Goal: Information Seeking & Learning: Learn about a topic

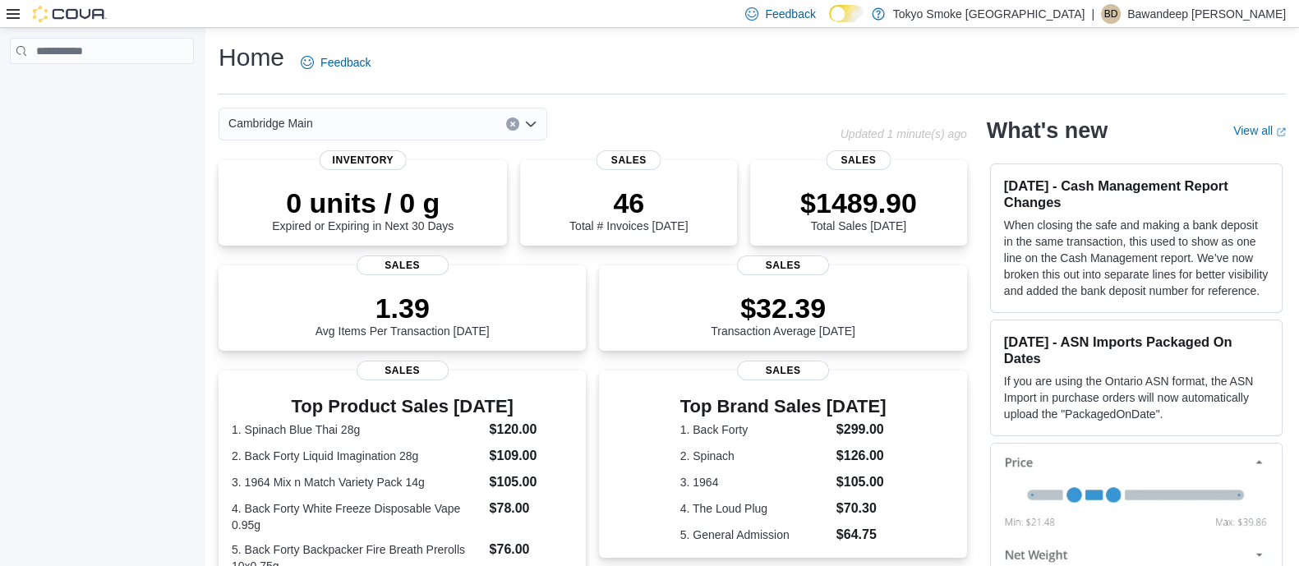
click at [752, 124] on div "Cambridge Main" at bounding box center [530, 124] width 622 height 33
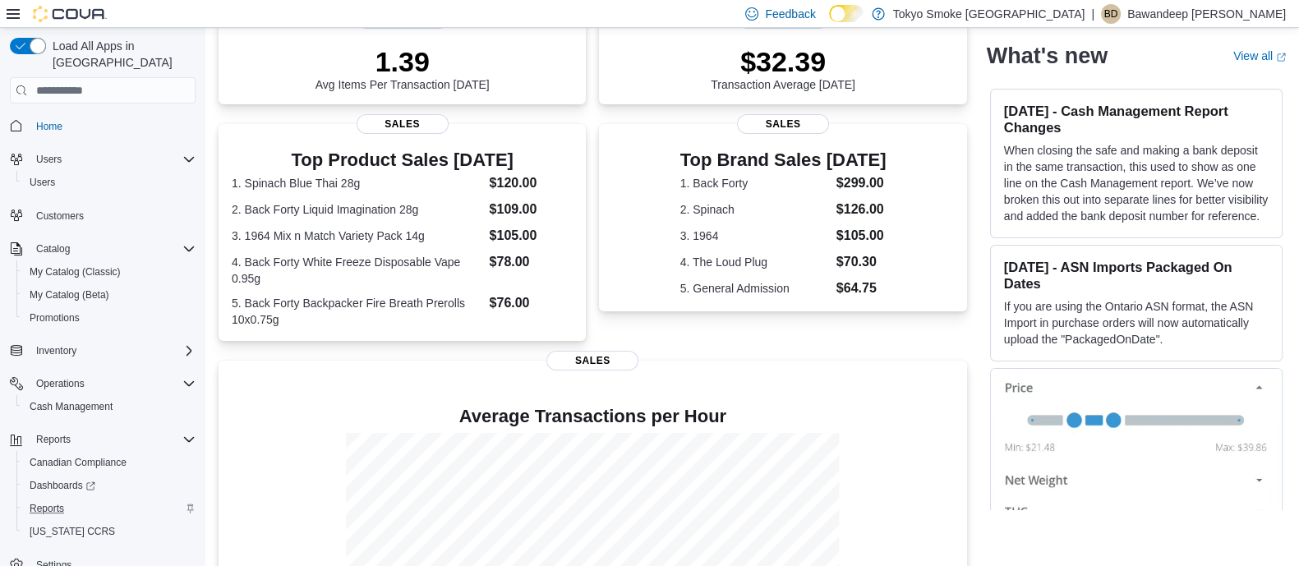
scroll to position [386, 0]
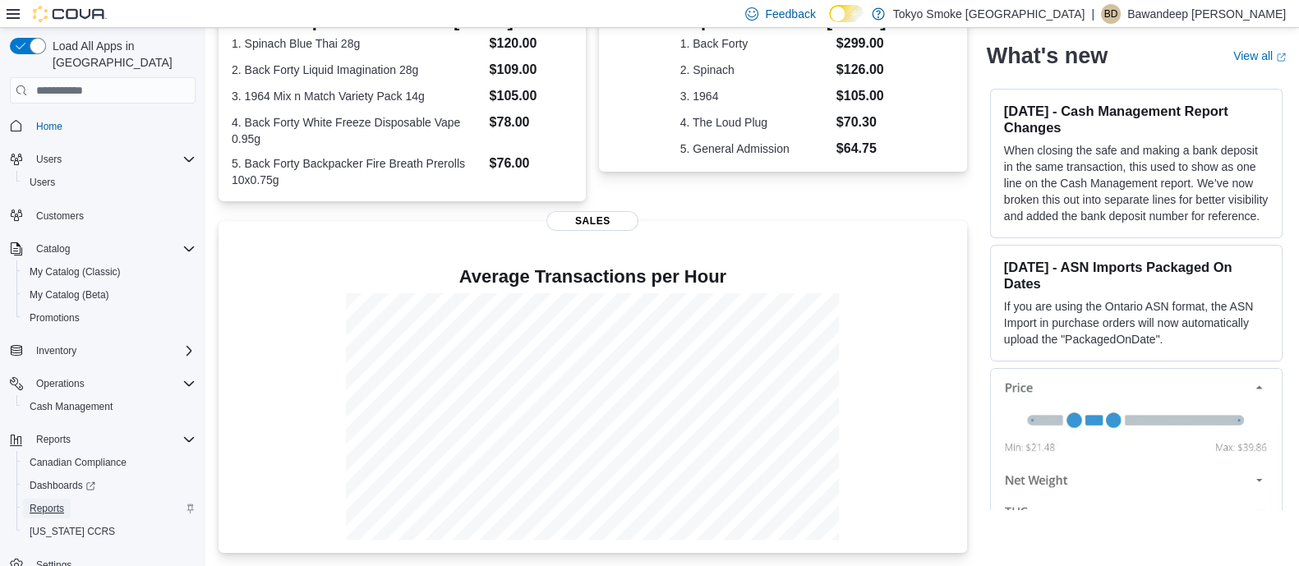
click at [50, 502] on span "Reports" at bounding box center [47, 508] width 35 height 13
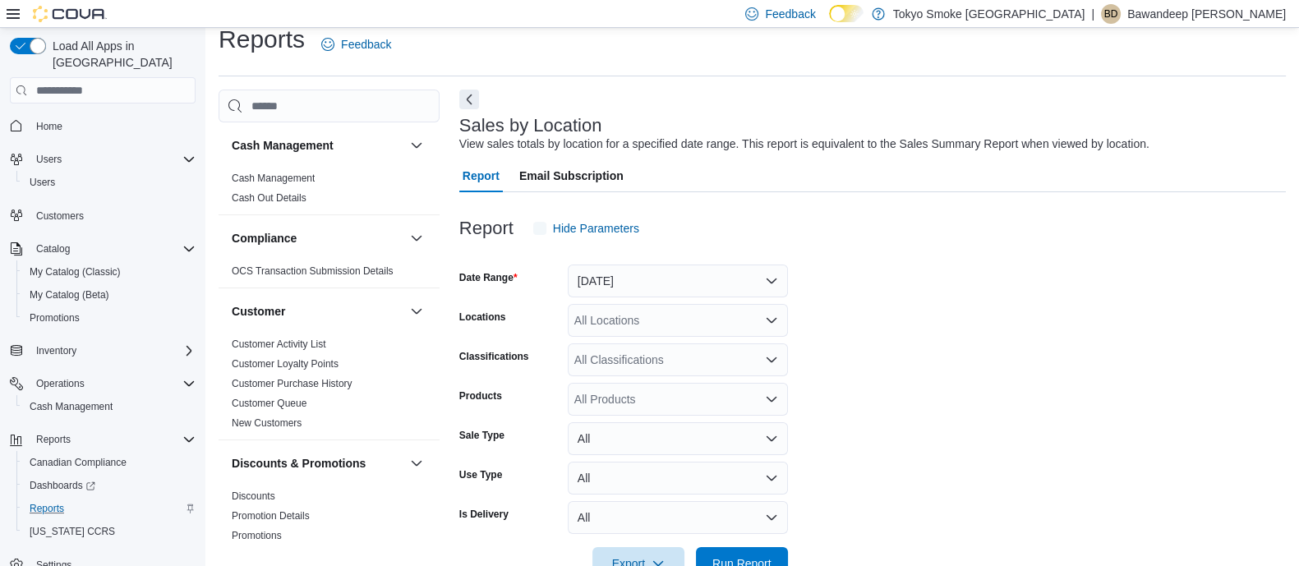
scroll to position [37, 0]
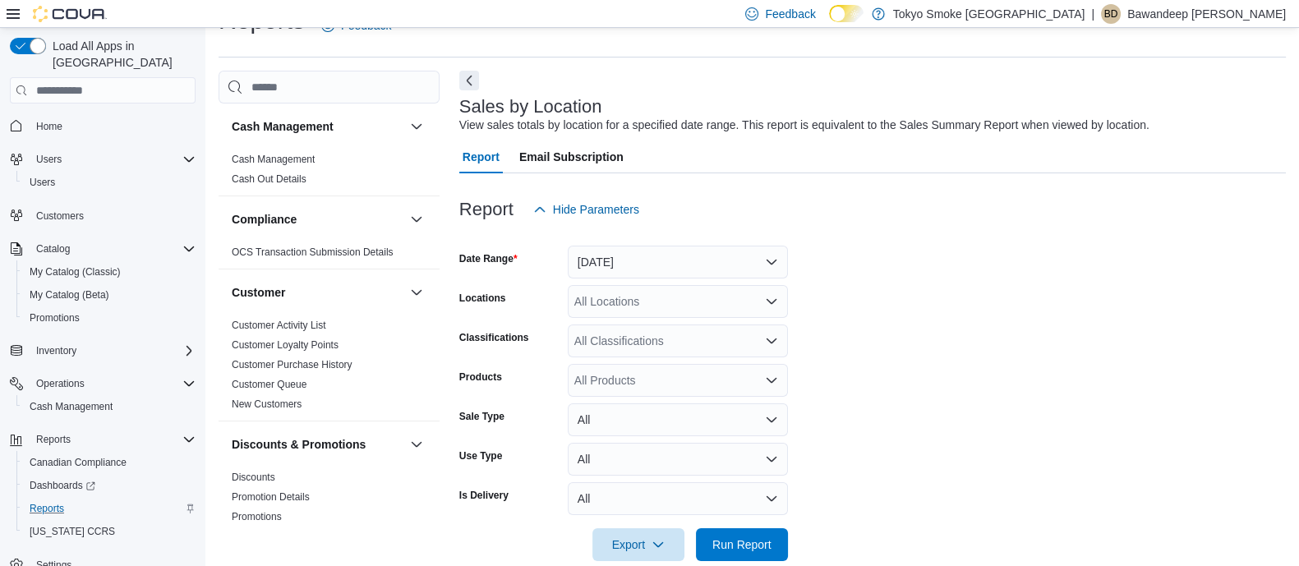
click at [467, 115] on h3 "Sales by Location" at bounding box center [530, 107] width 143 height 20
click at [461, 79] on button "Next" at bounding box center [469, 80] width 20 height 20
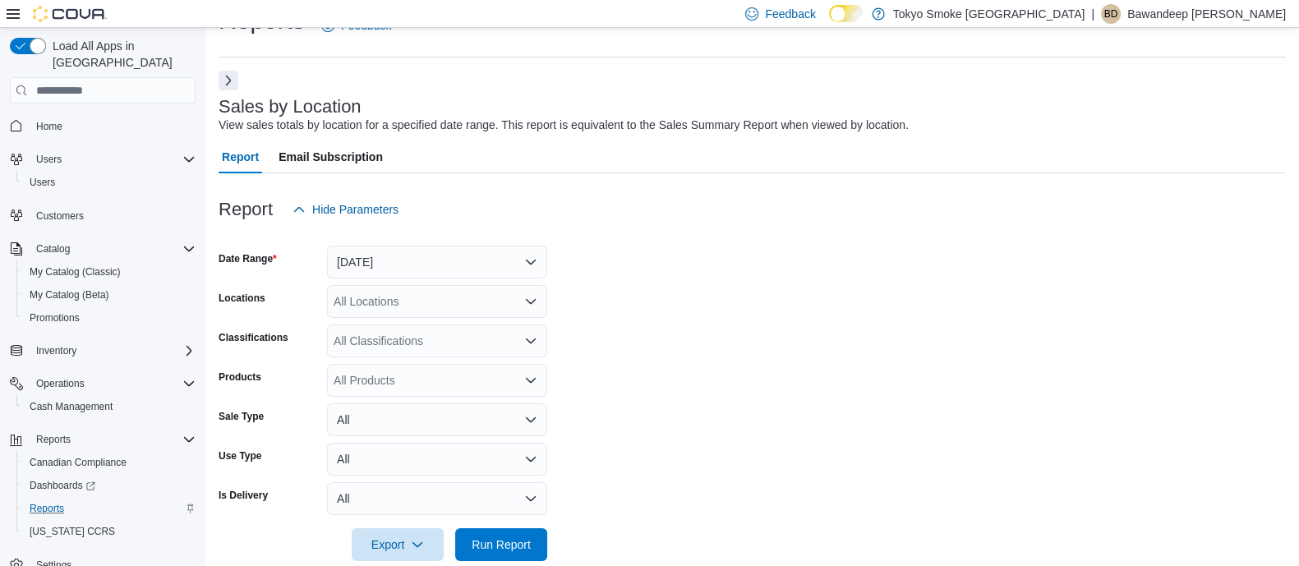
drag, startPoint x: 604, startPoint y: 220, endPoint x: 435, endPoint y: 236, distance: 169.9
click at [596, 222] on div "Report Hide Parameters" at bounding box center [752, 209] width 1067 height 33
click at [427, 242] on div at bounding box center [752, 236] width 1067 height 20
click at [422, 262] on button "Yesterday" at bounding box center [437, 262] width 220 height 33
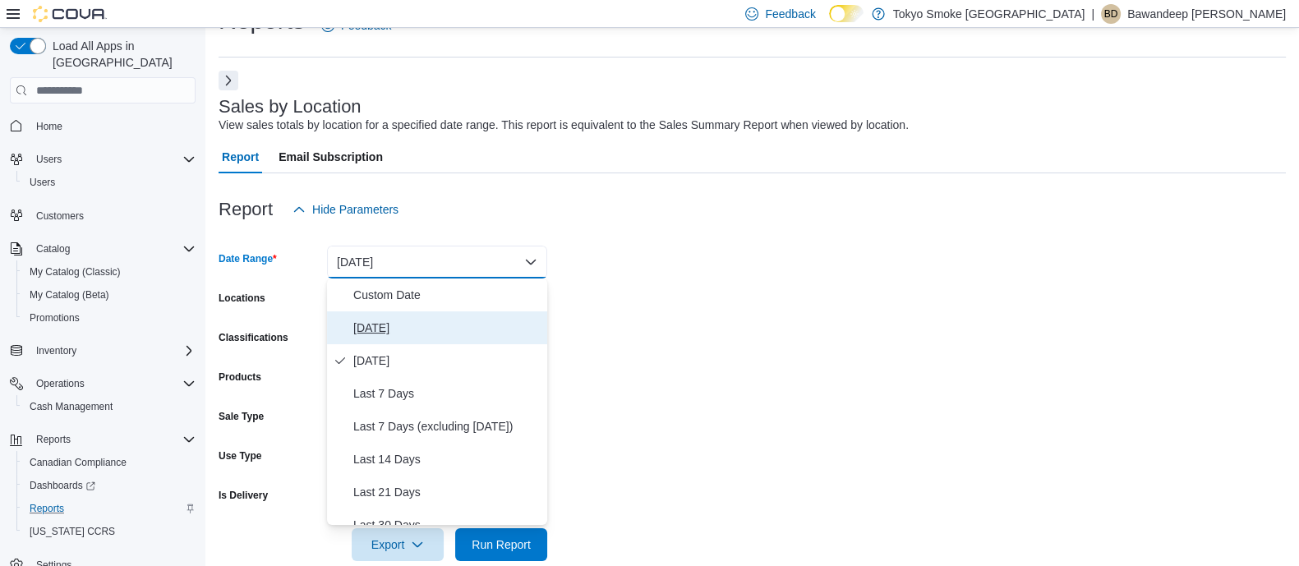
click at [389, 312] on button "[DATE]" at bounding box center [437, 327] width 220 height 33
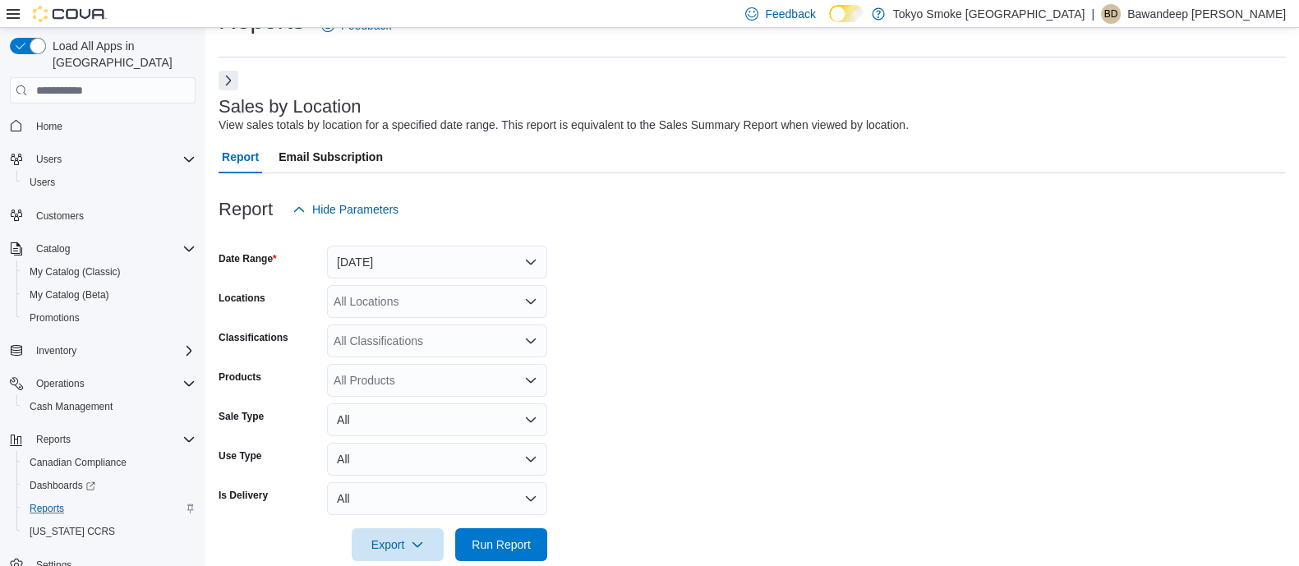
click at [792, 252] on form "Date Range Today Locations All Locations Classifications All Classifications Pr…" at bounding box center [752, 393] width 1067 height 335
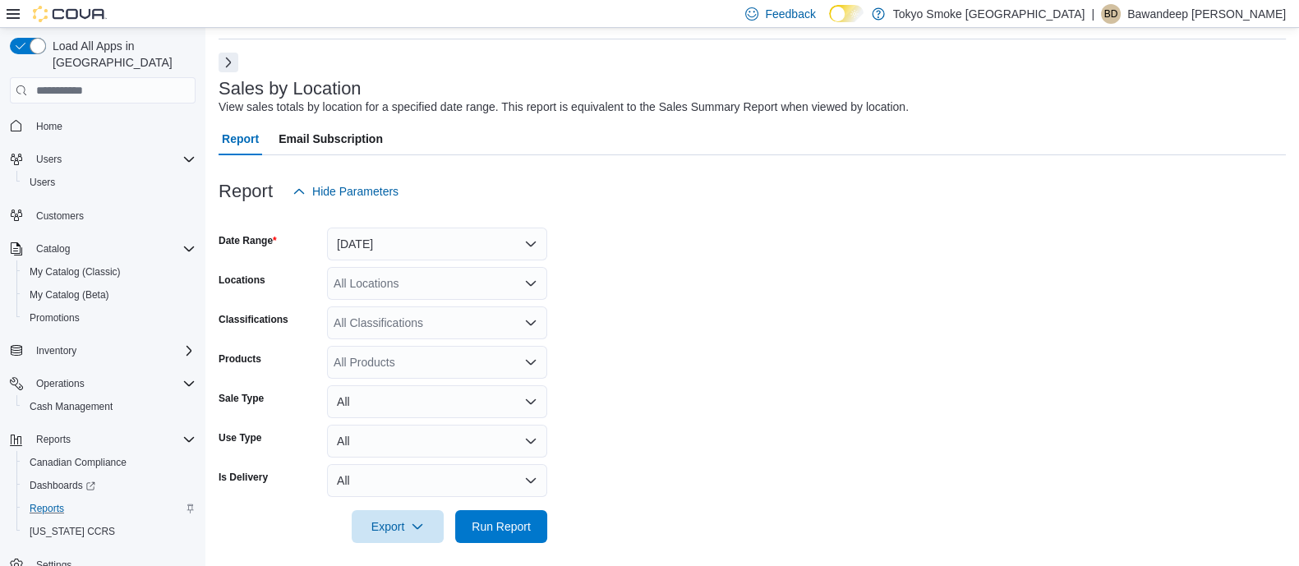
scroll to position [65, 0]
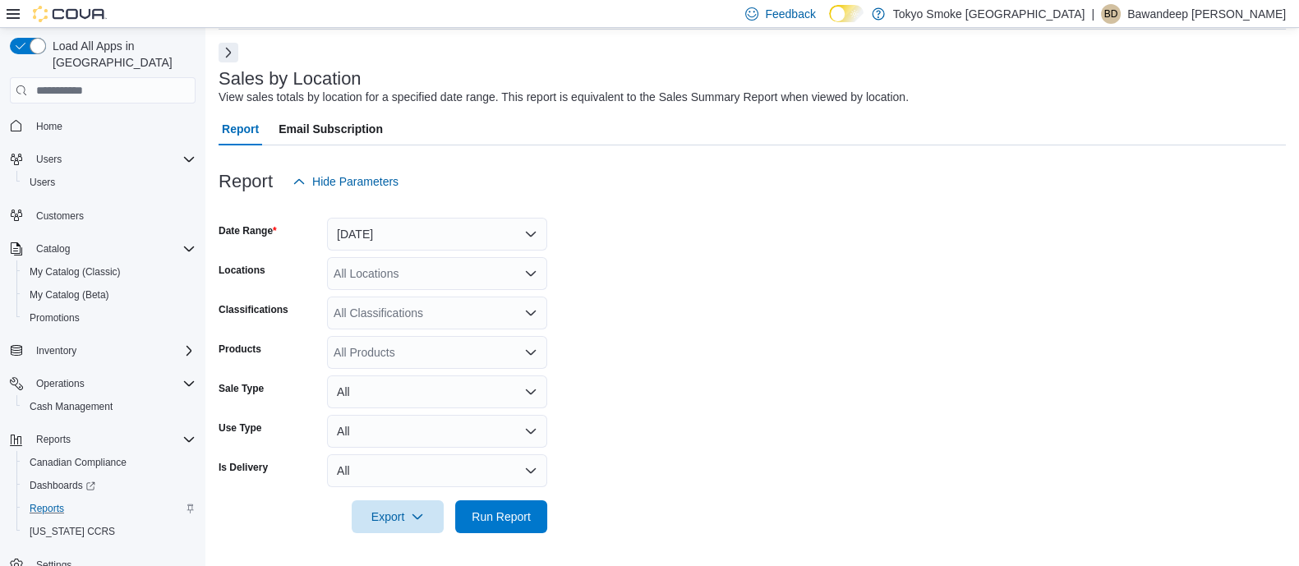
click at [448, 258] on div "All Locations" at bounding box center [437, 273] width 220 height 33
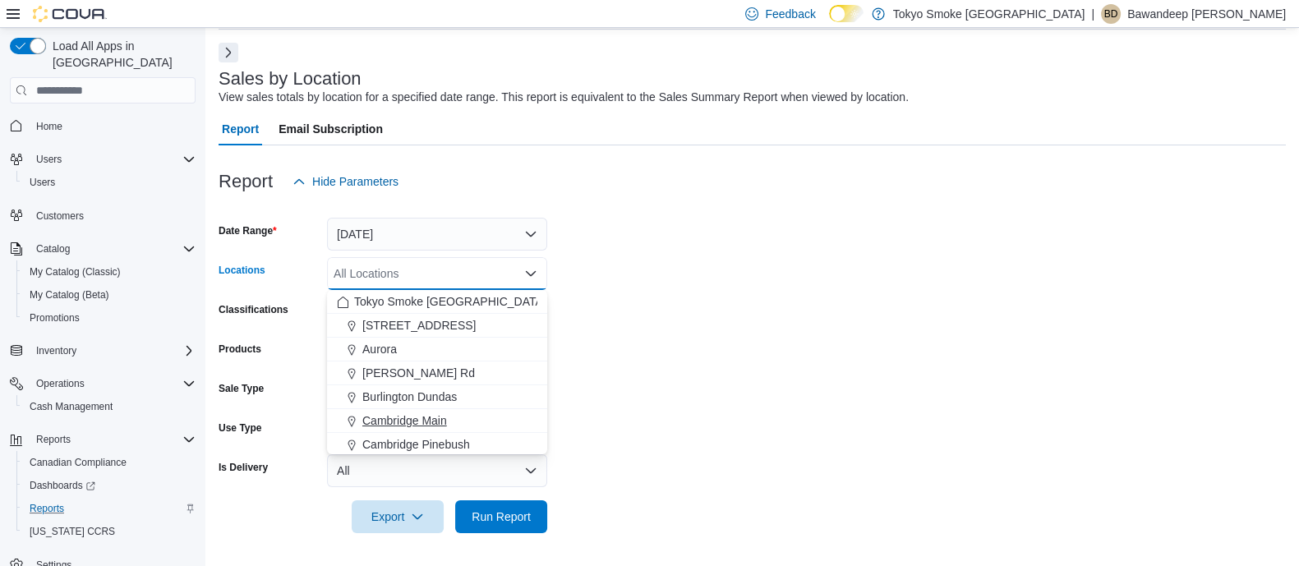
click at [421, 415] on span "Cambridge Main" at bounding box center [404, 420] width 85 height 16
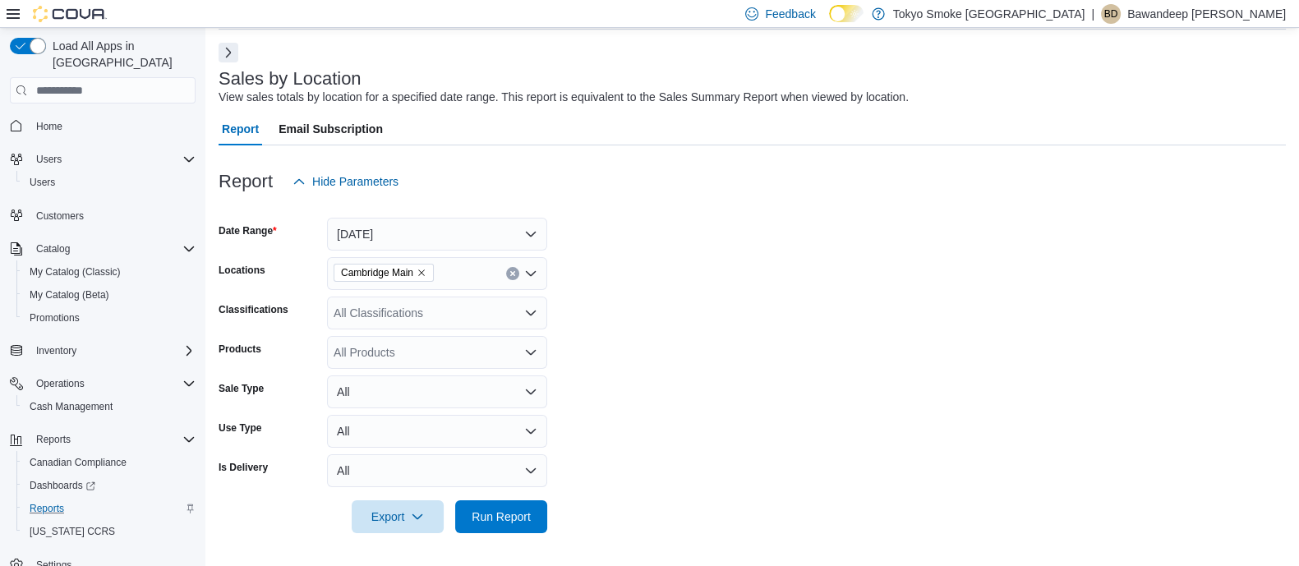
click at [452, 104] on div "View sales totals by location for a specified date range. This report is equiva…" at bounding box center [564, 97] width 690 height 17
click at [232, 51] on button "Next" at bounding box center [229, 52] width 20 height 20
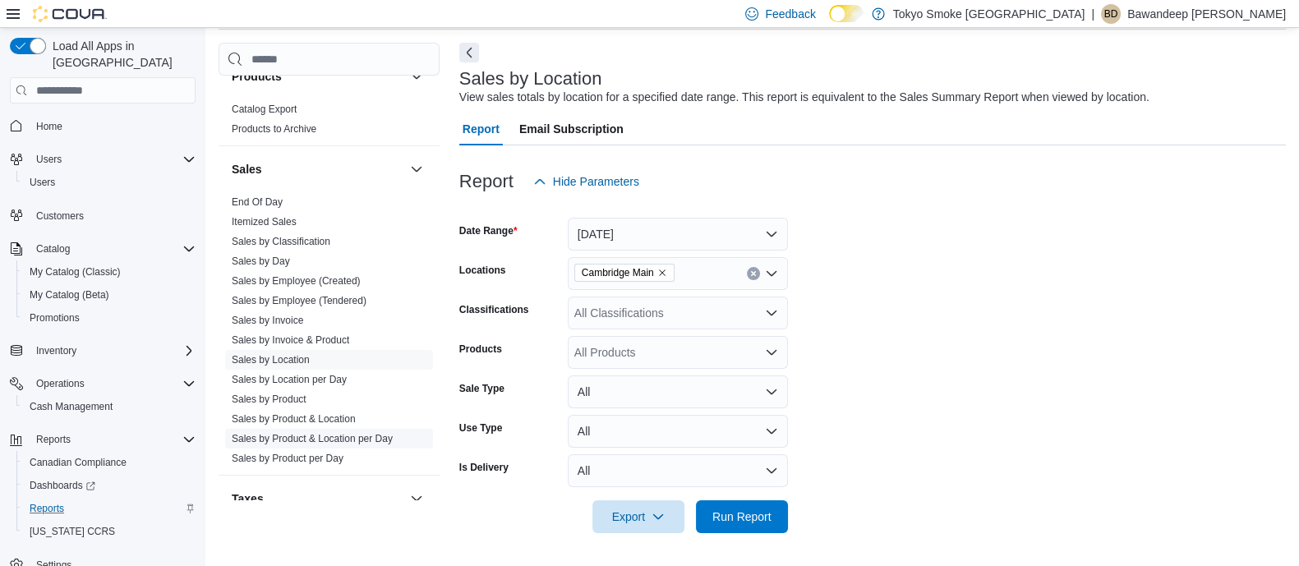
scroll to position [1157, 0]
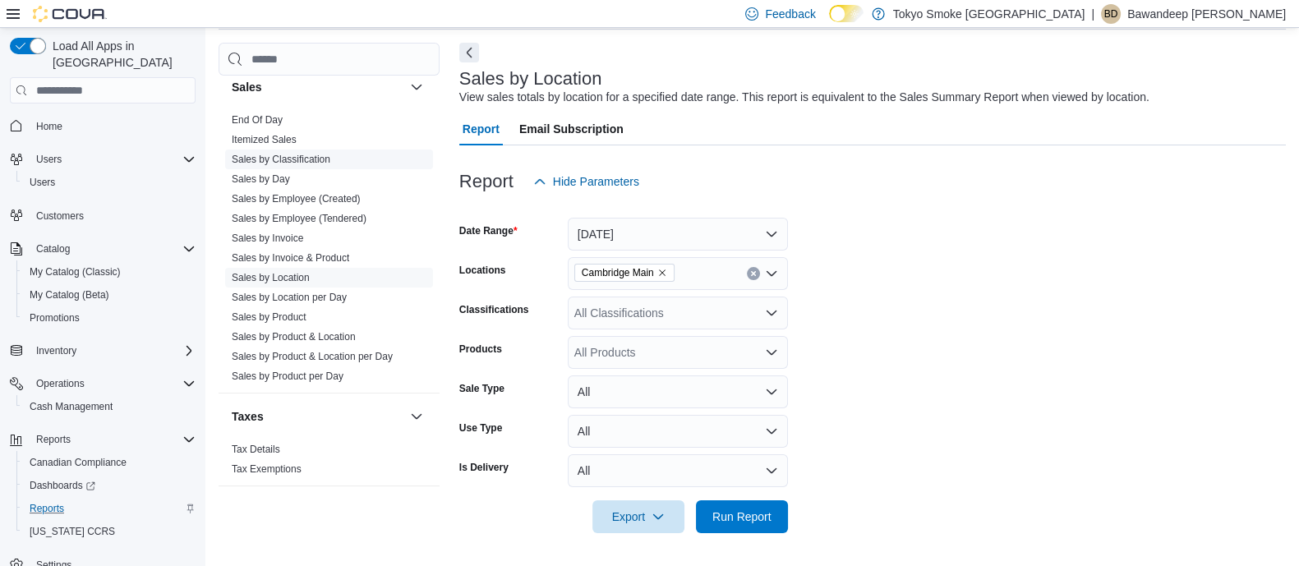
click at [292, 213] on link "Sales by Employee (Tendered)" at bounding box center [299, 219] width 135 height 12
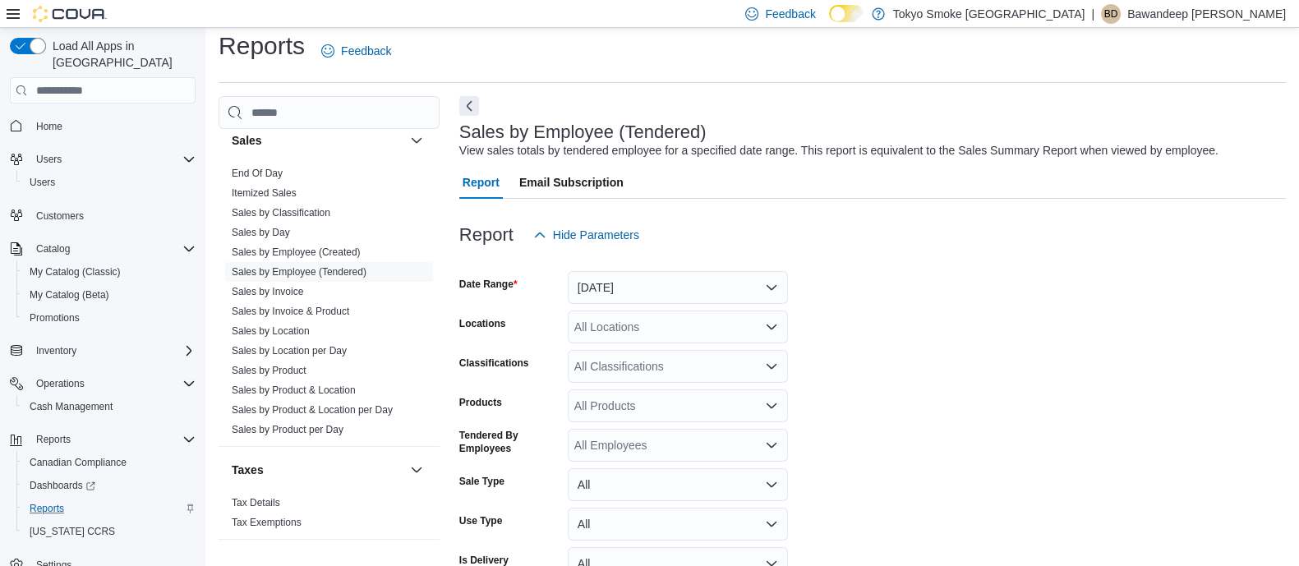
scroll to position [37, 0]
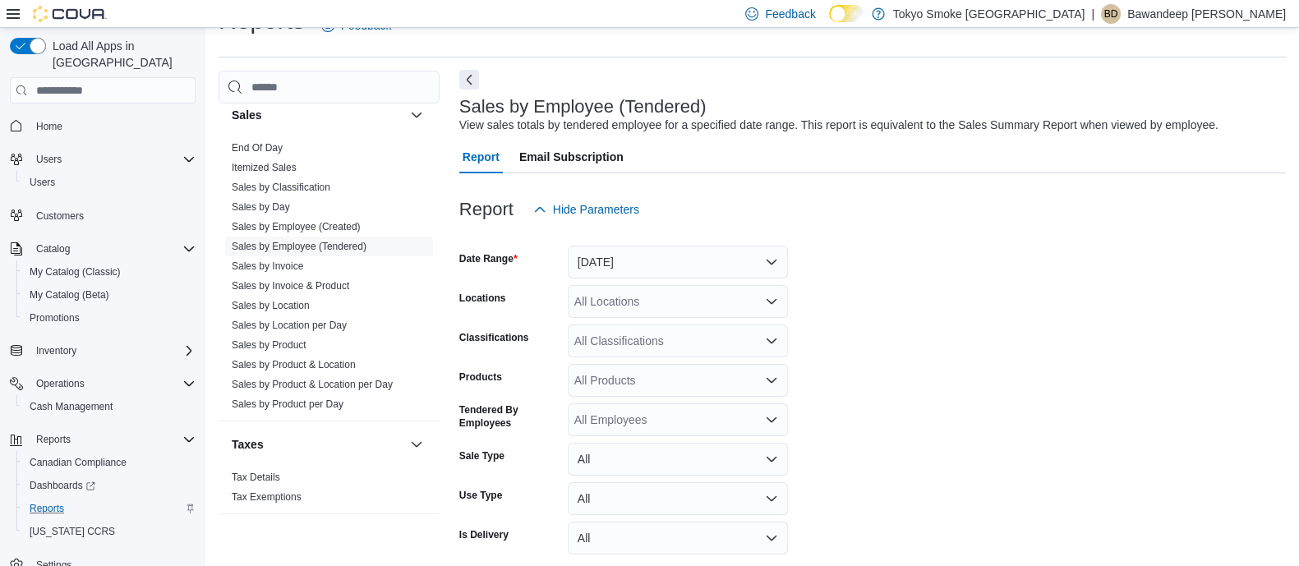
click at [468, 72] on button "Next" at bounding box center [469, 80] width 20 height 20
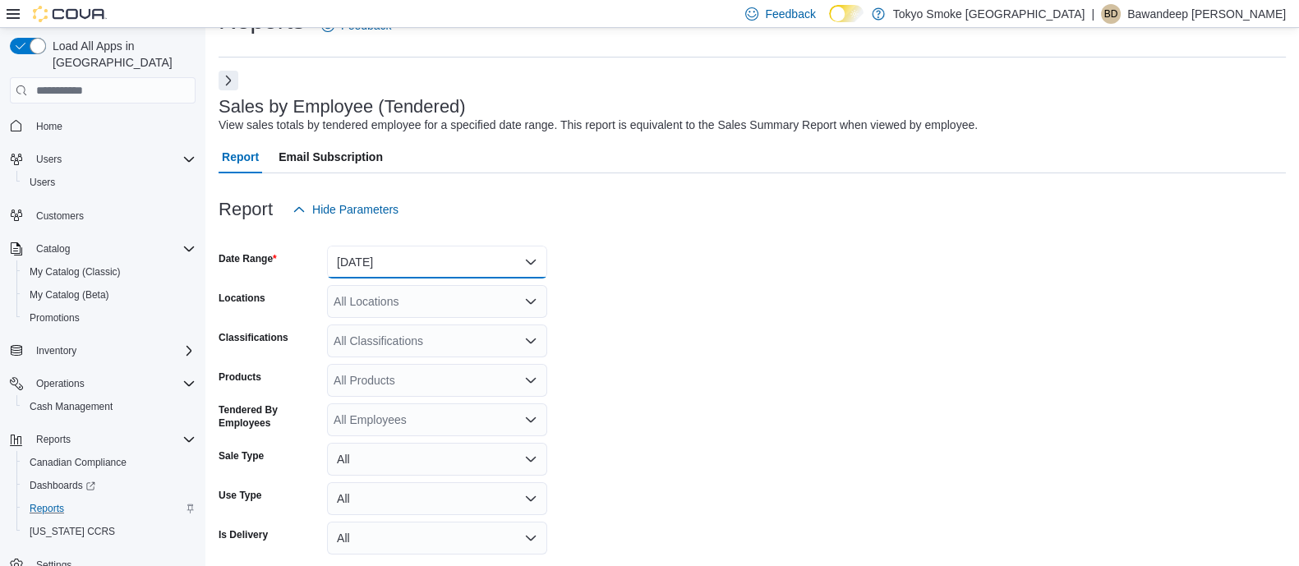
click at [462, 269] on button "Yesterday" at bounding box center [437, 262] width 220 height 33
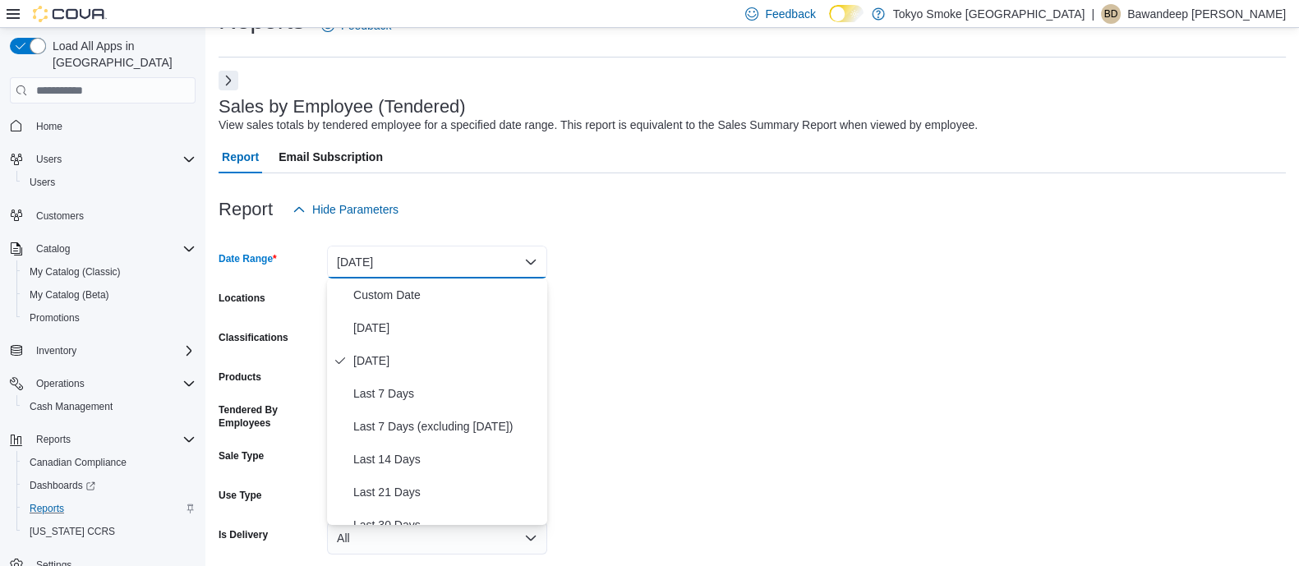
click at [736, 320] on form "Date Range Yesterday Locations All Locations Classifications All Classification…" at bounding box center [752, 413] width 1067 height 375
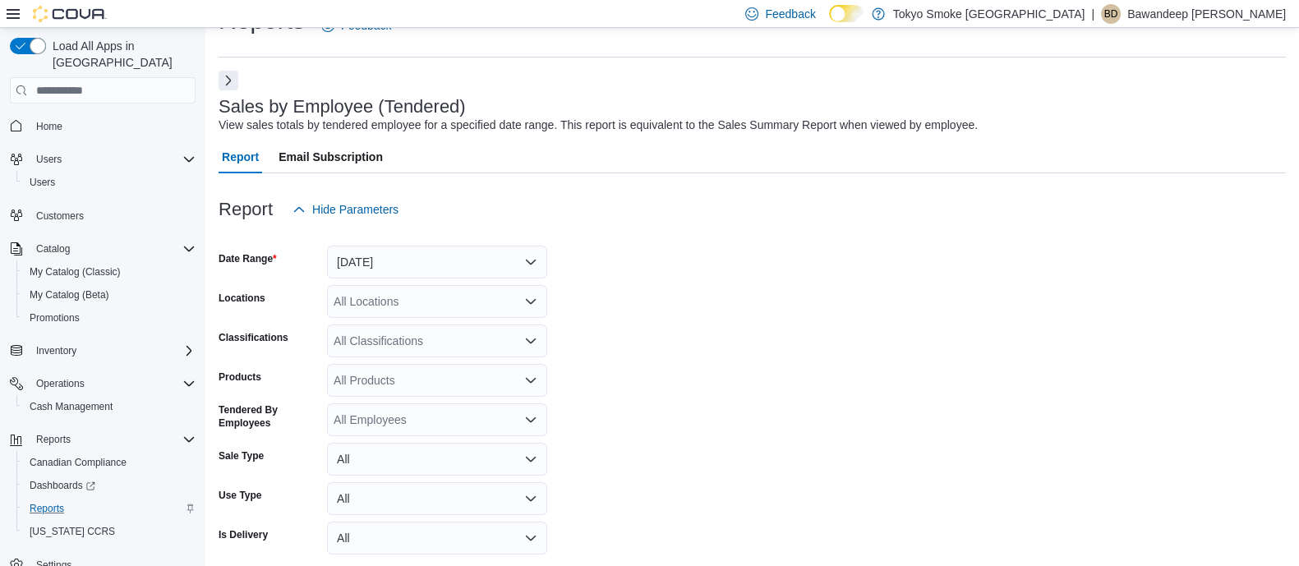
click at [471, 301] on div "All Locations" at bounding box center [437, 301] width 220 height 33
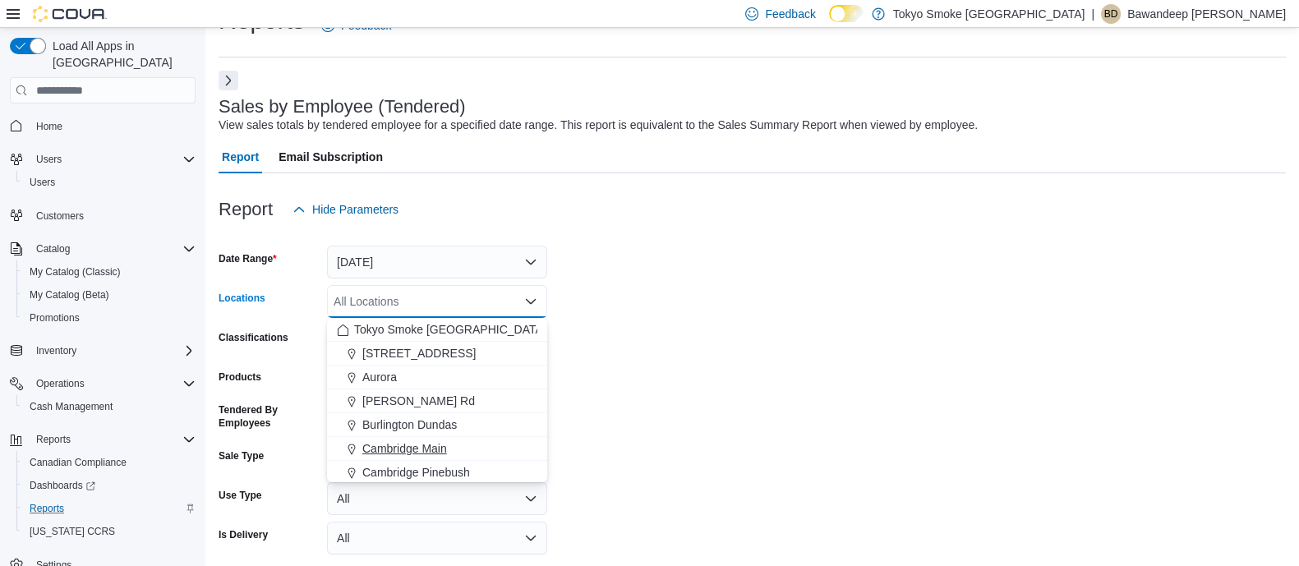
click at [450, 449] on div "Cambridge Main" at bounding box center [437, 448] width 200 height 16
click at [803, 389] on form "Date Range Yesterday Locations Cambridge Main Combo box. Selected. Cambridge Ma…" at bounding box center [752, 413] width 1067 height 375
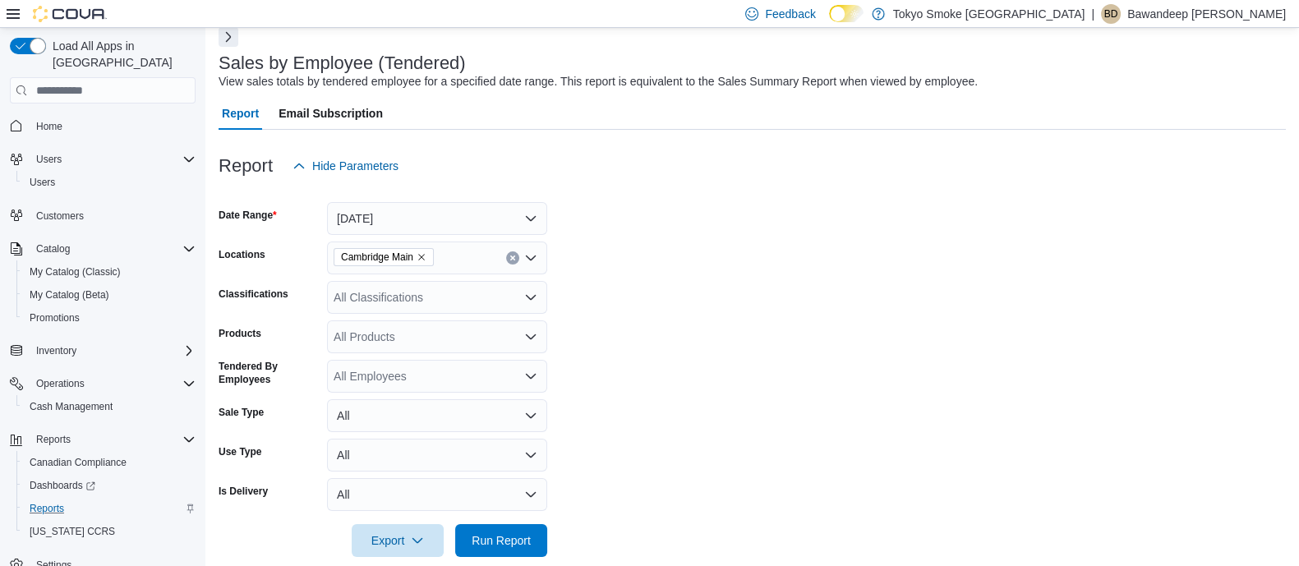
scroll to position [104, 0]
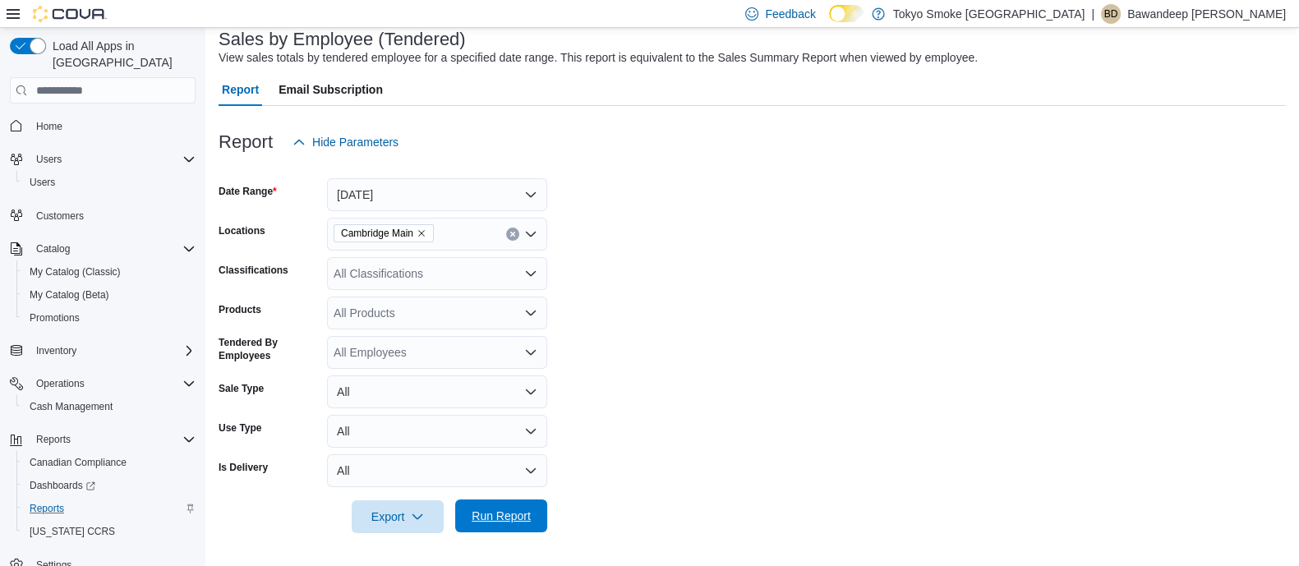
click at [519, 503] on span "Run Report" at bounding box center [501, 515] width 72 height 33
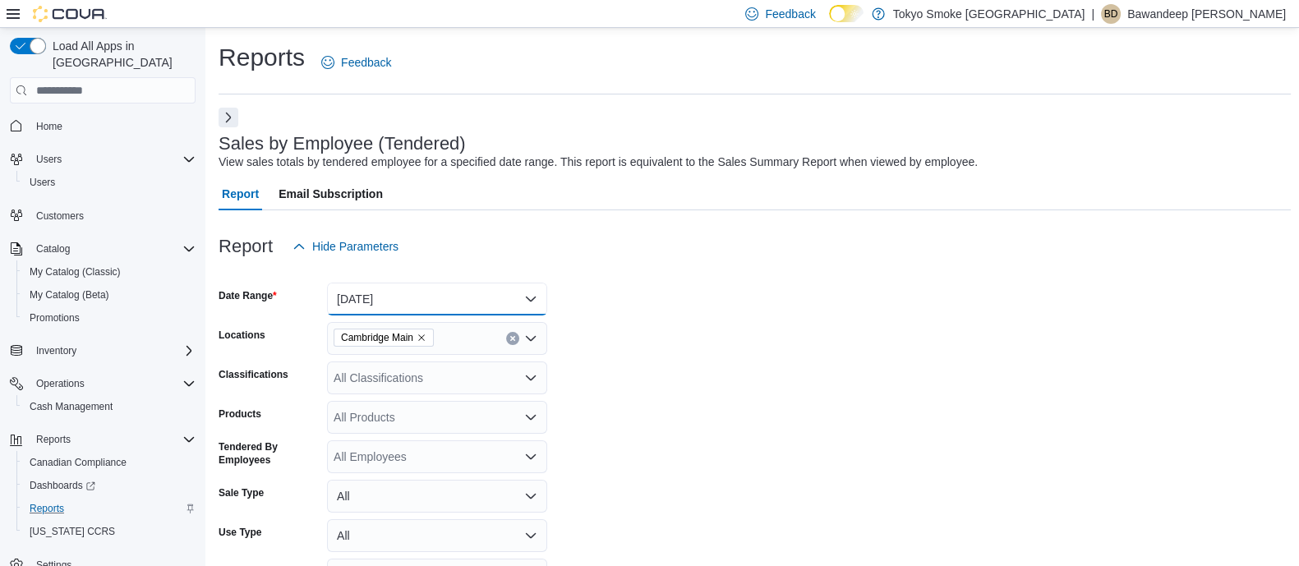
click at [380, 286] on button "Yesterday" at bounding box center [437, 299] width 220 height 33
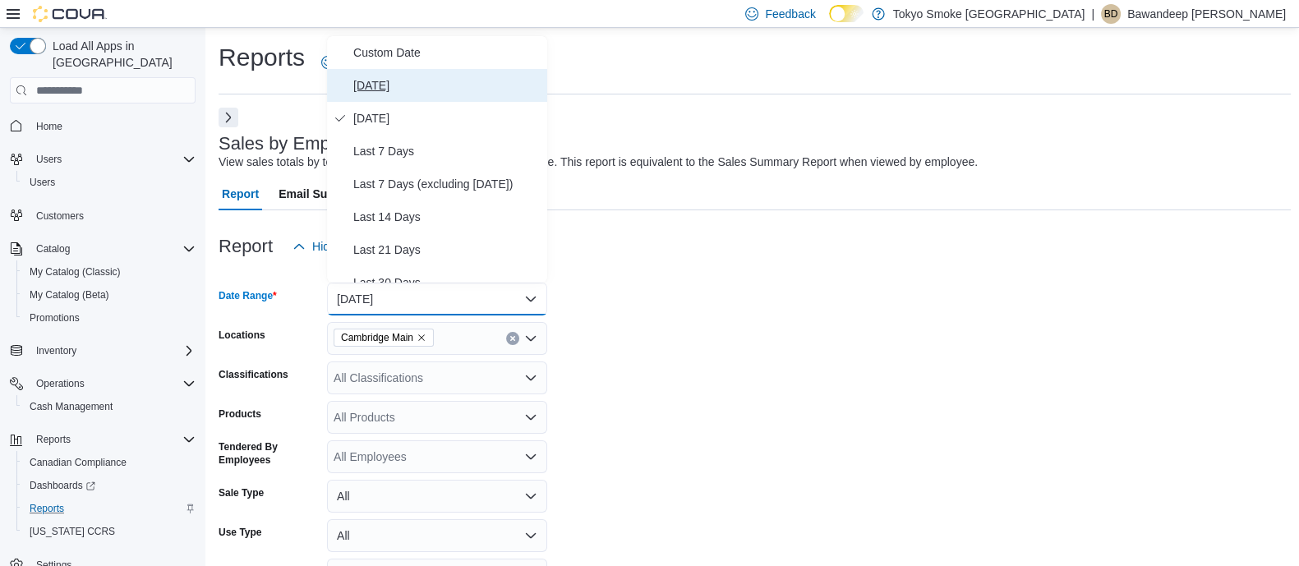
click at [393, 79] on span "[DATE]" at bounding box center [446, 86] width 187 height 20
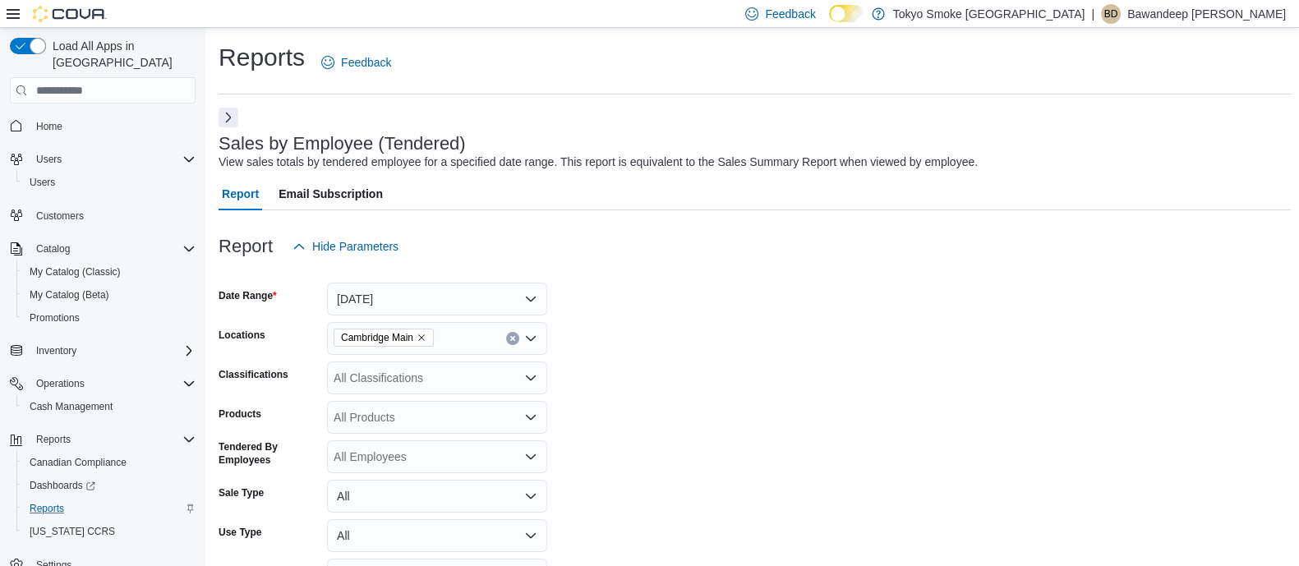
click at [866, 191] on div "Report Email Subscription" at bounding box center [755, 193] width 1072 height 33
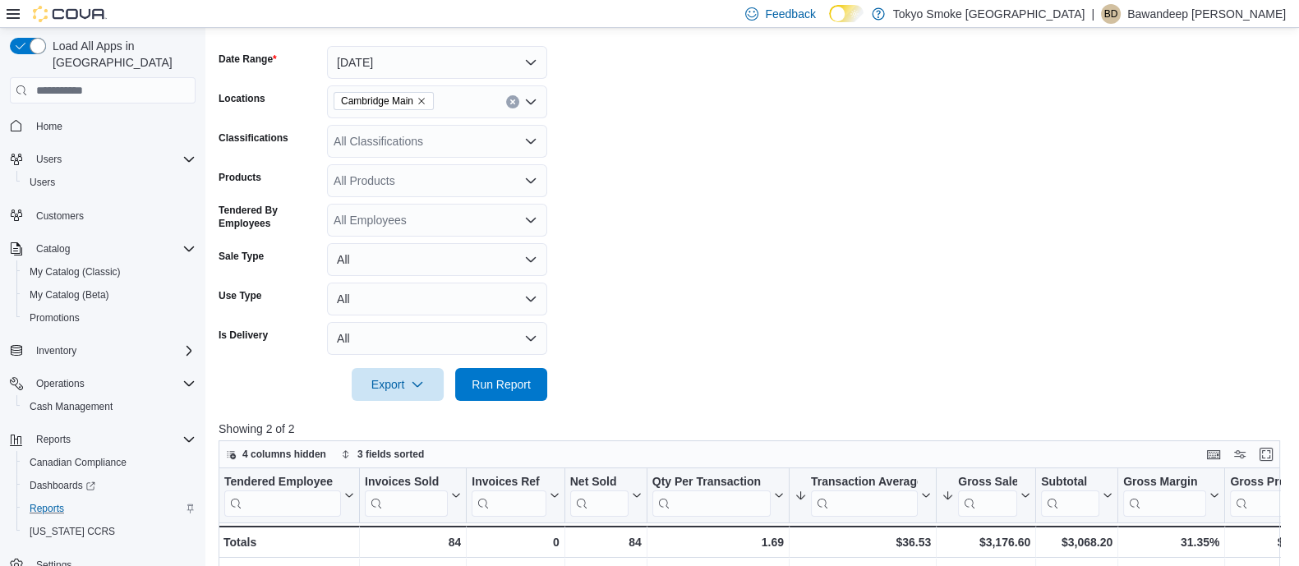
scroll to position [410, 0]
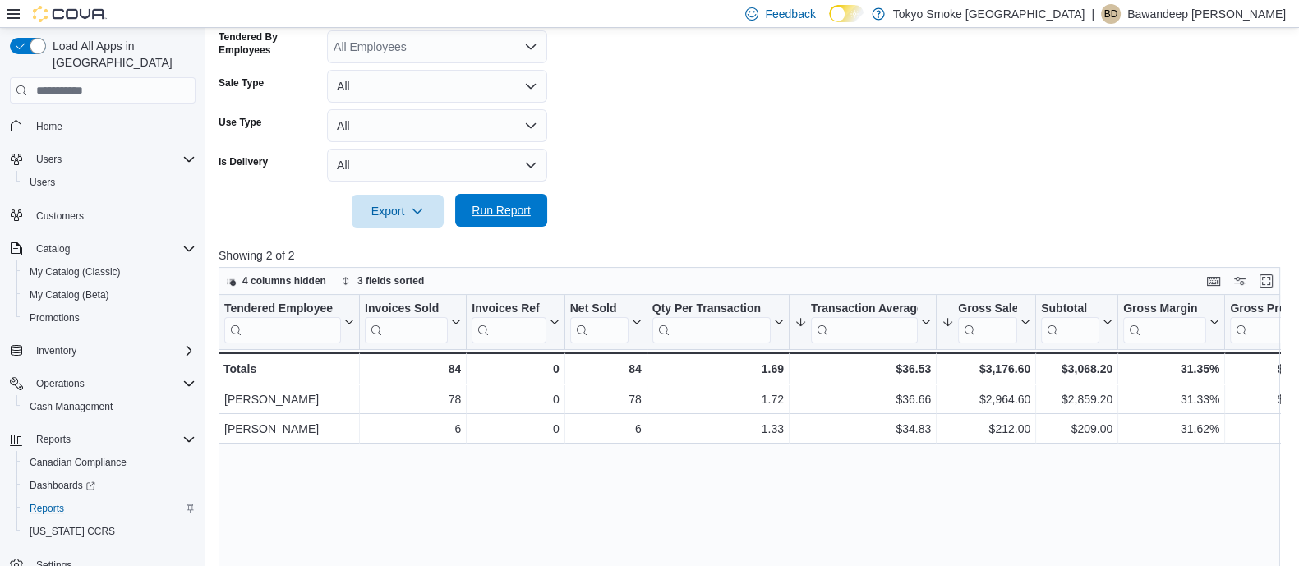
click at [528, 210] on span "Run Report" at bounding box center [501, 210] width 59 height 16
click at [898, 161] on form "Date Range Today Locations Cambridge Main Classifications All Classifications P…" at bounding box center [755, 40] width 1072 height 375
drag, startPoint x: 748, startPoint y: 370, endPoint x: 876, endPoint y: 383, distance: 128.7
click at [769, 368] on div "1.65" at bounding box center [717, 369] width 131 height 20
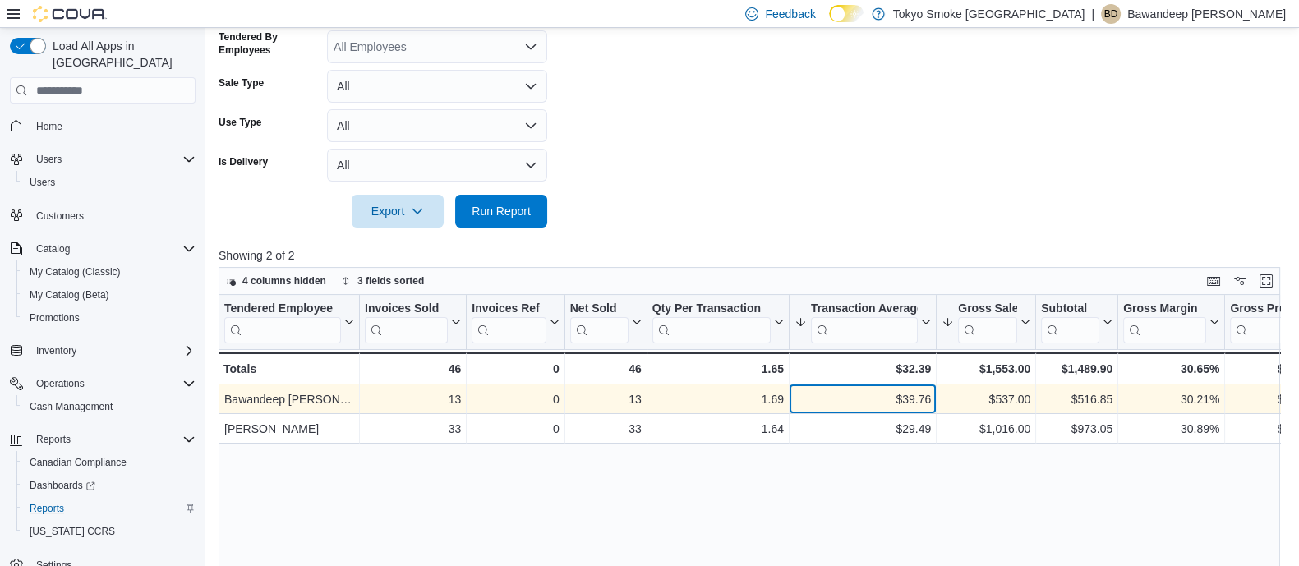
click at [918, 385] on div "$39.76 - Transaction Average, column 6, row 1" at bounding box center [862, 400] width 147 height 30
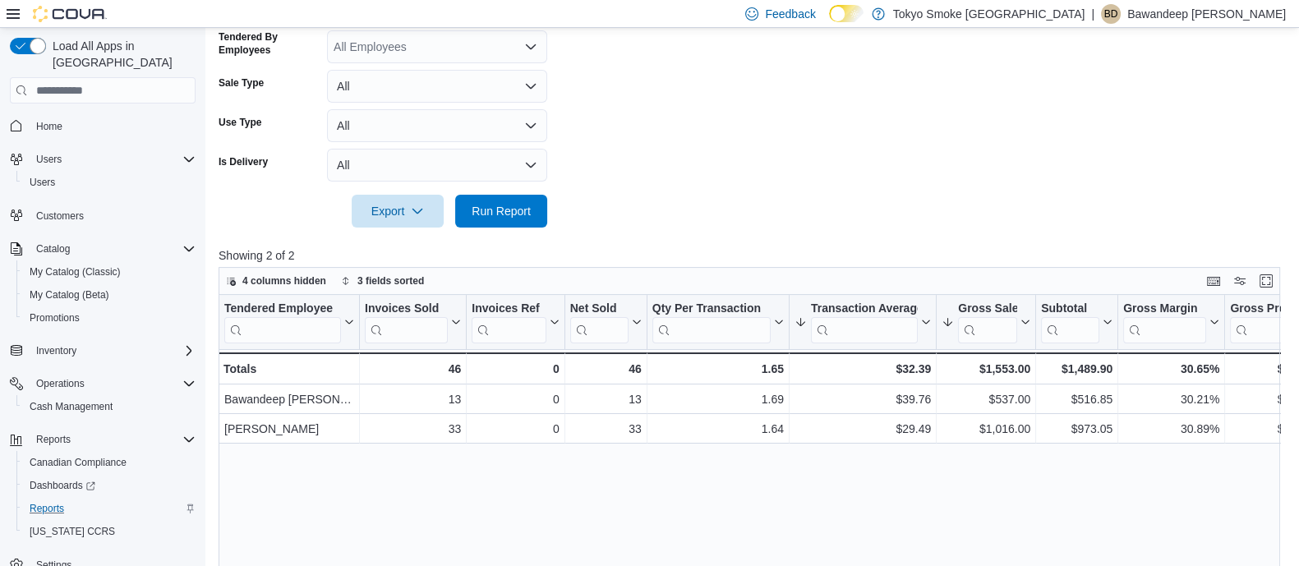
click at [950, 444] on div "Tendered Employee Click to view column header actions Invoices Sold Click to vi…" at bounding box center [755, 508] width 1072 height 426
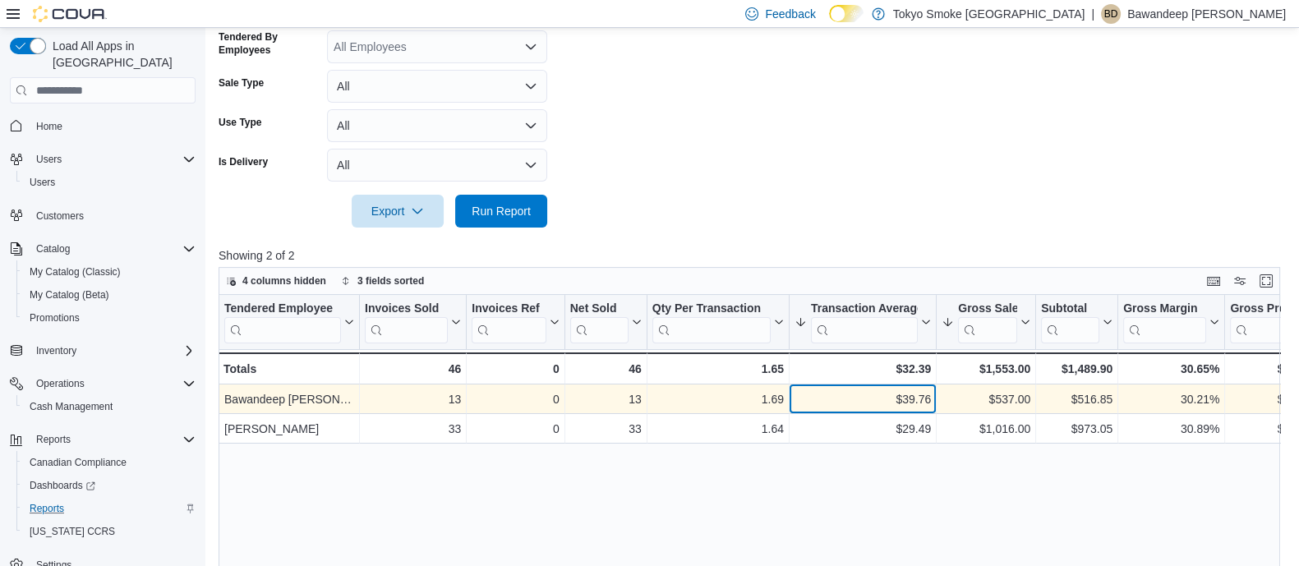
click at [905, 390] on div "$39.76" at bounding box center [862, 400] width 136 height 20
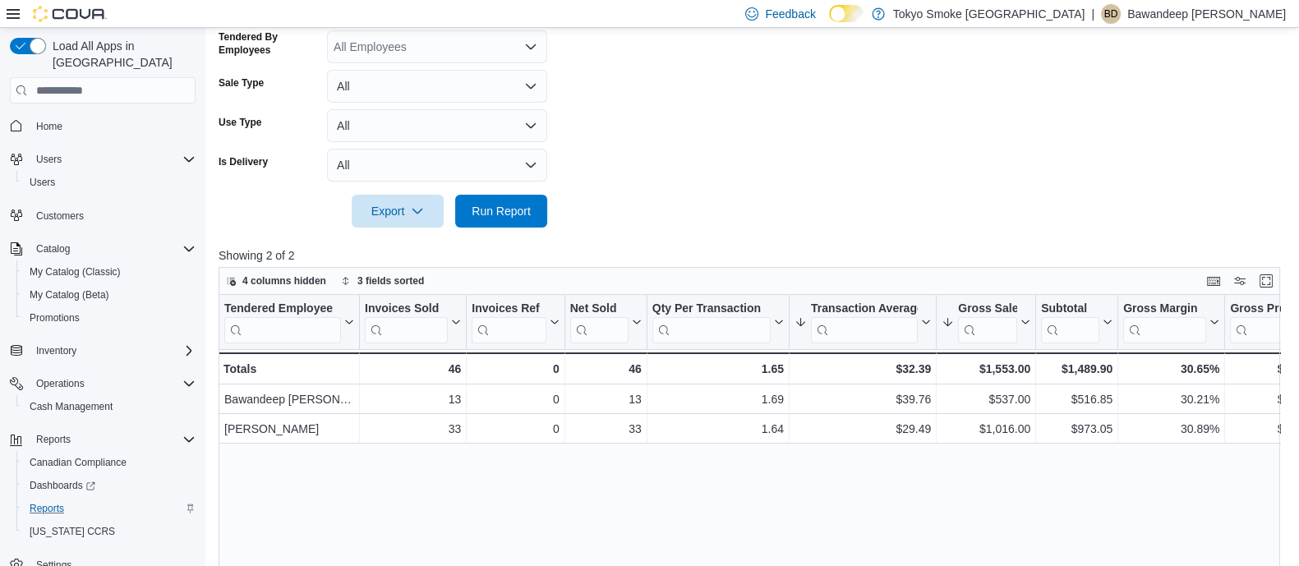
click at [891, 459] on div "Tendered Employee Click to view column header actions Invoices Sold Click to vi…" at bounding box center [755, 508] width 1072 height 426
click at [869, 193] on div at bounding box center [755, 188] width 1072 height 13
click at [837, 166] on form "Date Range Today Locations Cambridge Main Classifications All Classifications P…" at bounding box center [755, 40] width 1072 height 375
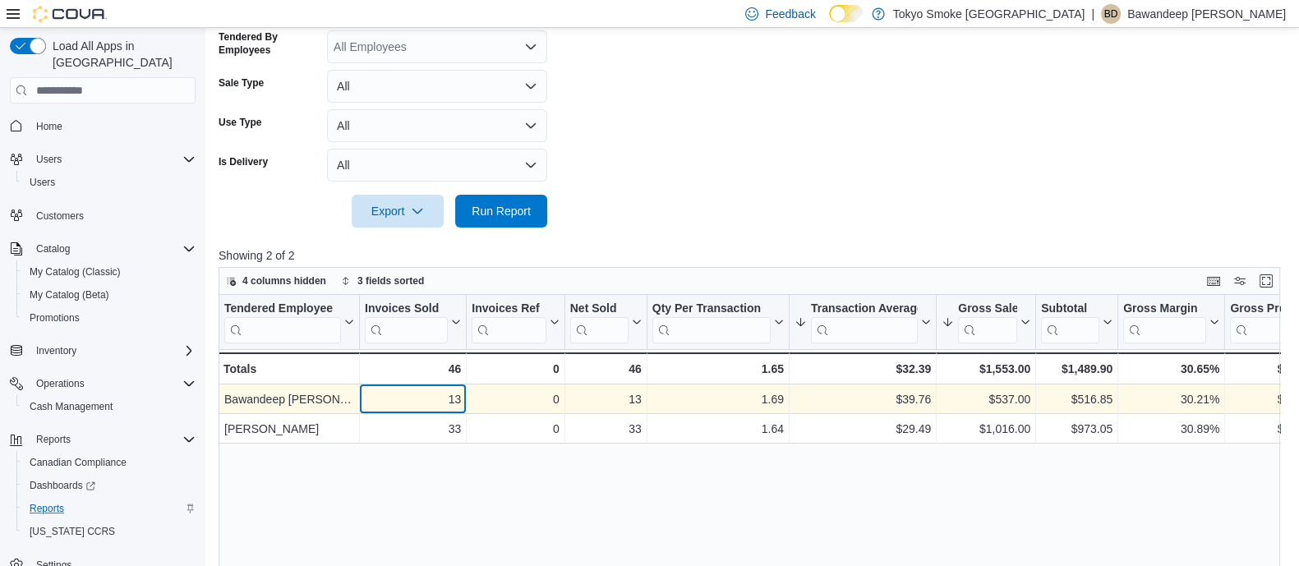
click at [456, 393] on div "13" at bounding box center [413, 400] width 96 height 20
click at [902, 388] on div "$39.76 - Transaction Average, column 6, row 1" at bounding box center [862, 400] width 147 height 30
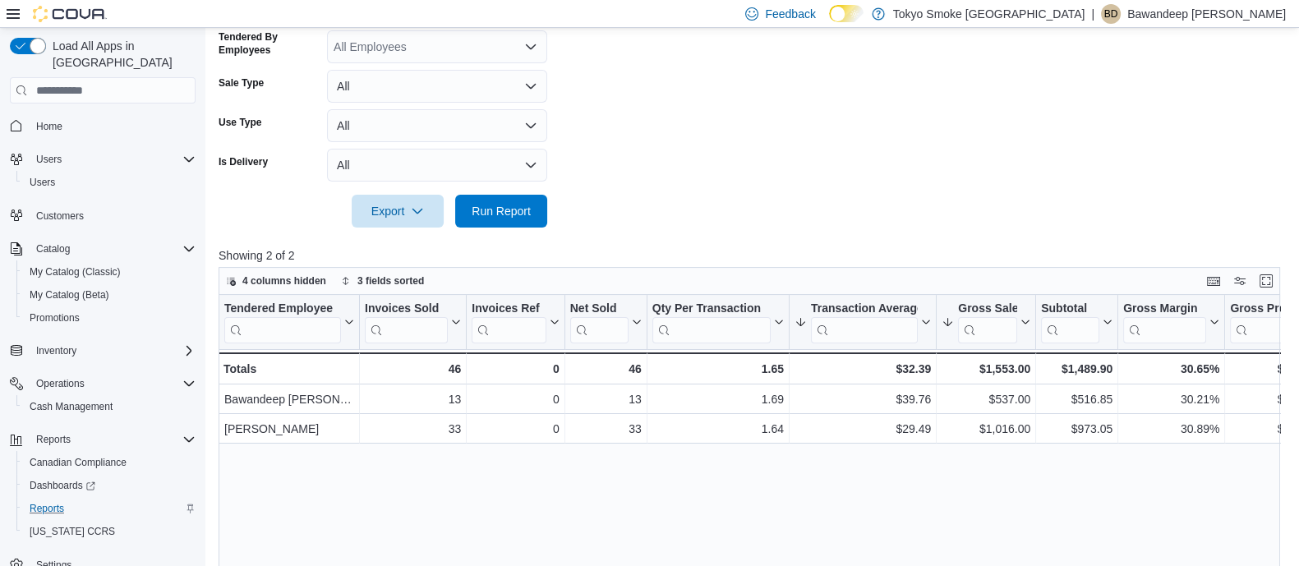
click at [822, 154] on form "Date Range Today Locations Cambridge Main Classifications All Classifications P…" at bounding box center [755, 40] width 1072 height 375
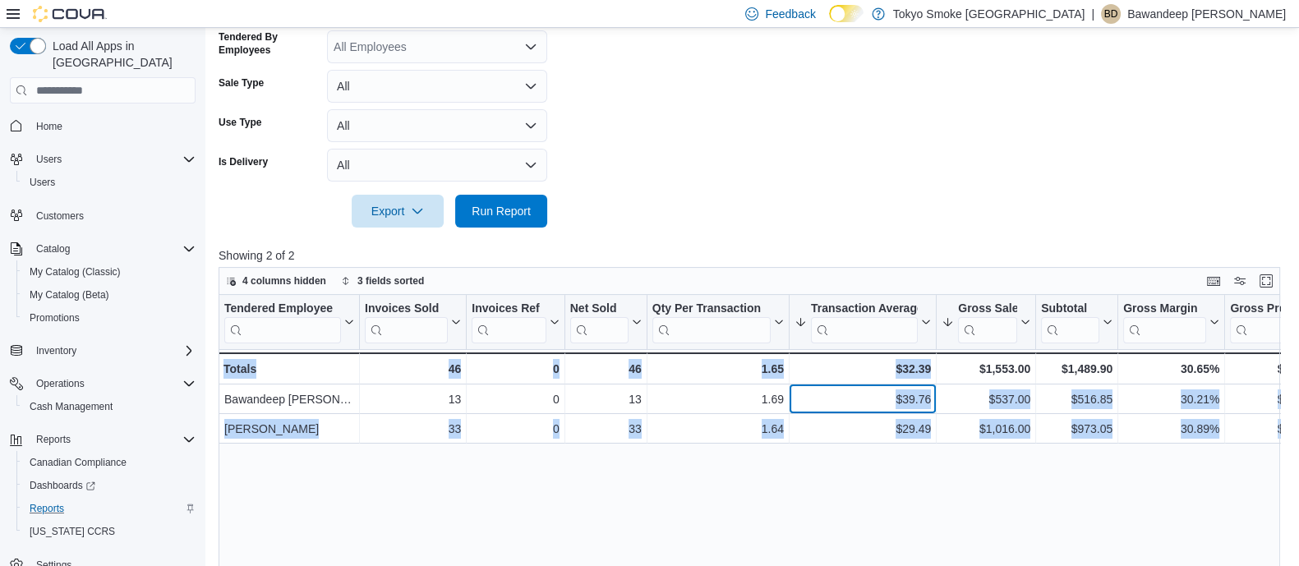
drag, startPoint x: 885, startPoint y: 392, endPoint x: 936, endPoint y: 380, distance: 53.0
click at [936, 380] on div "Tendered Employee Click to view column header actions Invoices Sold Click to vi…" at bounding box center [755, 508] width 1072 height 426
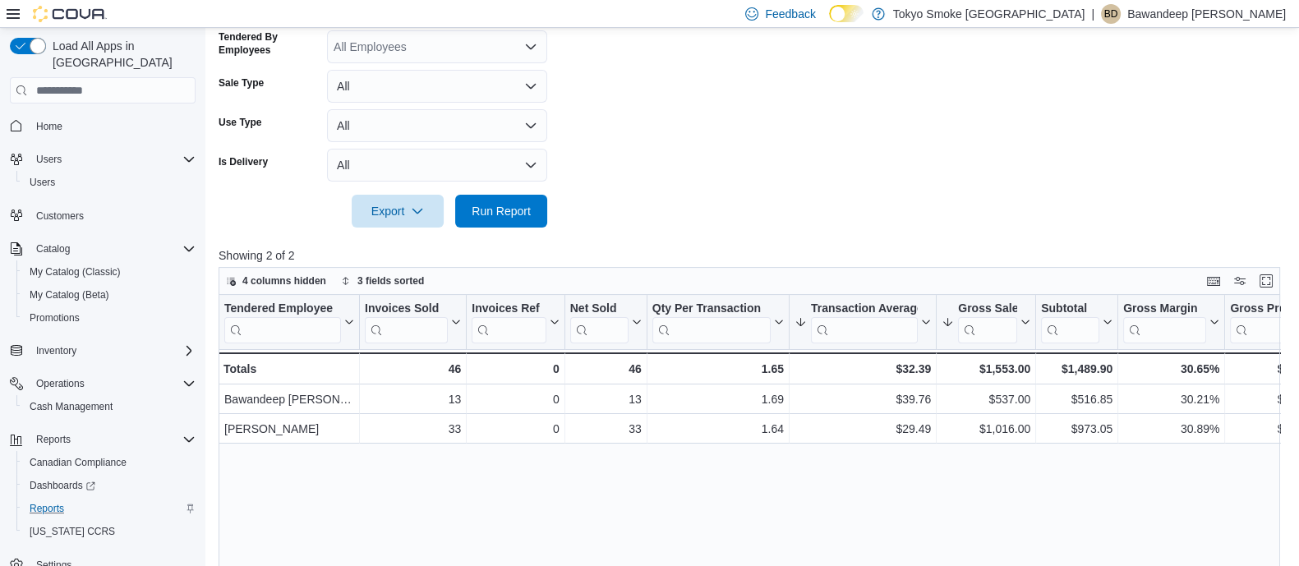
click at [840, 170] on form "Date Range Today Locations Cambridge Main Classifications All Classifications P…" at bounding box center [755, 40] width 1072 height 375
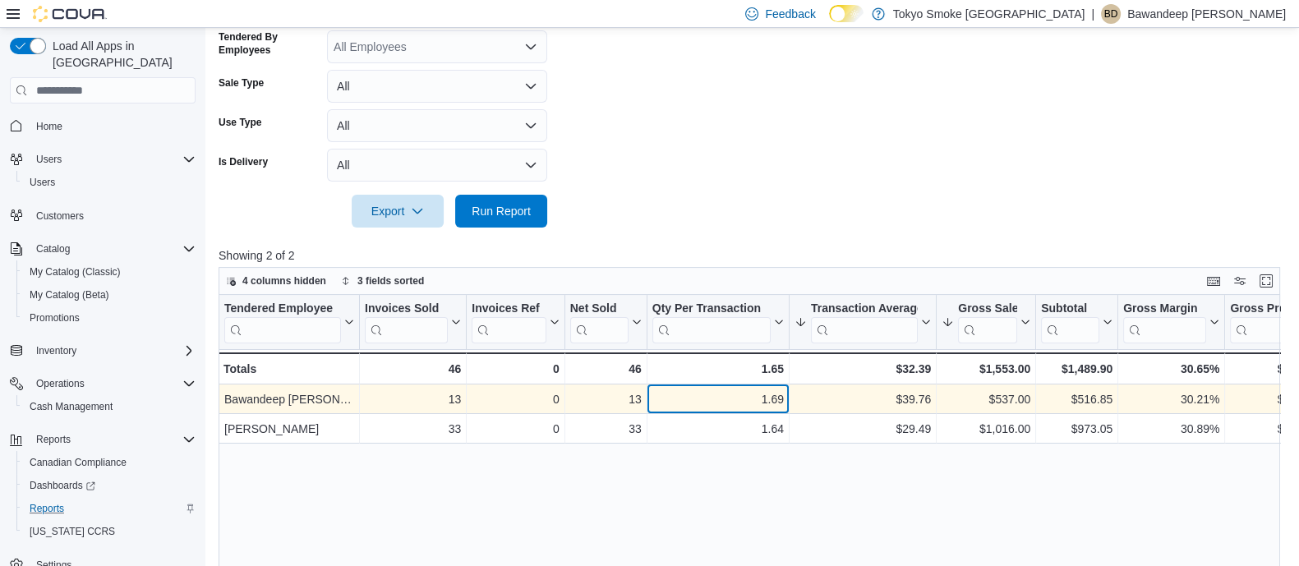
click at [762, 393] on div "1.69" at bounding box center [717, 400] width 131 height 20
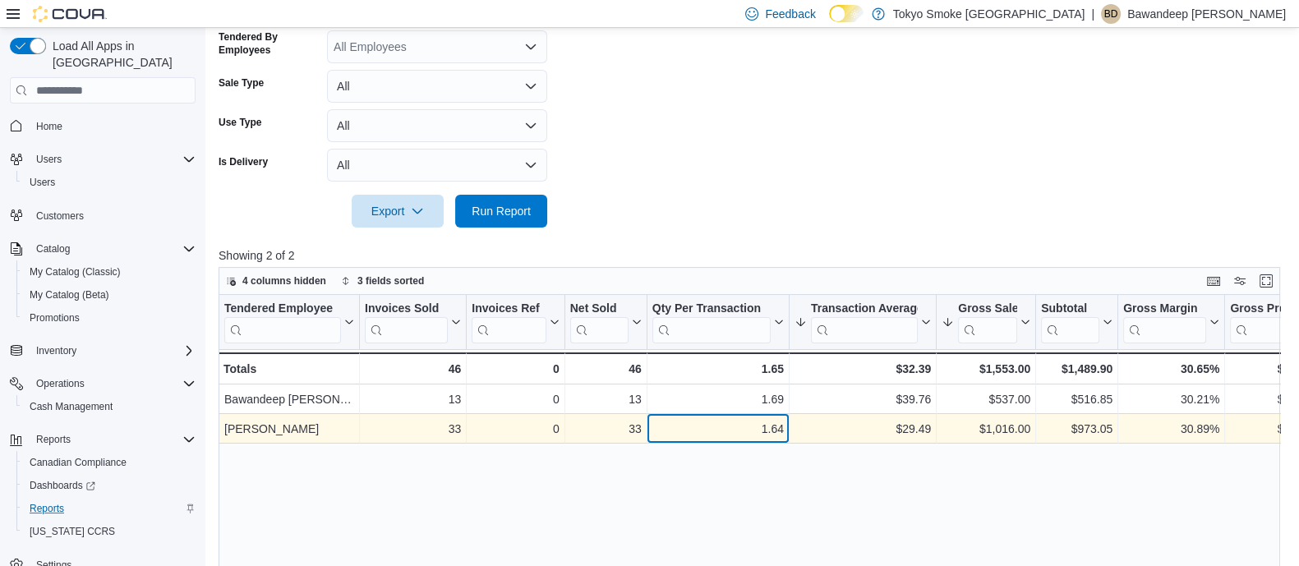
click at [778, 423] on div "1.64" at bounding box center [717, 430] width 131 height 20
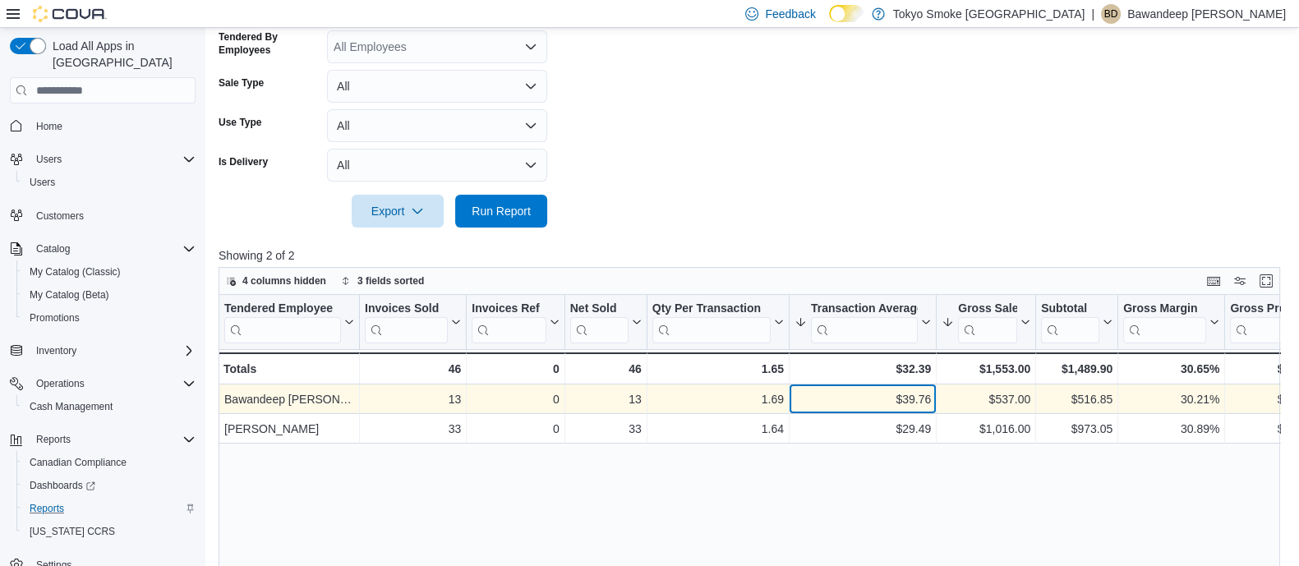
click at [900, 405] on div "$39.76" at bounding box center [862, 400] width 136 height 20
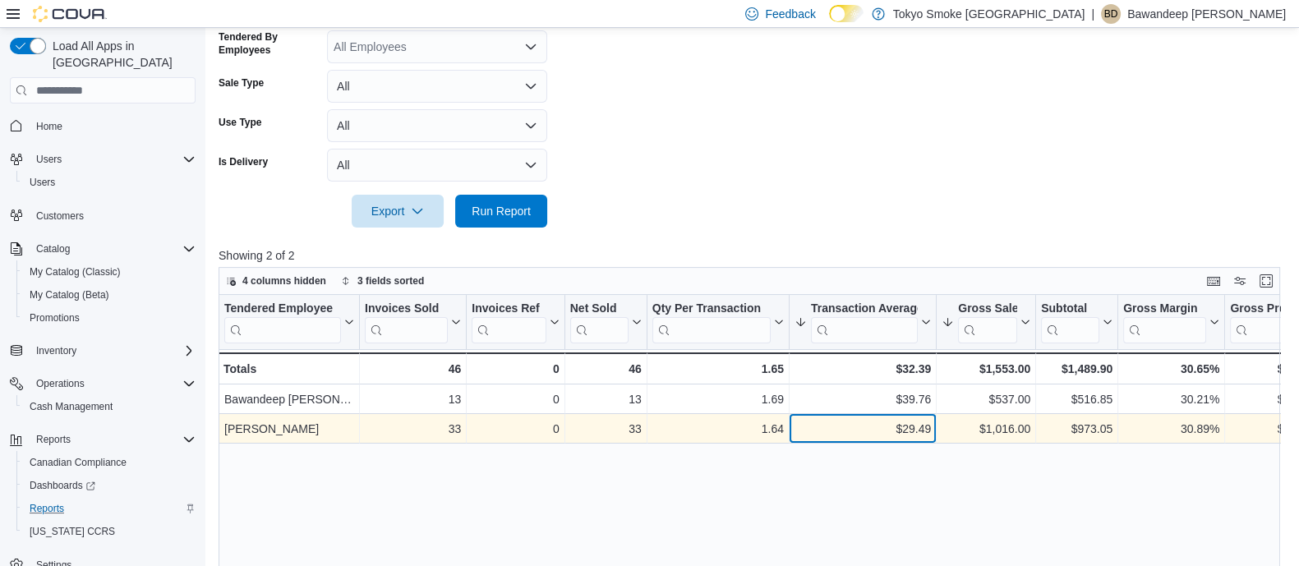
click at [904, 438] on div "$29.49 - Transaction Average, column 6, row 2" at bounding box center [862, 430] width 147 height 30
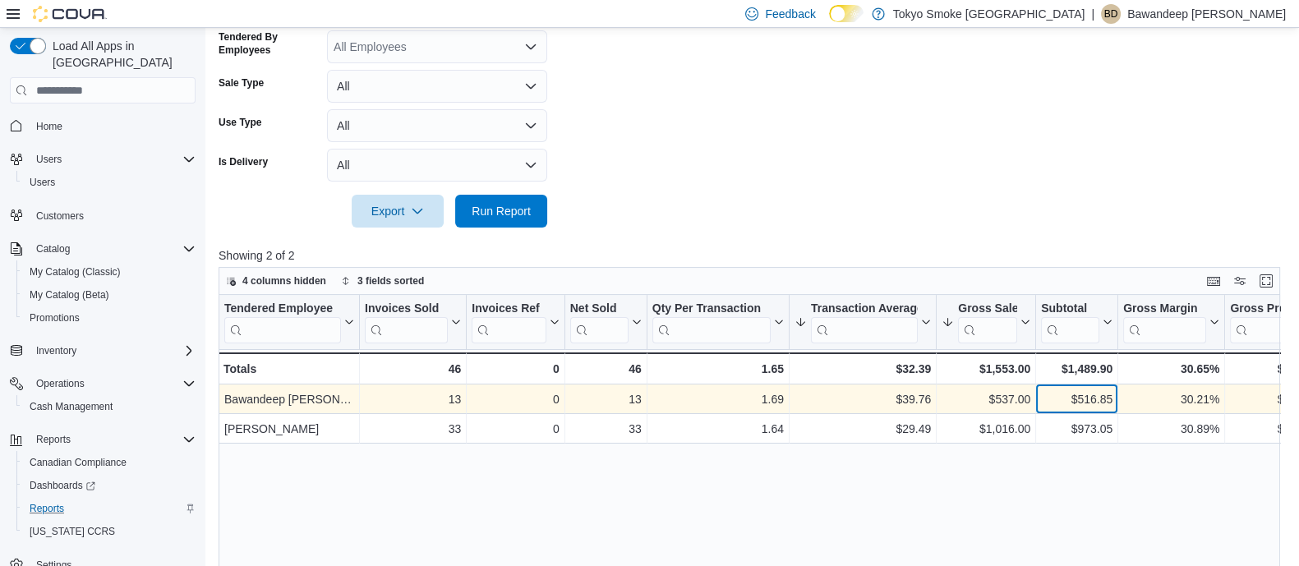
click at [1096, 401] on div "$516.85" at bounding box center [1076, 400] width 71 height 20
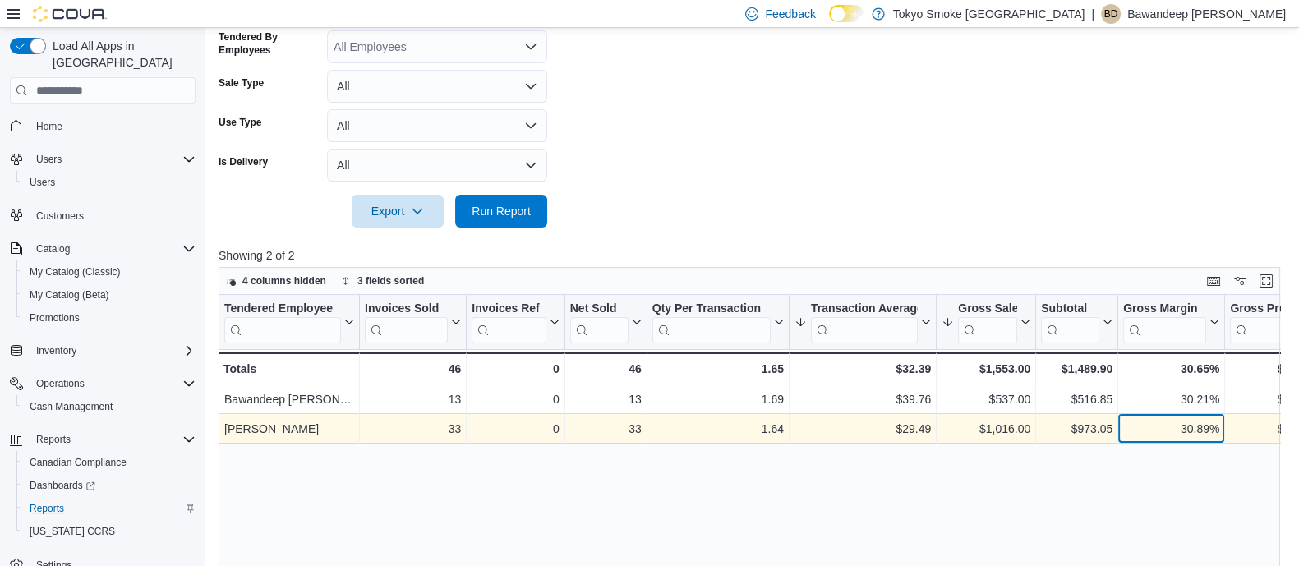
click at [1121, 438] on div "30.89% - Gross Margin, column 9, row 2" at bounding box center [1171, 430] width 107 height 30
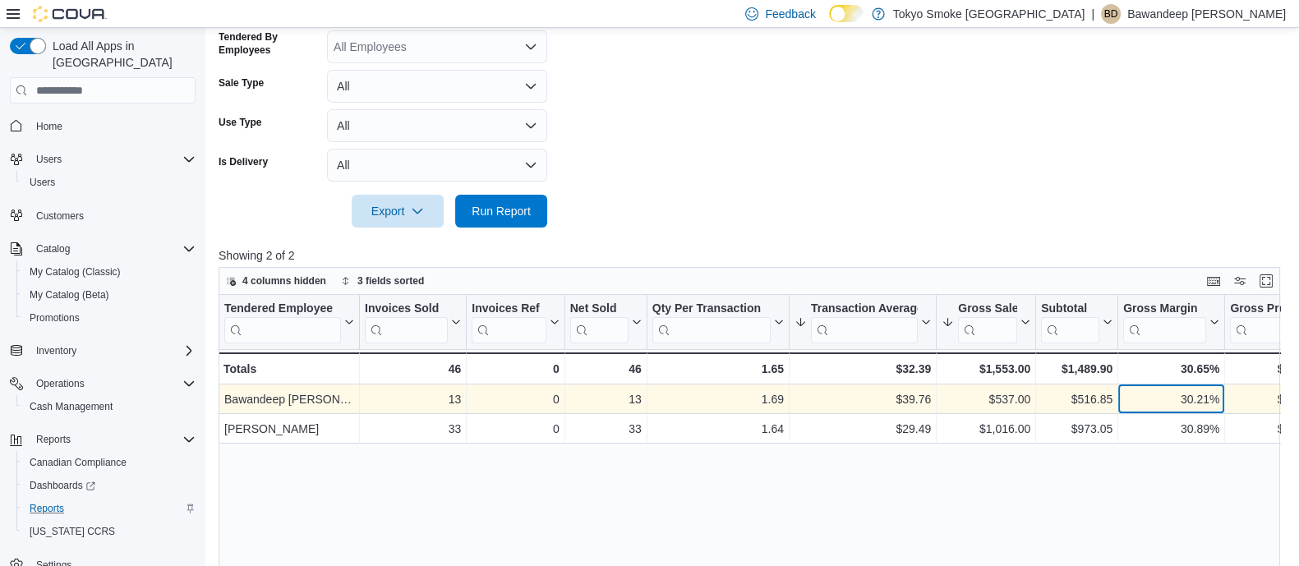
click at [1129, 393] on div "30.21%" at bounding box center [1171, 400] width 96 height 20
click at [757, 393] on div "1.69" at bounding box center [717, 400] width 131 height 20
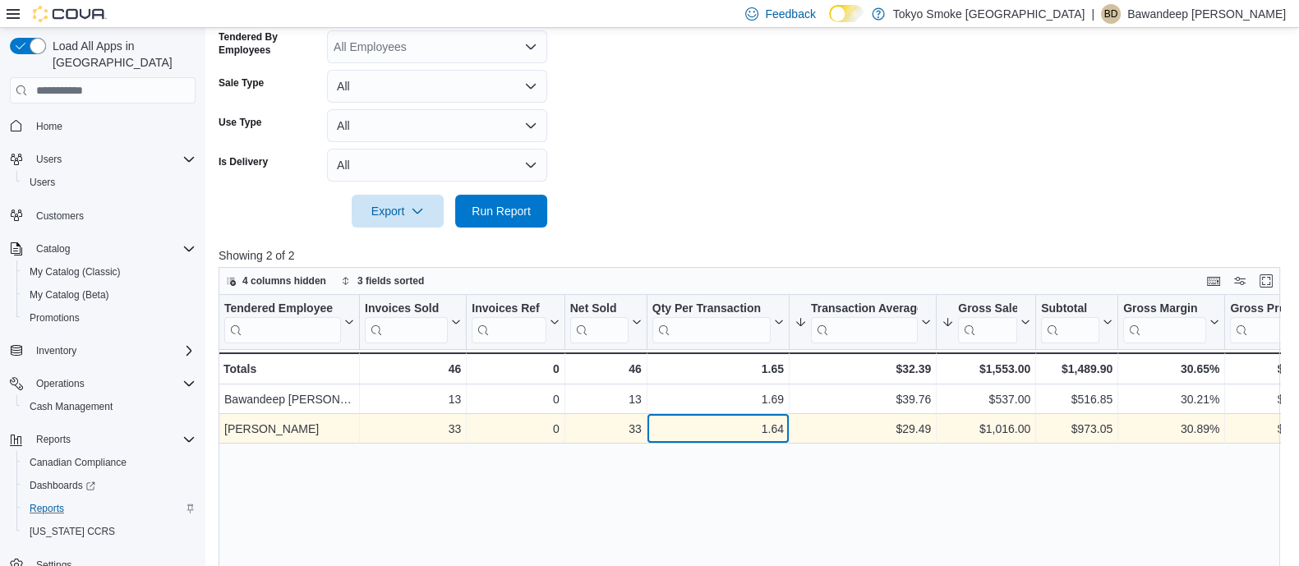
click at [766, 435] on div "1.64" at bounding box center [717, 430] width 131 height 20
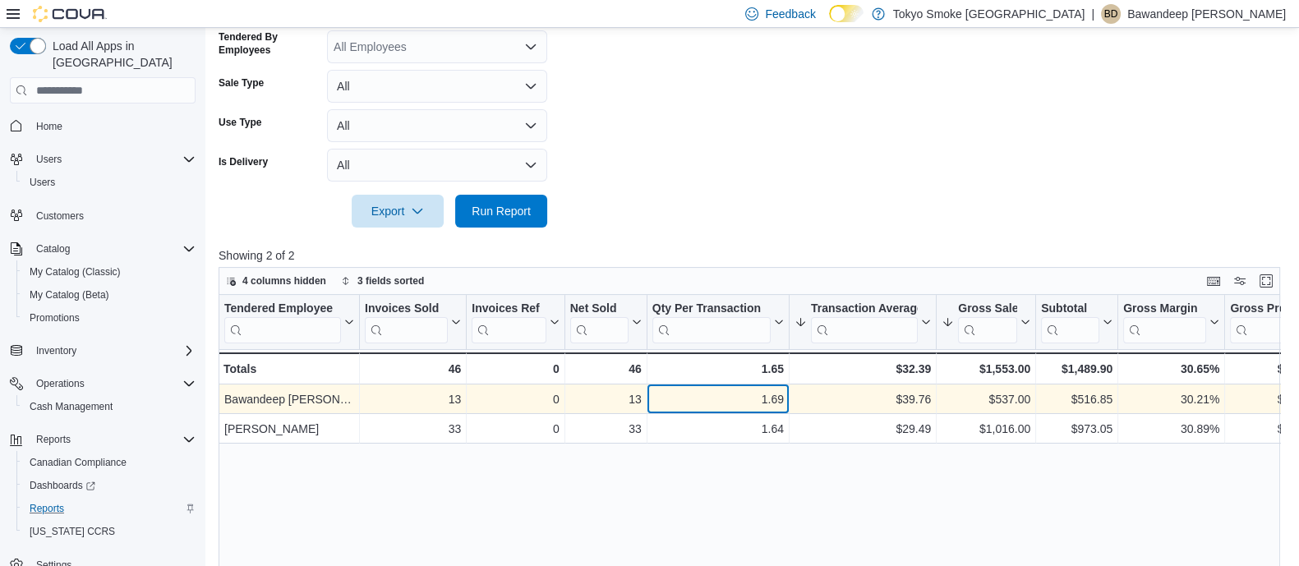
click at [764, 393] on div "1.69" at bounding box center [717, 400] width 131 height 20
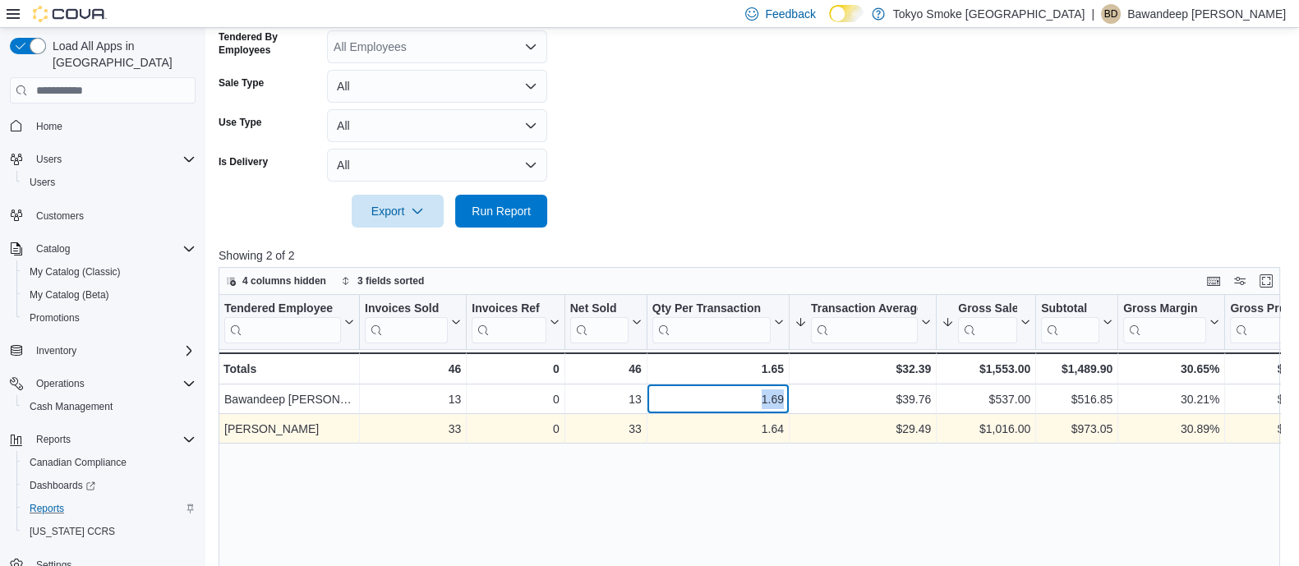
drag, startPoint x: 750, startPoint y: 403, endPoint x: 791, endPoint y: 419, distance: 44.2
click at [788, 394] on div "1.69 - Qty Per Transaction, column 5, row 1" at bounding box center [718, 400] width 142 height 30
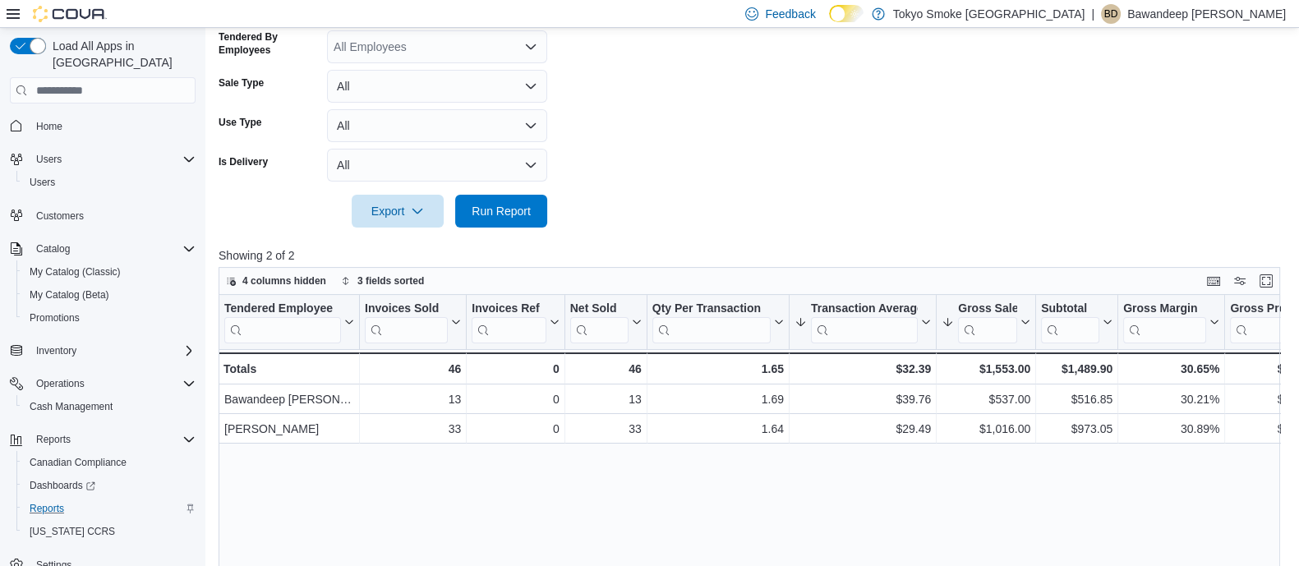
click at [776, 459] on div "Tendered Employee Click to view column header actions Invoices Sold Click to vi…" at bounding box center [755, 508] width 1072 height 426
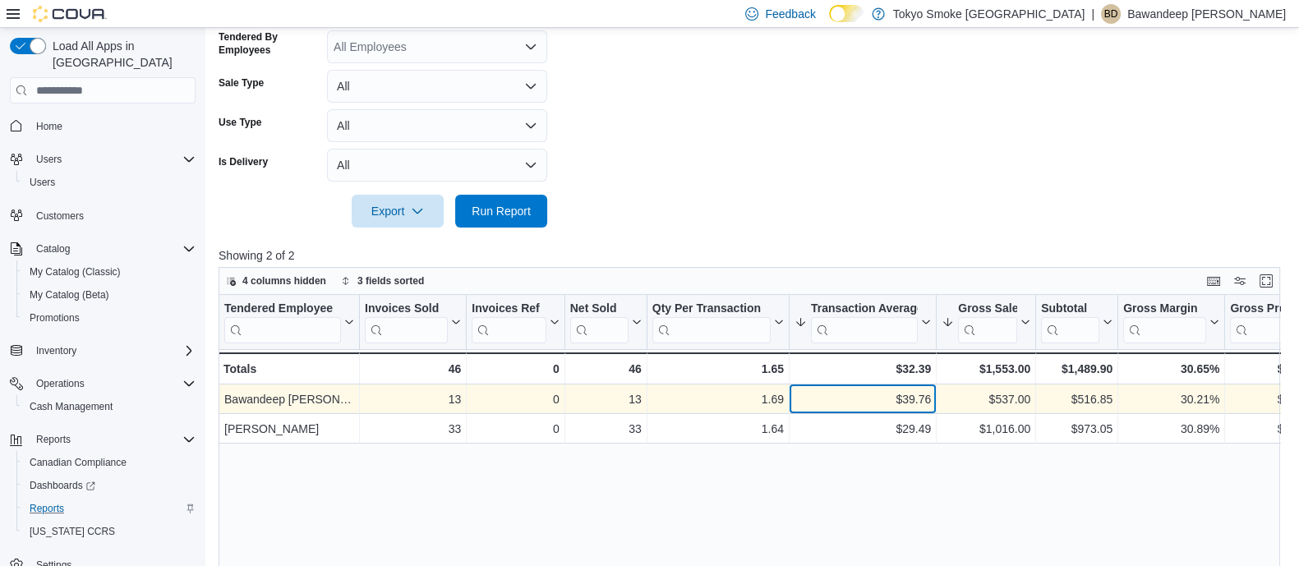
click at [893, 388] on div "$39.76 - Transaction Average, column 6, row 1" at bounding box center [862, 400] width 147 height 30
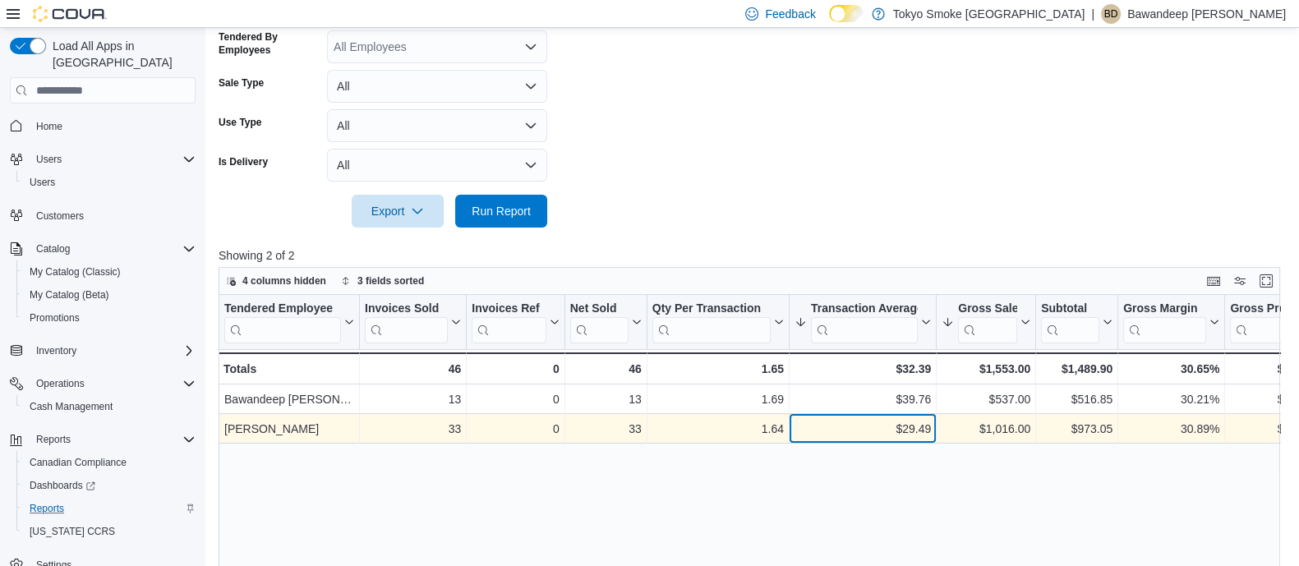
click at [892, 433] on div "$29.49" at bounding box center [862, 430] width 136 height 20
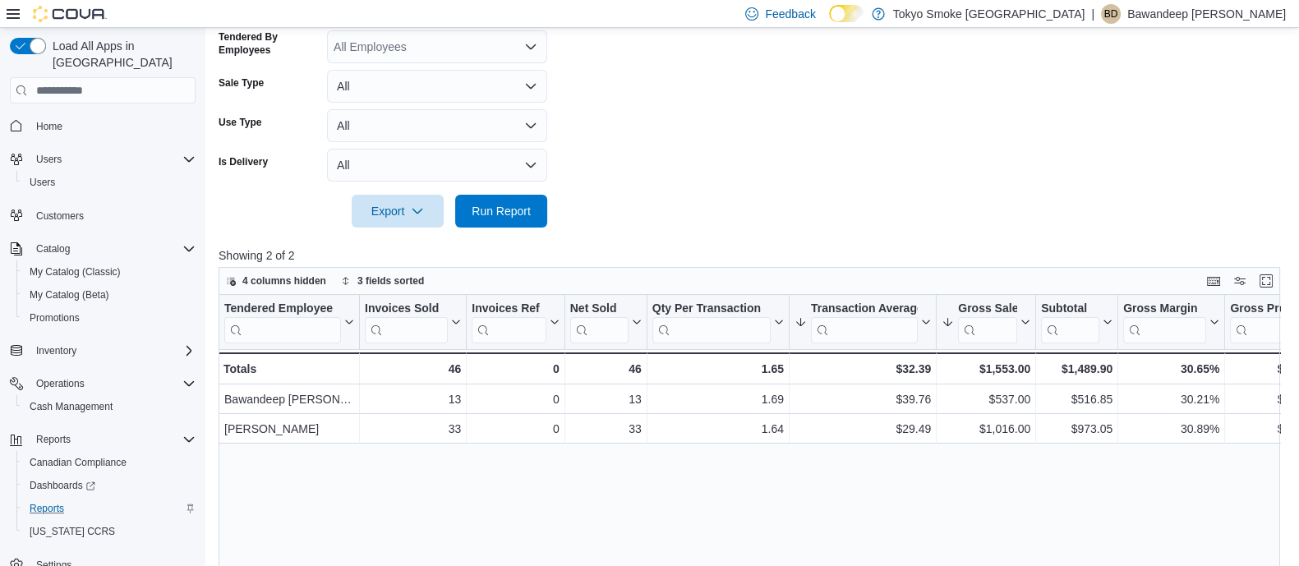
click at [817, 455] on div "Tendered Employee Click to view column header actions Invoices Sold Click to vi…" at bounding box center [755, 508] width 1072 height 426
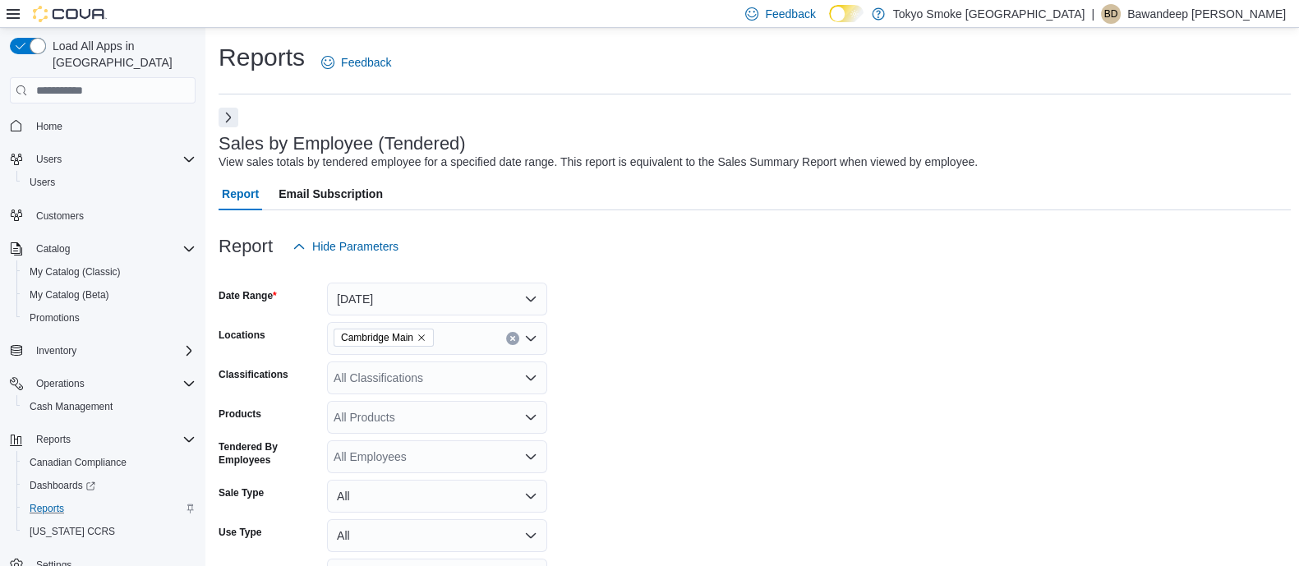
click at [706, 326] on form "Date Range Today Locations Cambridge Main Classifications All Classifications P…" at bounding box center [755, 450] width 1072 height 375
click at [50, 120] on span "Home" at bounding box center [49, 126] width 26 height 13
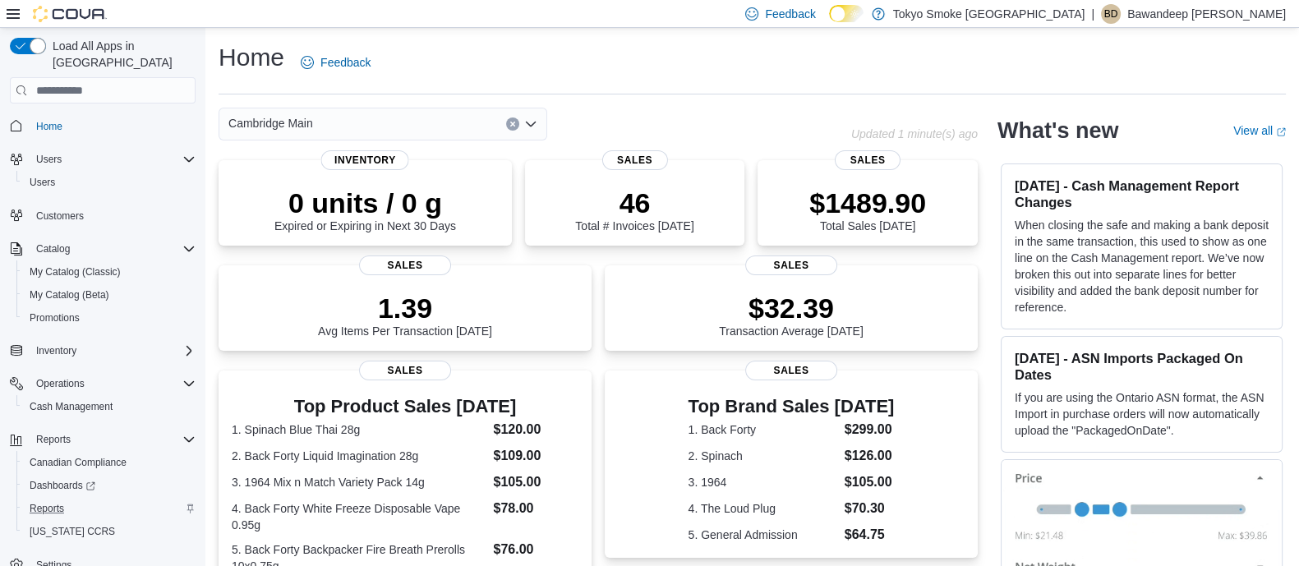
click at [764, 115] on div "Cambridge Main" at bounding box center [535, 124] width 633 height 33
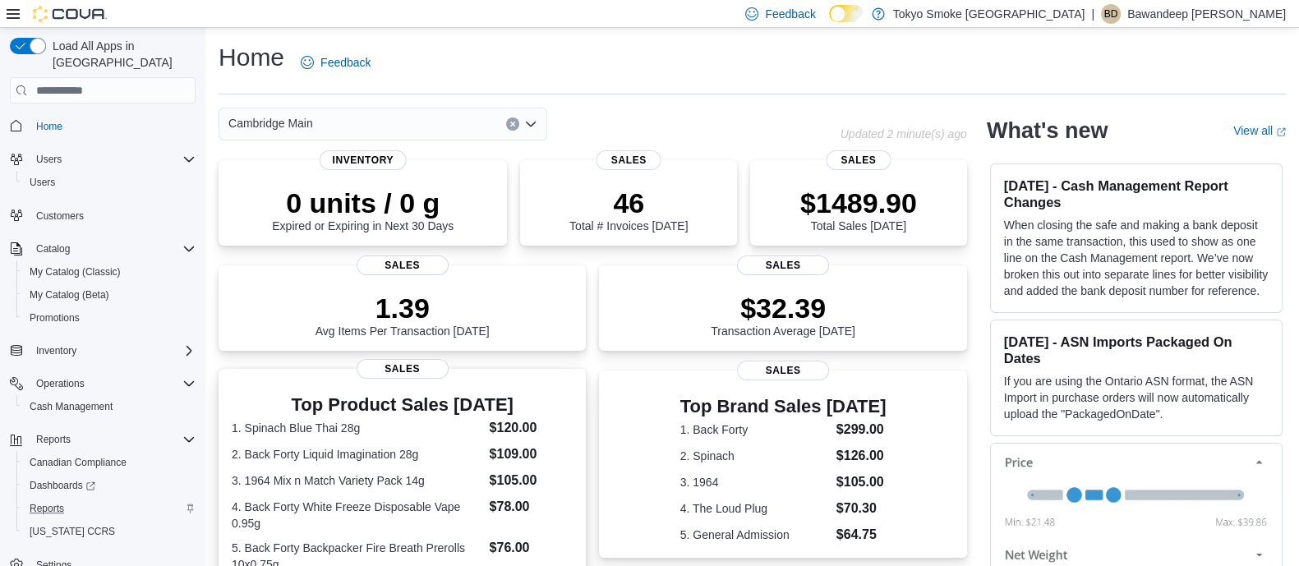
click at [472, 435] on dt "1. Spinach Blue Thai 28g" at bounding box center [357, 428] width 251 height 16
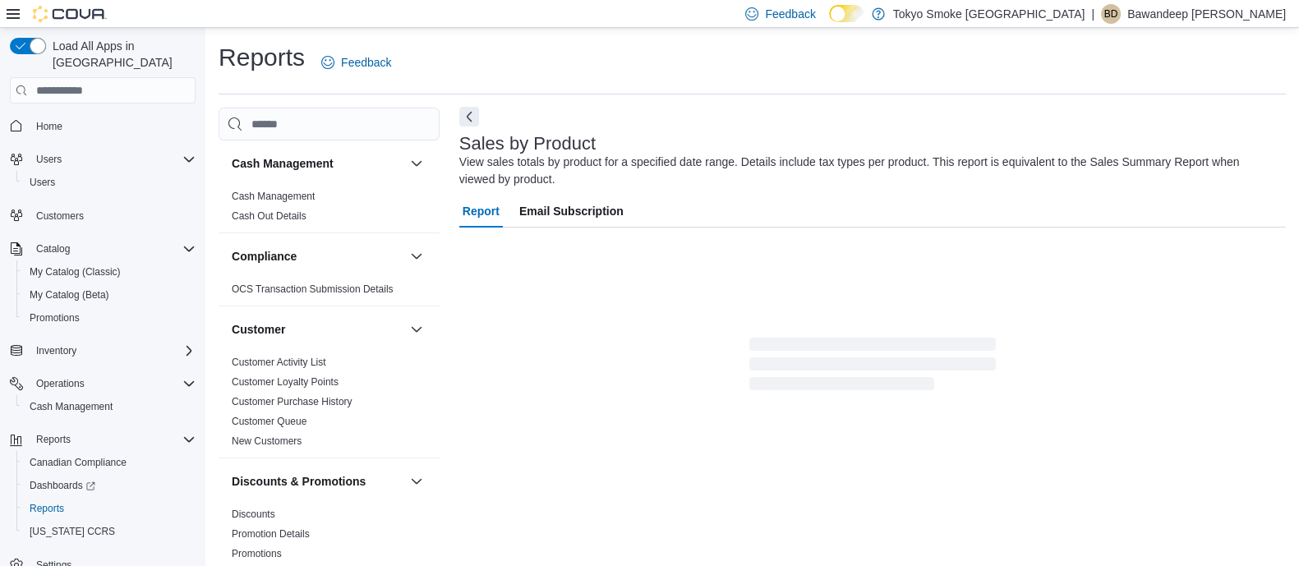
click at [475, 113] on button "Next" at bounding box center [469, 117] width 20 height 20
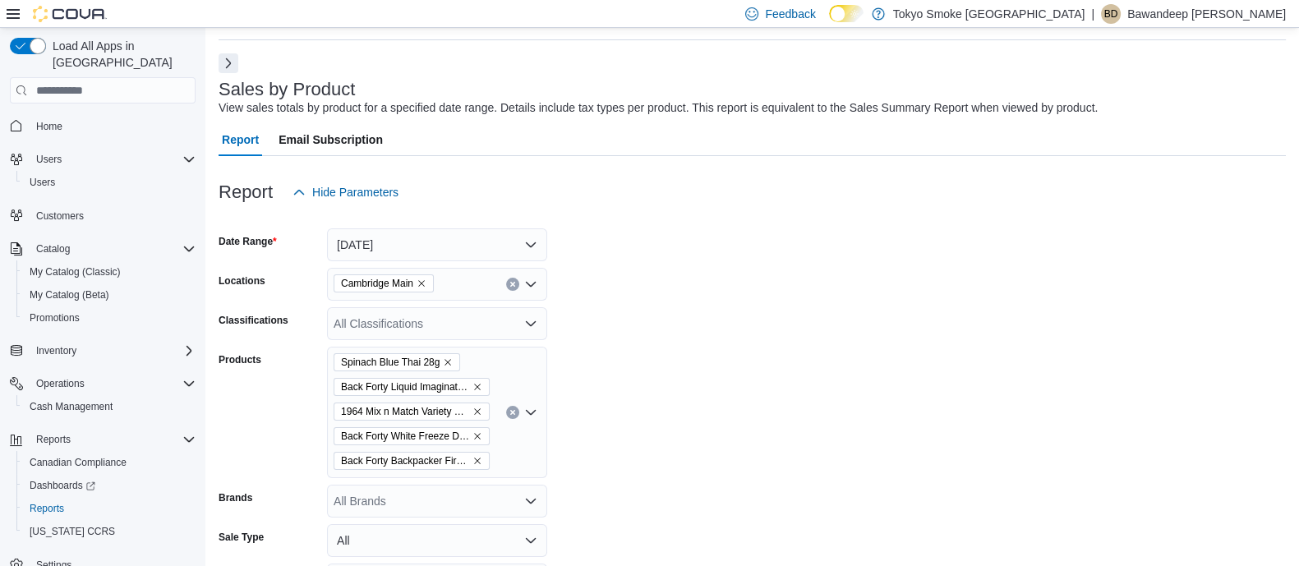
click at [744, 137] on div "Report Email Subscription" at bounding box center [752, 139] width 1067 height 33
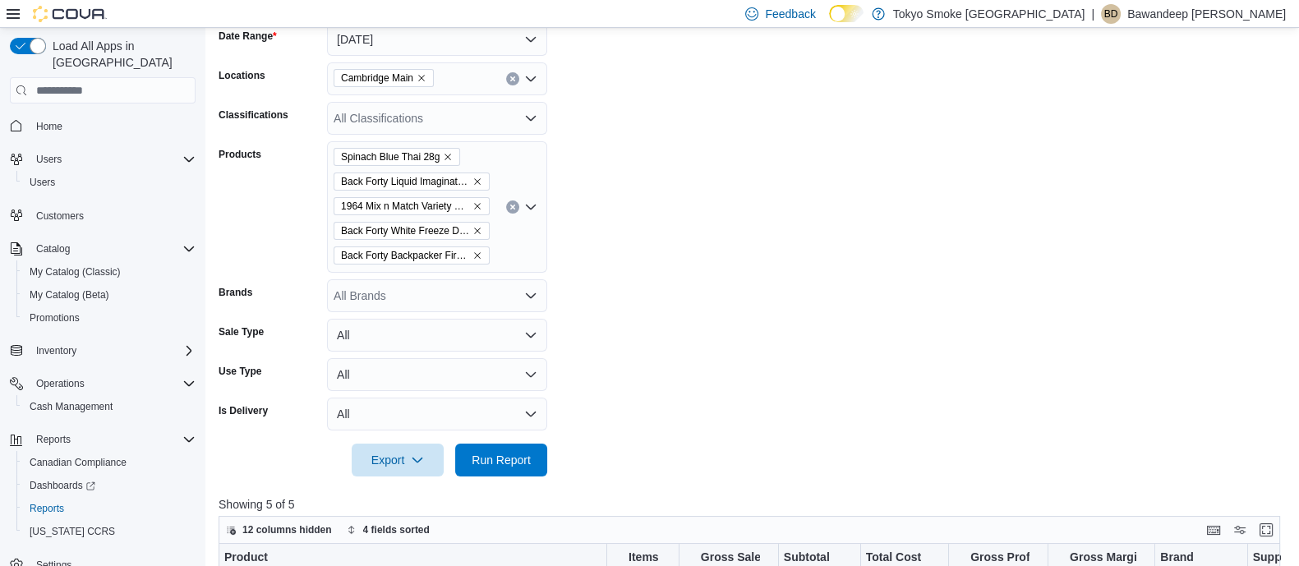
drag, startPoint x: 508, startPoint y: 207, endPoint x: 587, endPoint y: 212, distance: 79.0
click at [509, 207] on button "Clear input" at bounding box center [512, 206] width 13 height 13
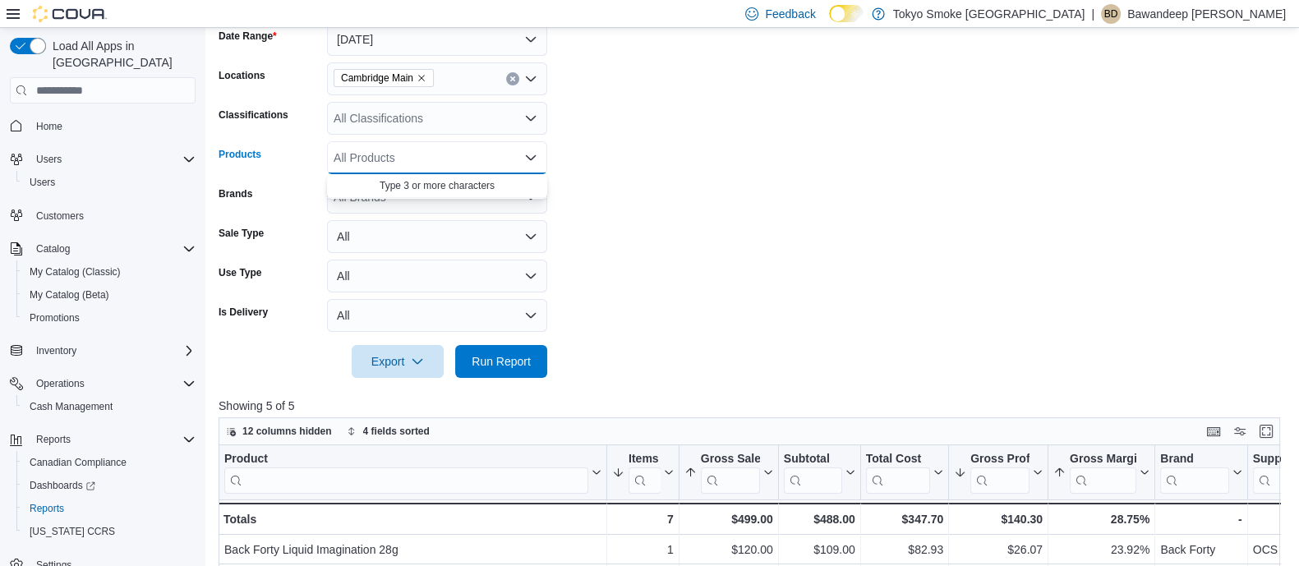
click at [717, 217] on form "Date Range Today Locations Cambridge Main Classifications All Classifications P…" at bounding box center [755, 190] width 1072 height 375
click at [489, 356] on span "Run Report" at bounding box center [501, 361] width 59 height 16
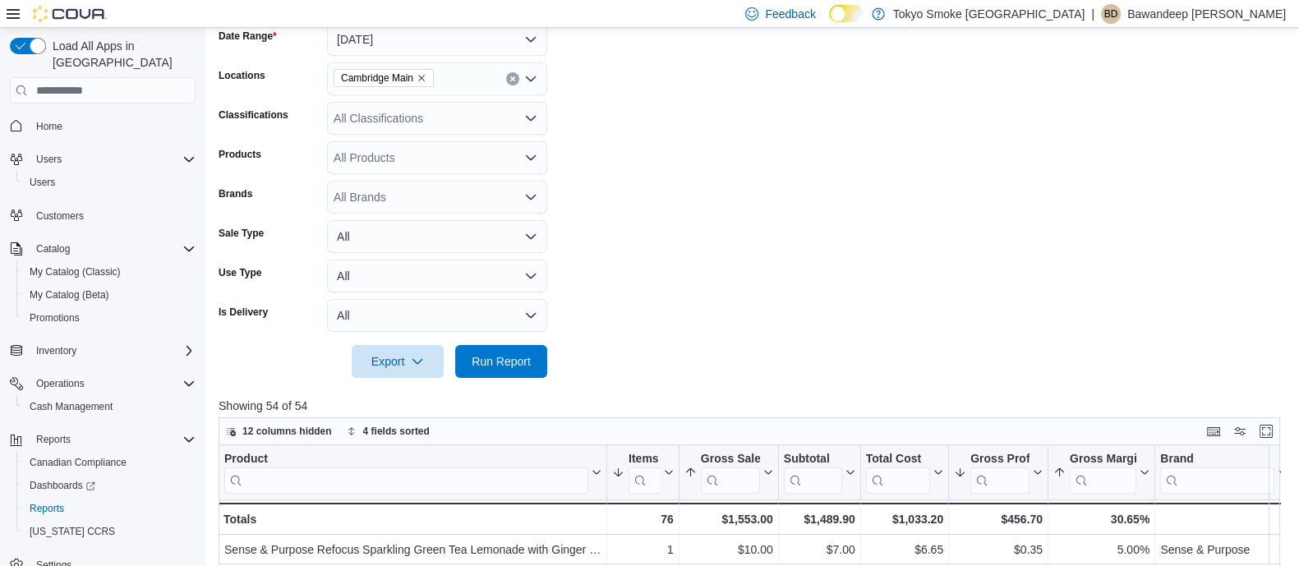
scroll to position [568, 0]
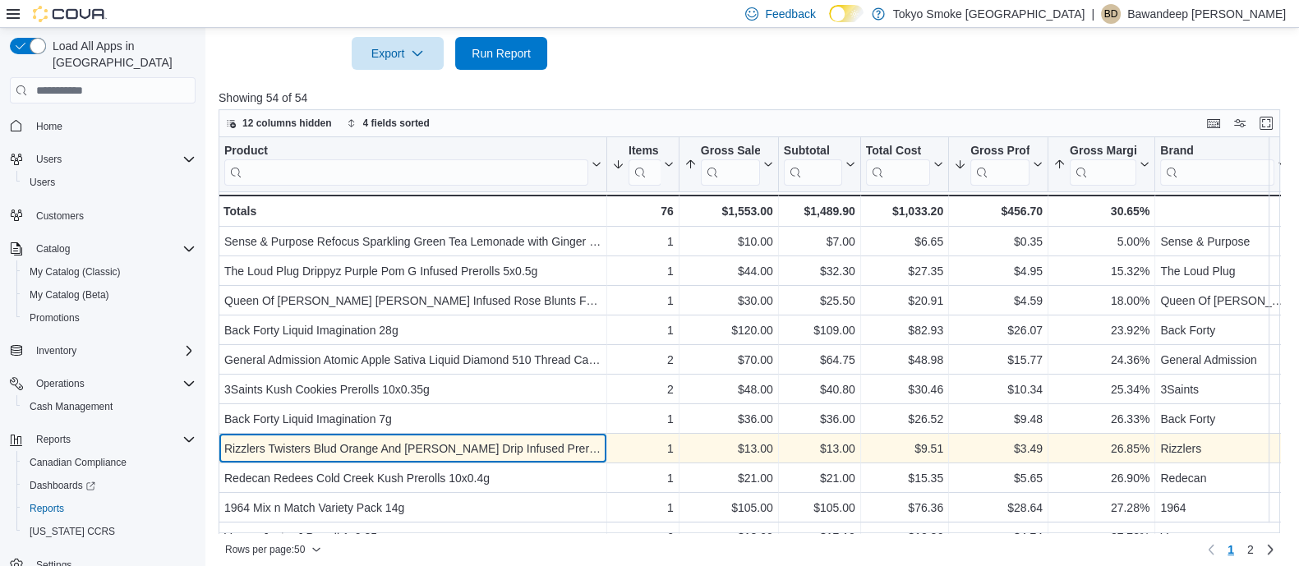
click at [510, 459] on div "Rizzlers Twisters Blud Orange And Berry Drip Infused Prerolls 2x0.5g - Product,…" at bounding box center [413, 450] width 389 height 30
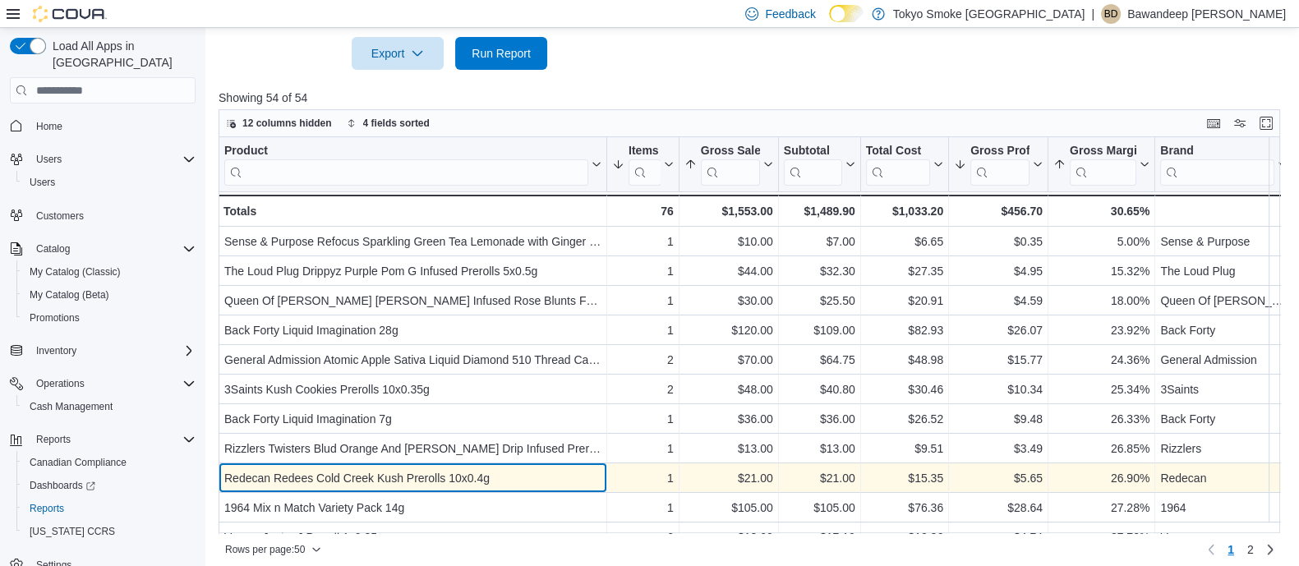
click at [521, 474] on div "Product Click to view column header actions Items Sold Sorted by Gross Sales, a…" at bounding box center [755, 335] width 1072 height 396
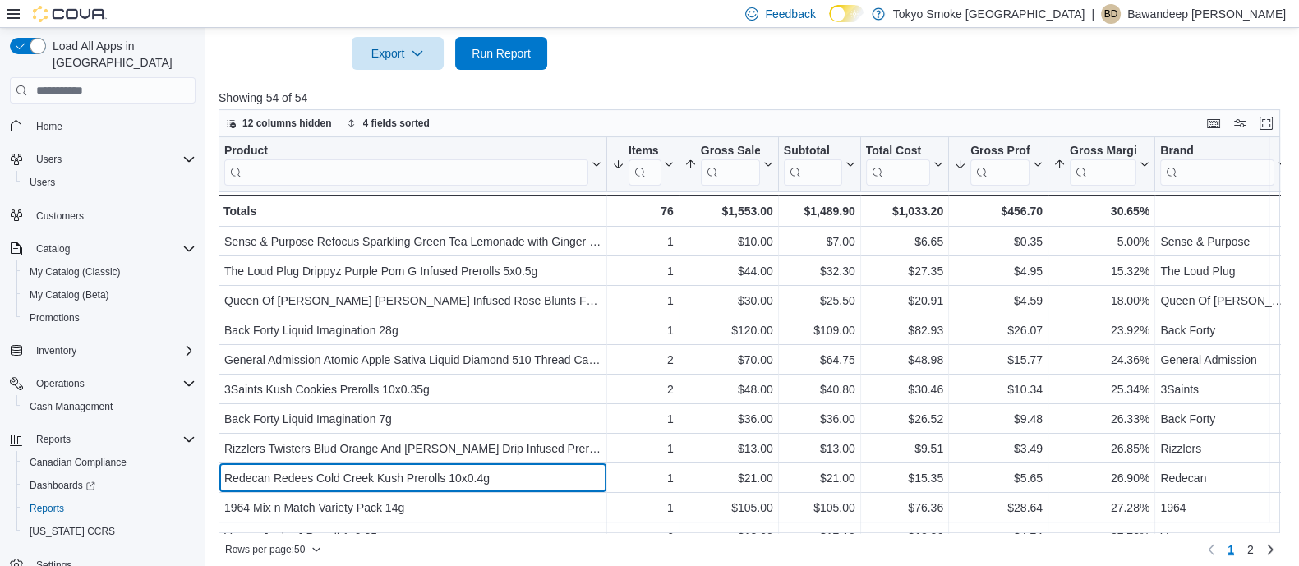
scroll to position [2, 0]
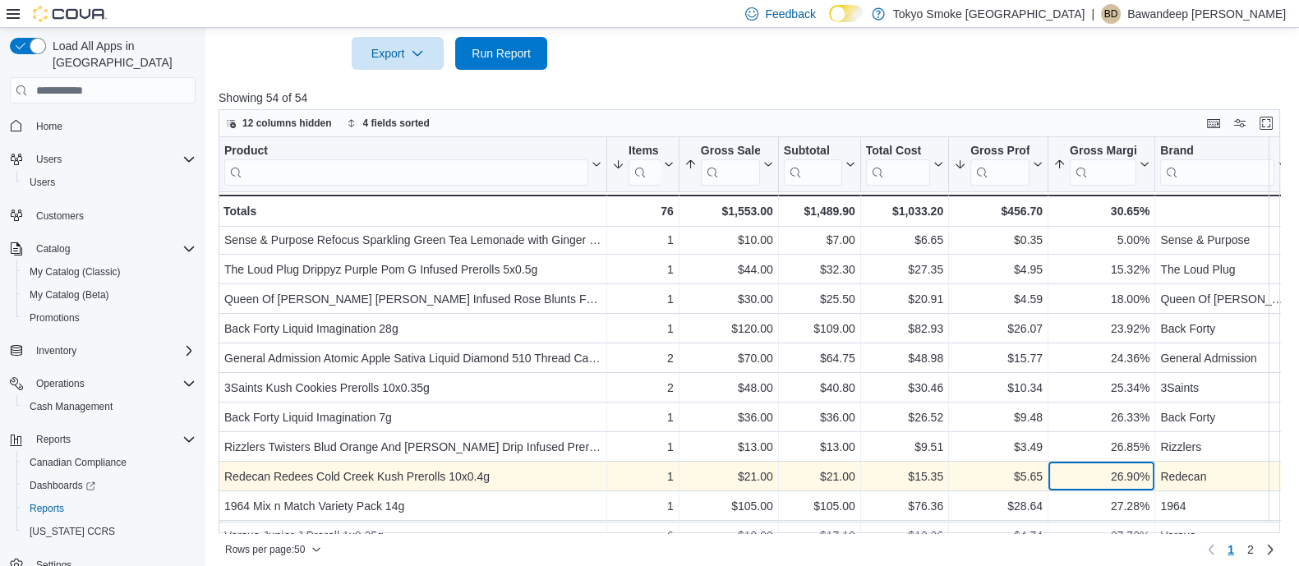
click at [1116, 476] on div "26.90%" at bounding box center [1101, 477] width 96 height 20
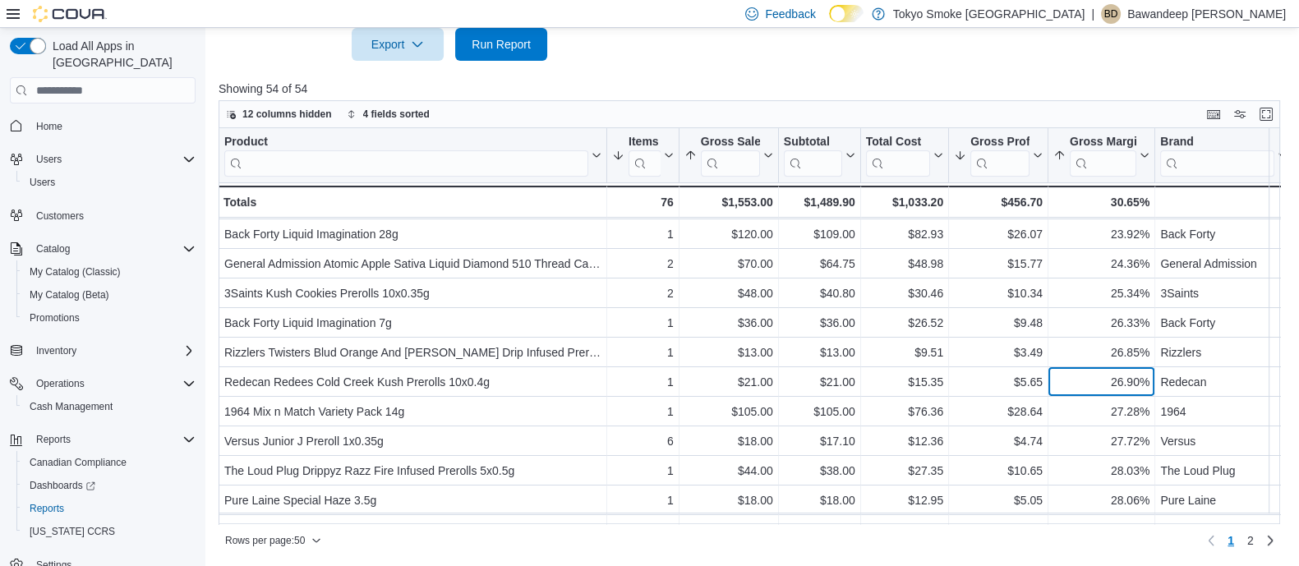
scroll to position [102, 0]
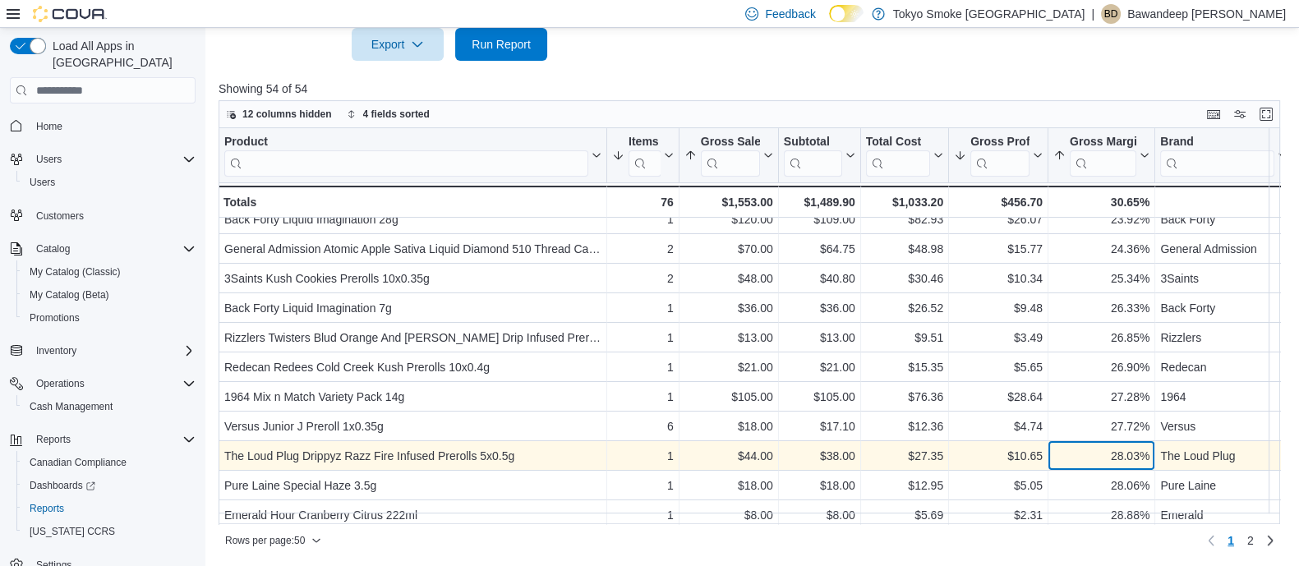
click at [1108, 458] on div "28.03%" at bounding box center [1101, 457] width 96 height 20
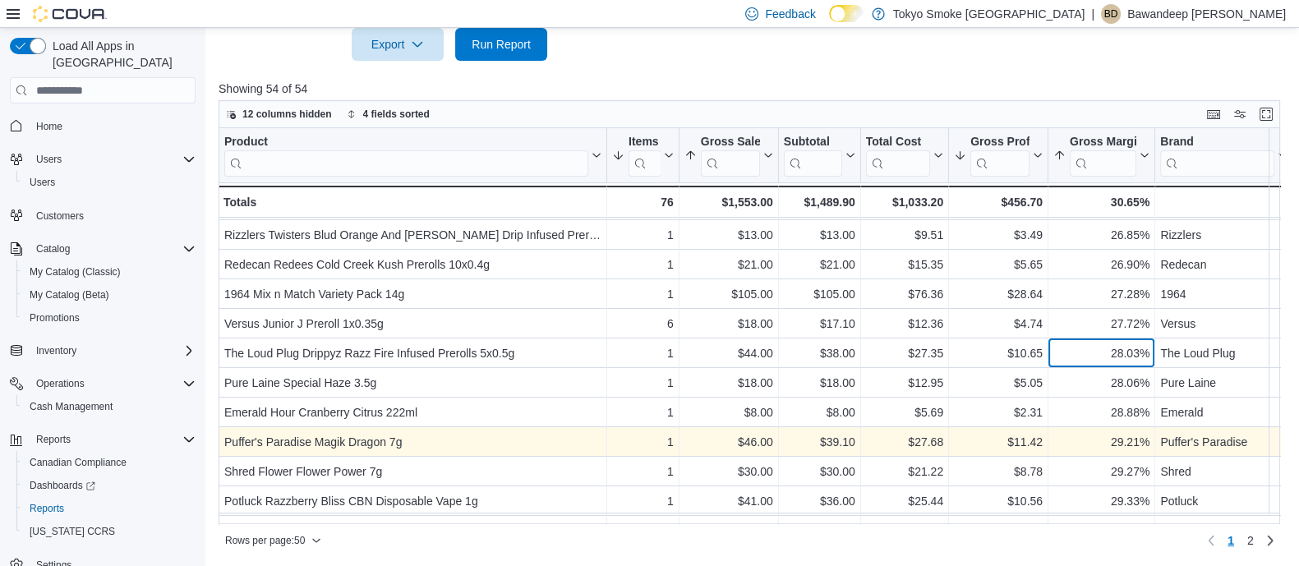
scroll to position [308, 0]
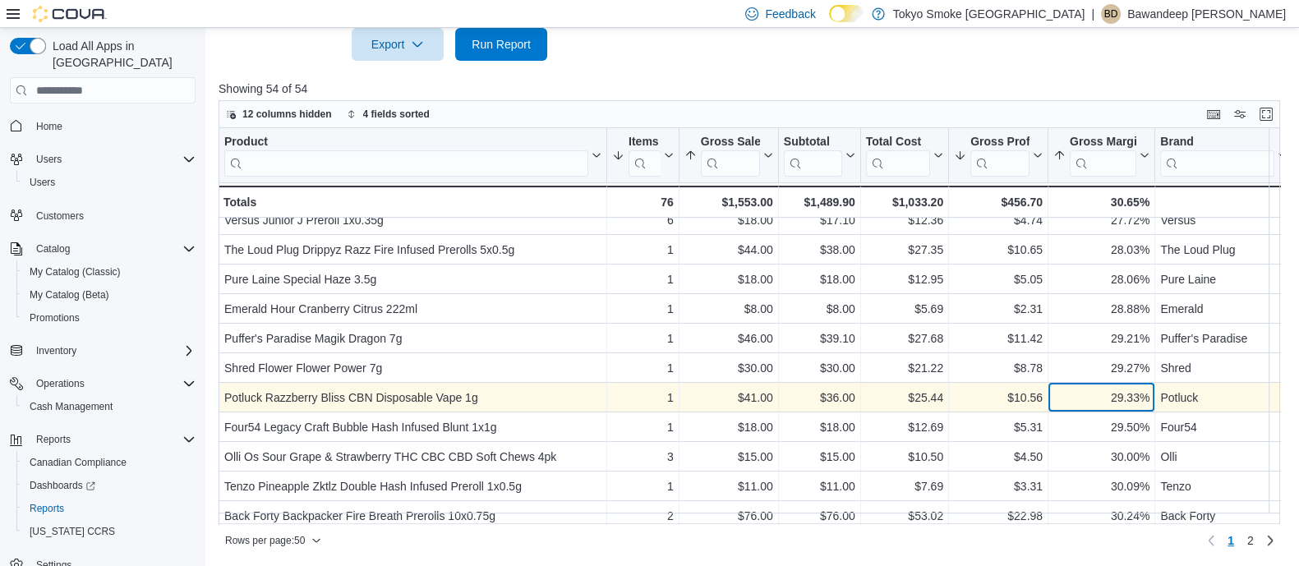
click at [1102, 396] on div "29.33%" at bounding box center [1101, 399] width 96 height 20
click at [987, 395] on div "$10.56" at bounding box center [998, 399] width 89 height 20
click at [1115, 395] on div "29.33%" at bounding box center [1101, 399] width 96 height 20
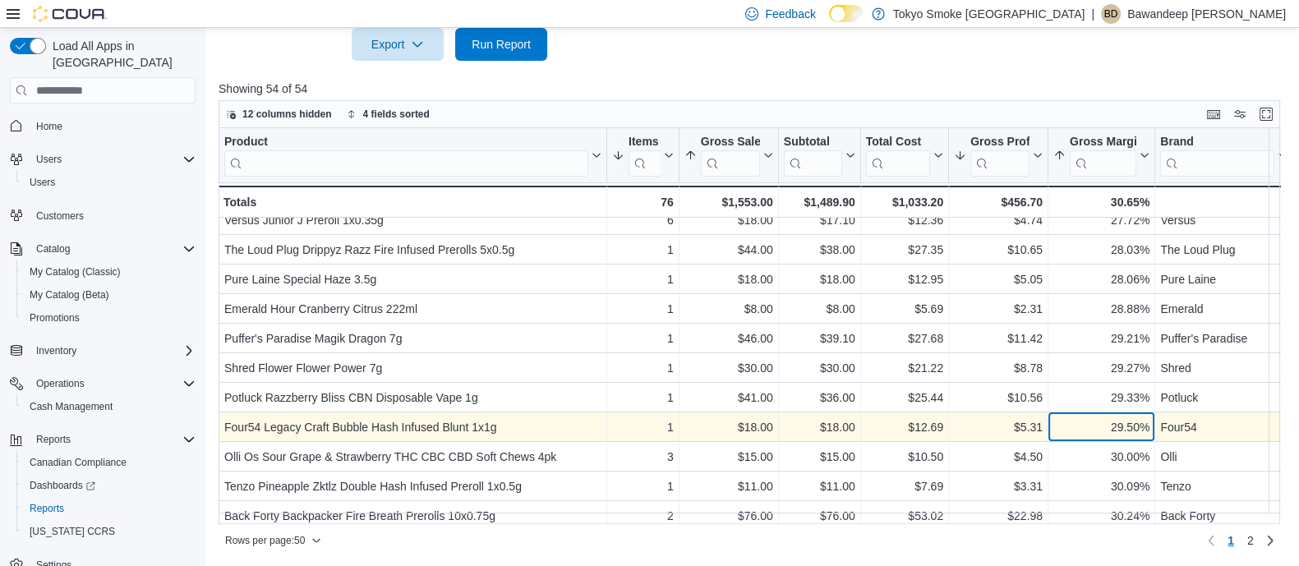
click at [1105, 421] on div "29.50%" at bounding box center [1101, 428] width 96 height 20
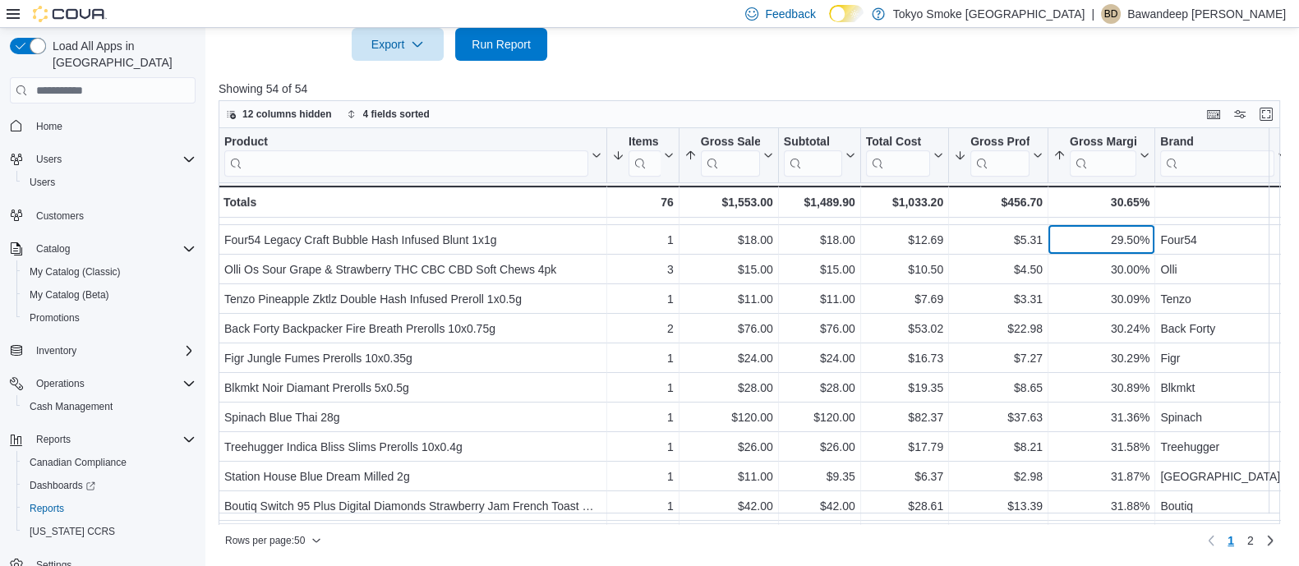
scroll to position [513, 0]
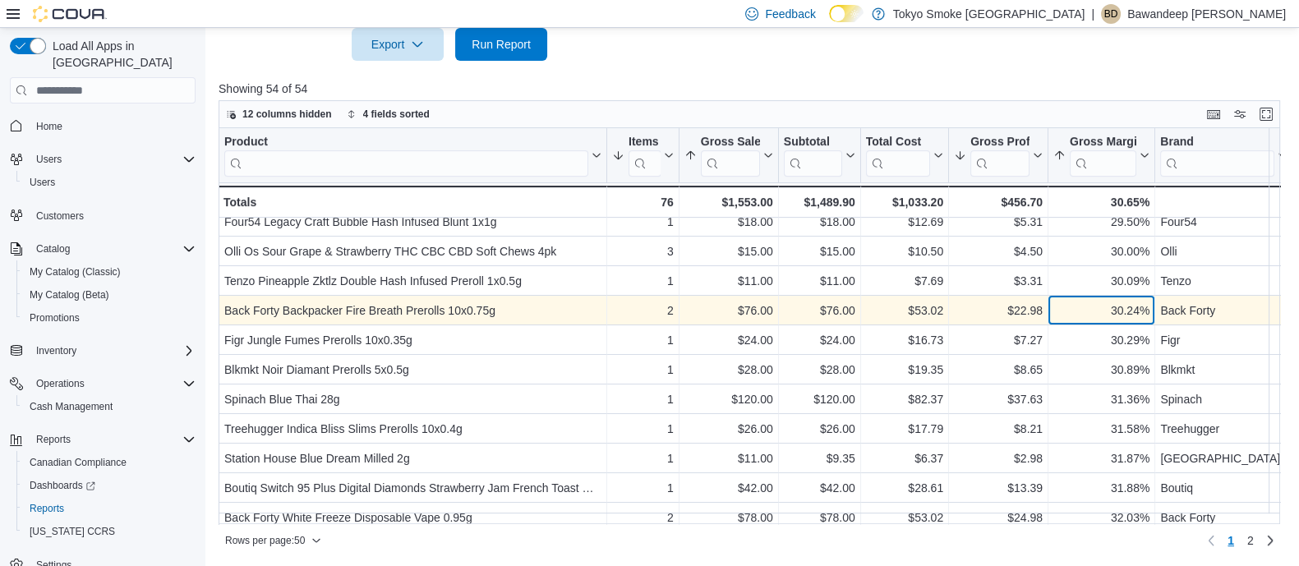
click at [1094, 315] on div "30.24%" at bounding box center [1101, 311] width 96 height 20
drag, startPoint x: 1007, startPoint y: 306, endPoint x: 1061, endPoint y: 300, distance: 54.6
click at [1044, 301] on div "$22.98 - Gross Profit, column 6, row 21" at bounding box center [998, 312] width 99 height 30
click at [1076, 301] on div "30.24%" at bounding box center [1101, 311] width 96 height 20
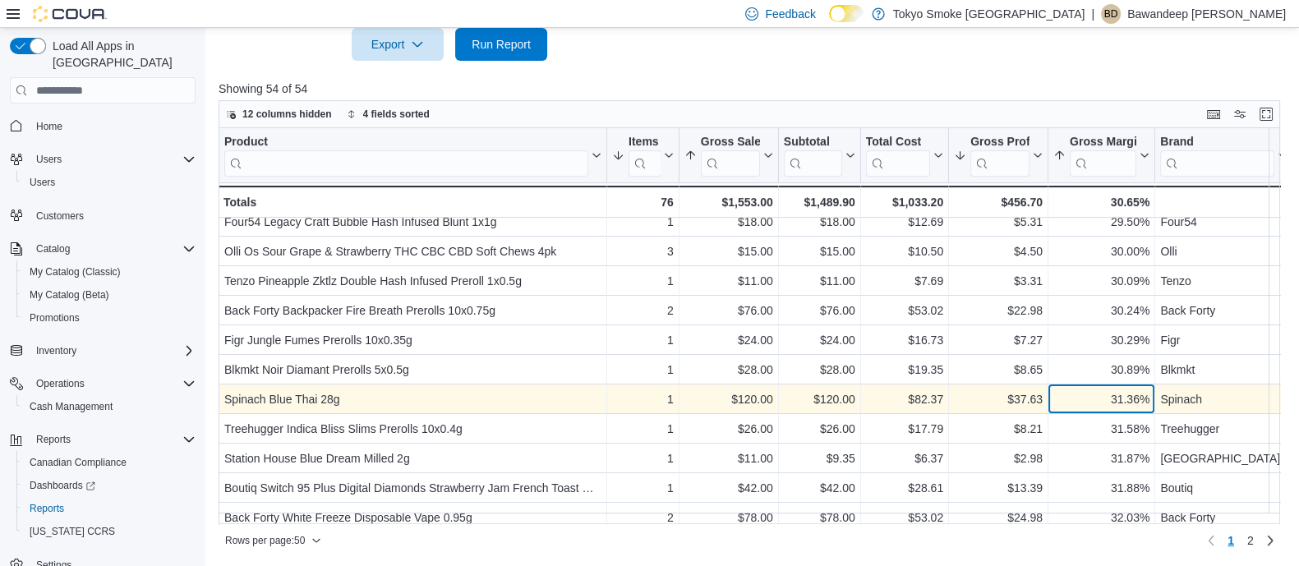
click at [1080, 403] on div "31.36%" at bounding box center [1101, 400] width 96 height 20
click at [1038, 412] on div "$37.63 - Gross Profit, column 6, row 24" at bounding box center [998, 400] width 99 height 30
click at [1105, 401] on div "31.36%" at bounding box center [1101, 400] width 96 height 20
click at [1029, 398] on div "$37.63" at bounding box center [998, 400] width 89 height 20
click at [1106, 404] on div "31.36%" at bounding box center [1101, 400] width 96 height 20
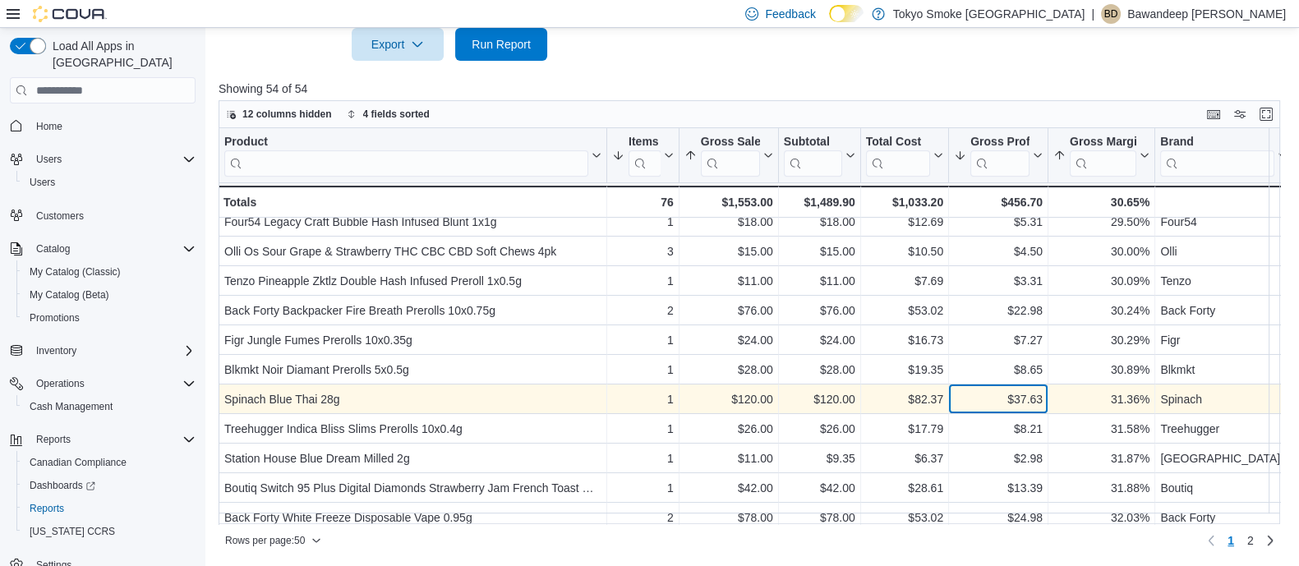
click at [949, 398] on div "$37.63 - Gross Profit, column 6, row 24" at bounding box center [998, 400] width 99 height 30
click at [1084, 393] on div "31.36%" at bounding box center [1101, 400] width 96 height 20
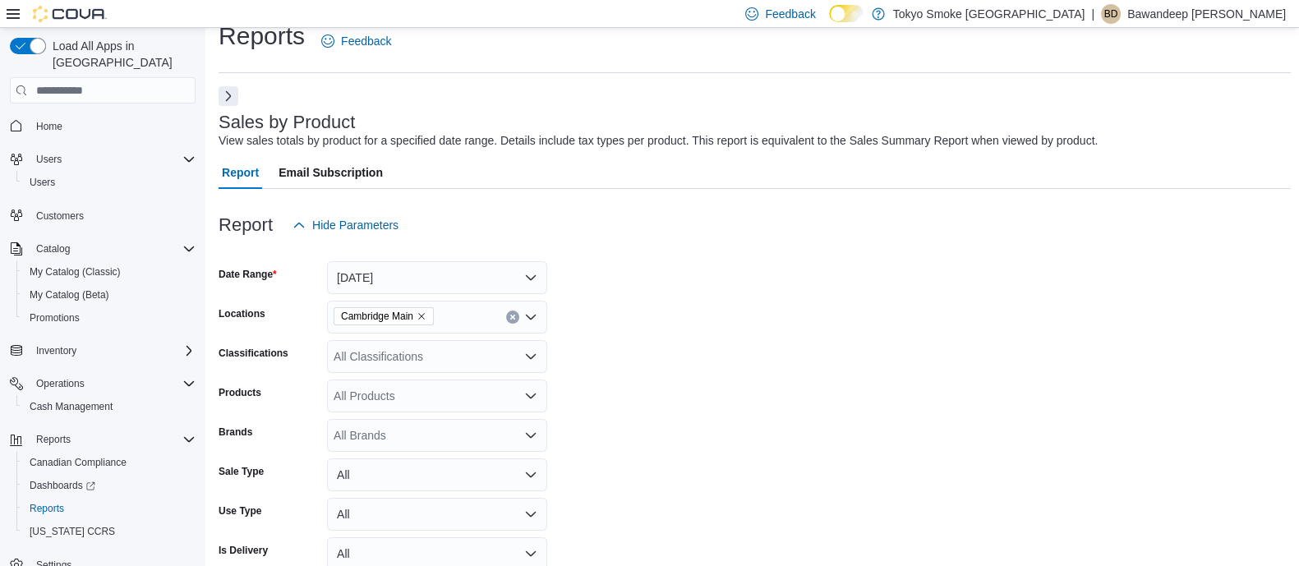
scroll to position [0, 0]
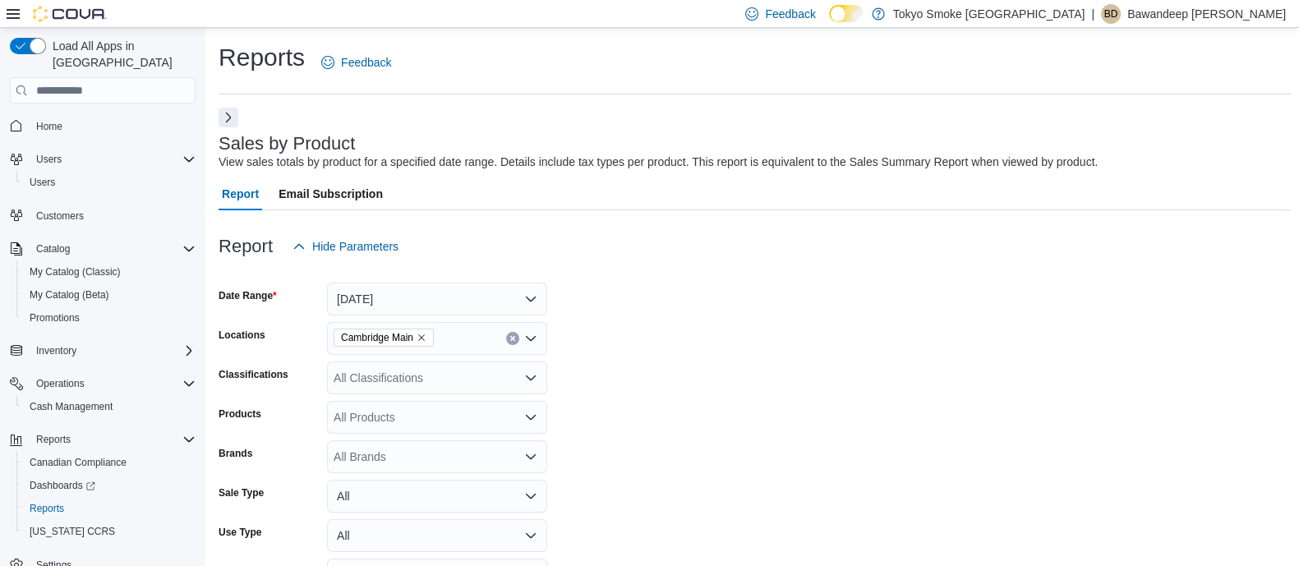
click at [76, 117] on span "Home" at bounding box center [113, 125] width 166 height 21
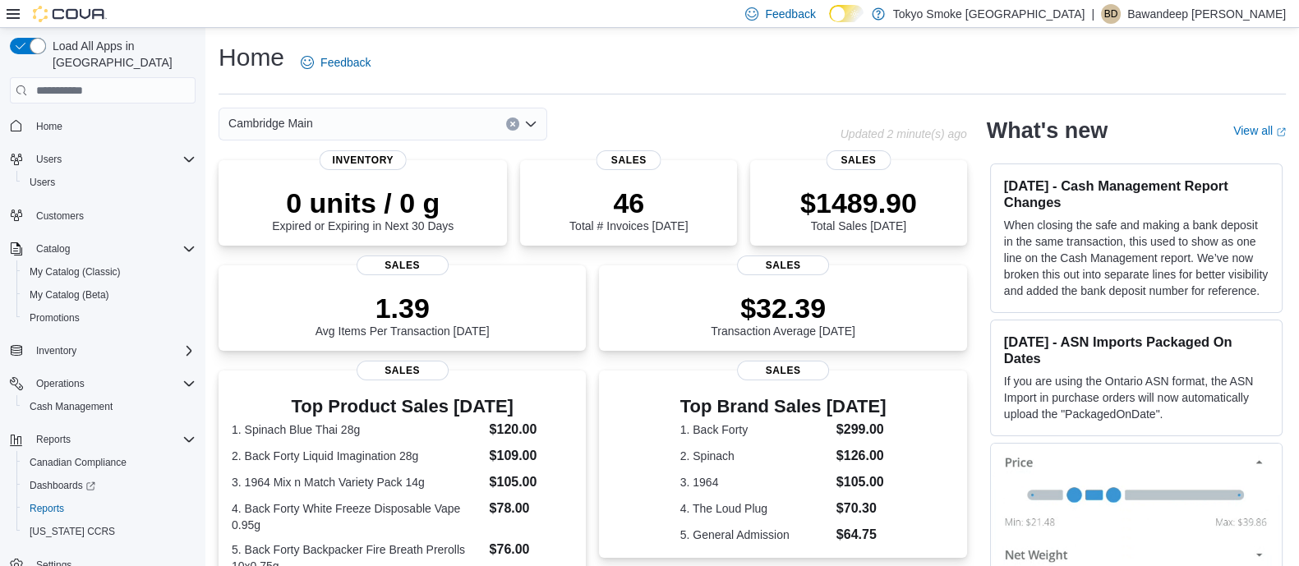
click at [785, 92] on div "Home Feedback" at bounding box center [752, 67] width 1067 height 53
click at [719, 90] on div "Home Feedback" at bounding box center [752, 67] width 1067 height 53
click at [721, 106] on div "Home Feedback Cambridge Main Updated 1 minute(s) ago 0 units / 0 g Expired or E…" at bounding box center [751, 490] width 1093 height 924
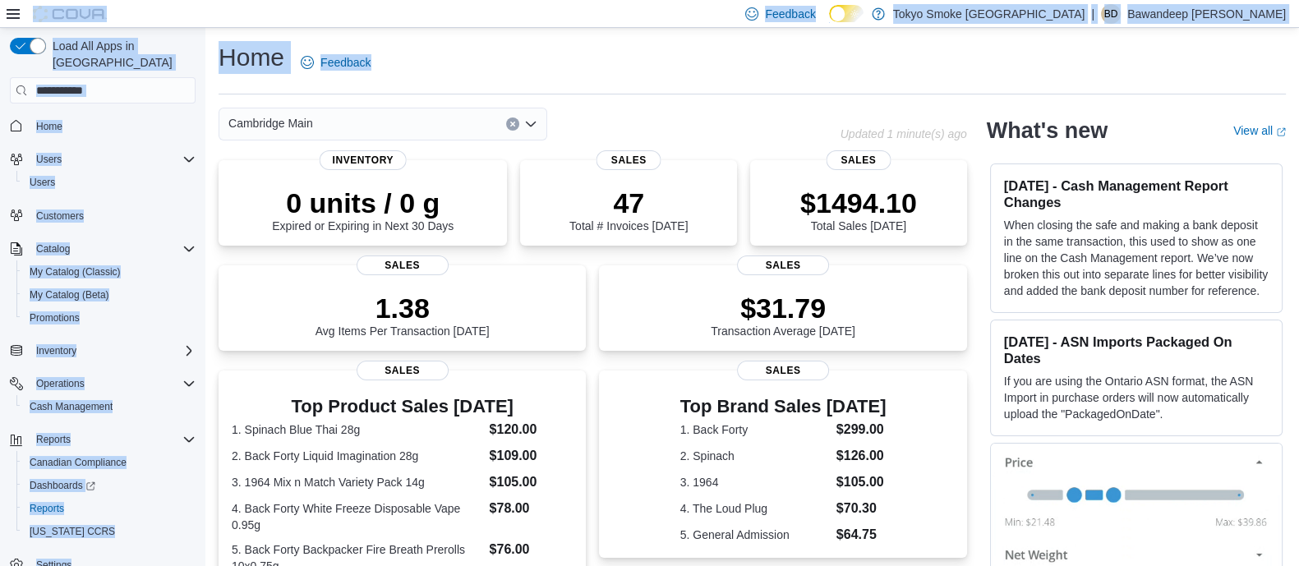
drag, startPoint x: 727, startPoint y: 67, endPoint x: 941, endPoint y: -125, distance: 287.4
click at [941, 0] on html "Feedback Dark Mode Tokyo Smoke Ontario | BD Bawandeep Dhesi Load All Apps in Ne…" at bounding box center [649, 283] width 1299 height 566
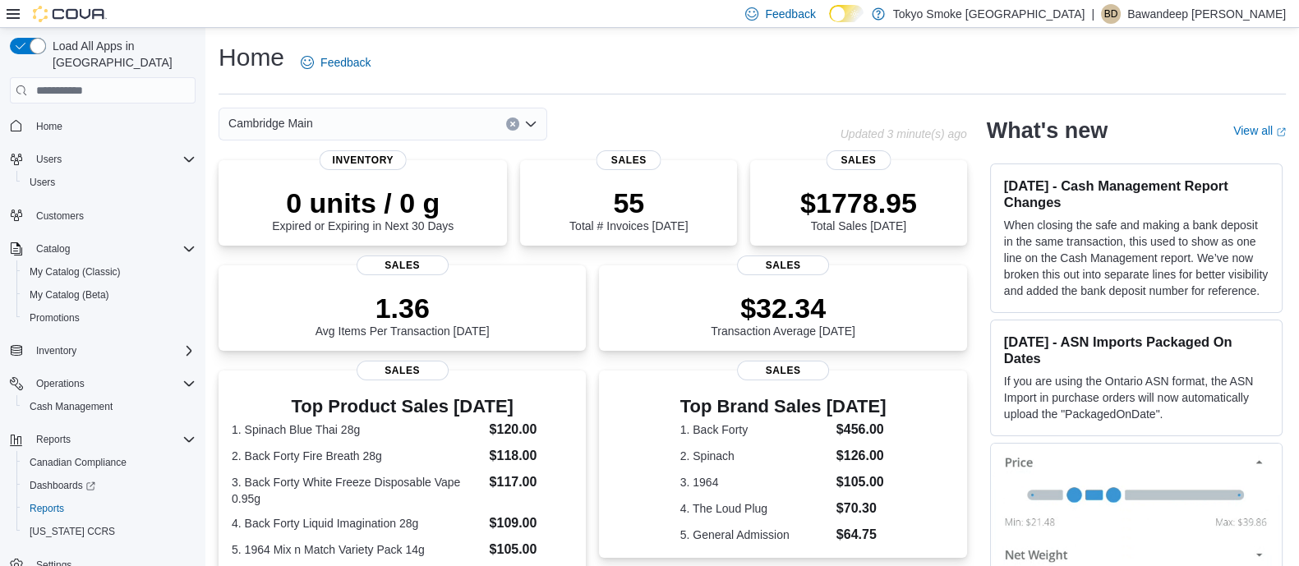
click at [812, 142] on div "Cambridge Main Updated 3 minute(s) ago 0 units / 0 g Expired or Expiring in Nex…" at bounding box center [593, 516] width 748 height 817
click at [681, 99] on div "Home Feedback Cambridge Main Updated 3 minute(s) ago 0 units / 0 g Expired or E…" at bounding box center [751, 482] width 1093 height 909
drag, startPoint x: 752, startPoint y: 99, endPoint x: 702, endPoint y: 125, distance: 56.6
click at [752, 99] on div "Home Feedback Cambridge Main Updated 1 minute(s) ago 0 units / 0 g Expired or E…" at bounding box center [751, 482] width 1093 height 909
click at [725, 92] on div "Home Feedback" at bounding box center [752, 67] width 1067 height 53
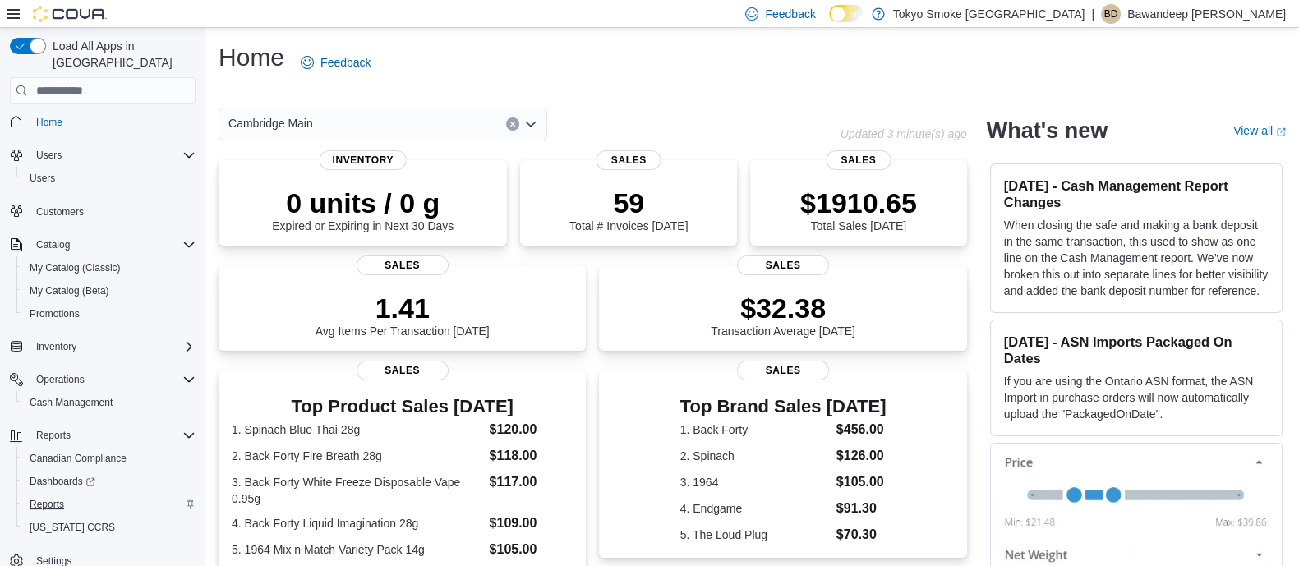
scroll to position [5, 0]
click at [53, 497] on span "Reports" at bounding box center [47, 503] width 35 height 13
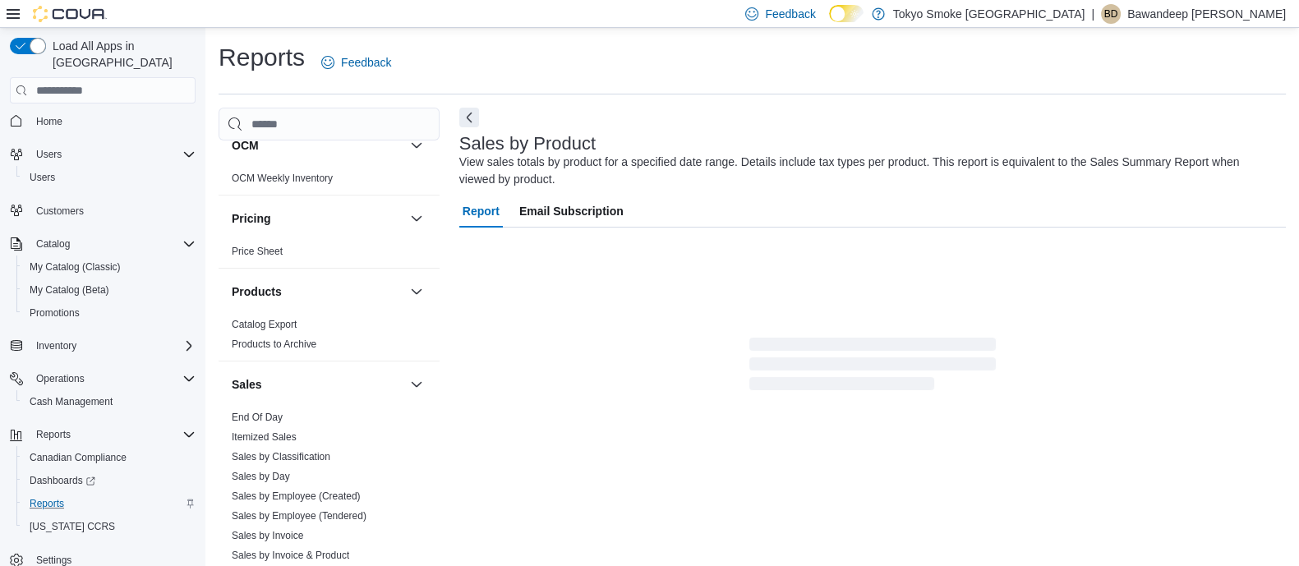
scroll to position [1157, 0]
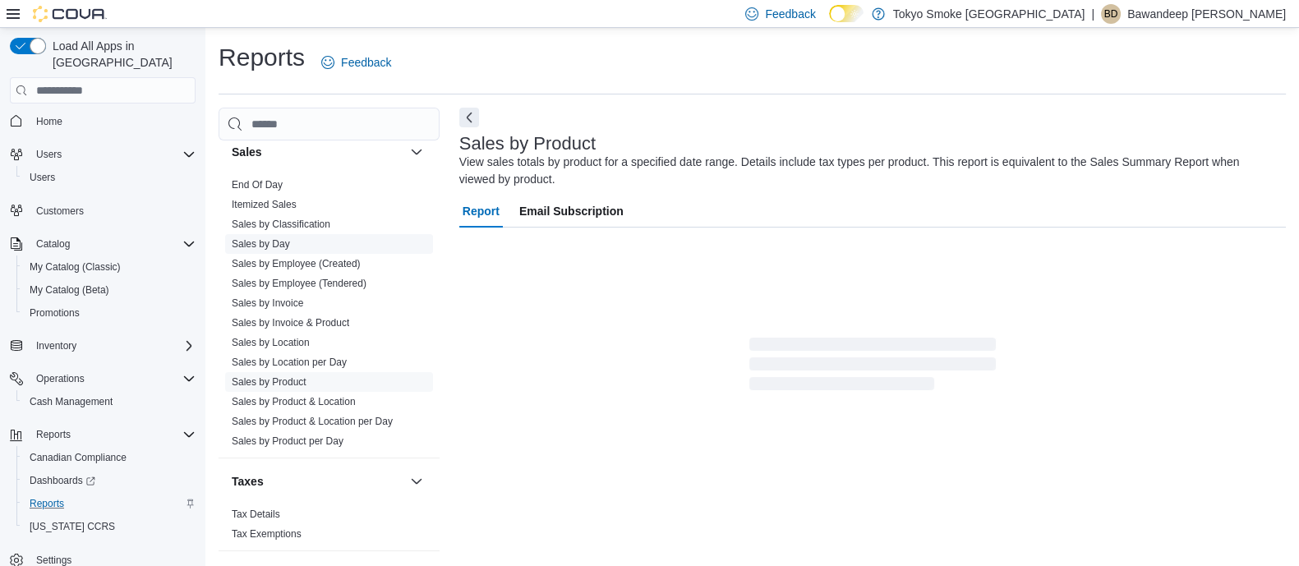
click at [280, 243] on link "Sales by Day" at bounding box center [261, 244] width 58 height 12
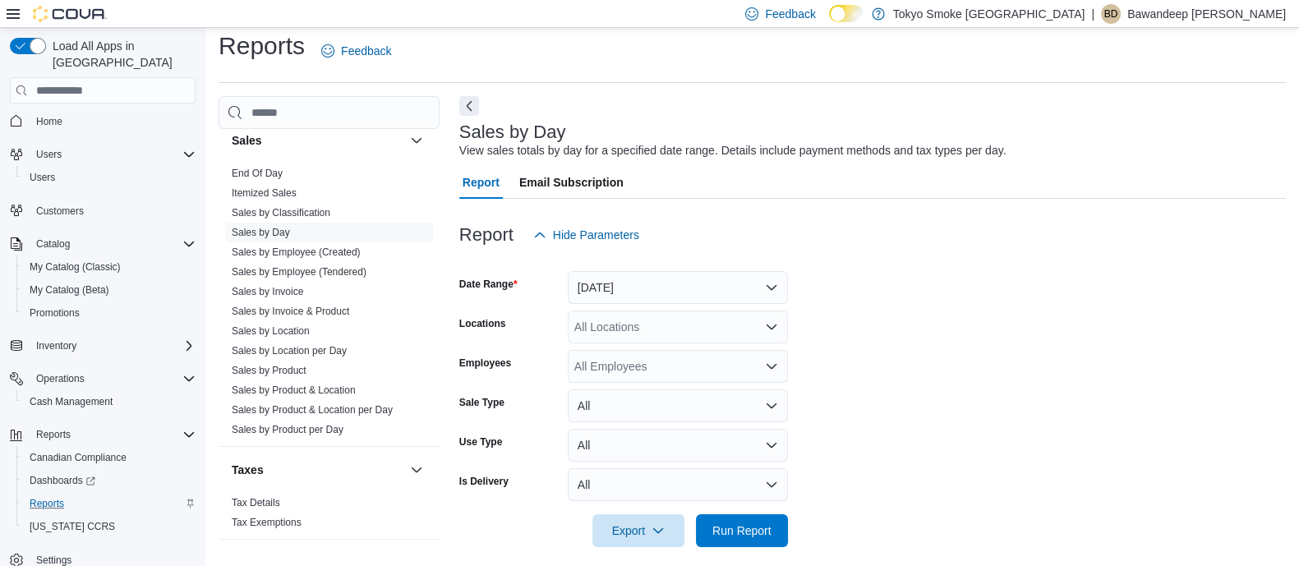
scroll to position [25, 0]
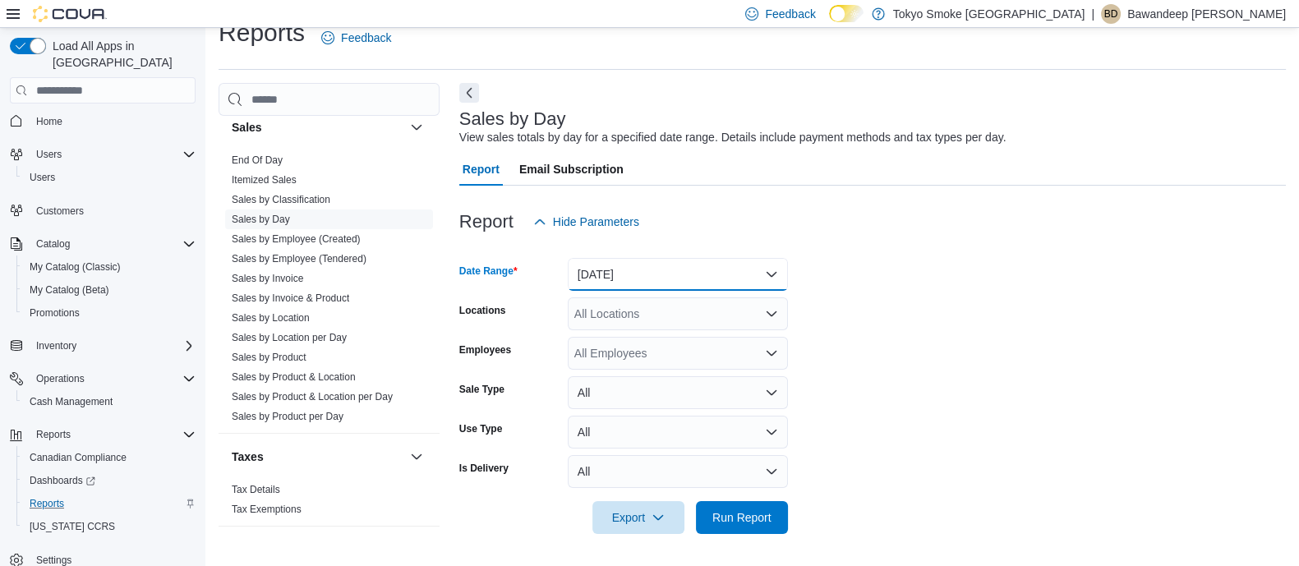
click at [733, 269] on button "Yesterday" at bounding box center [678, 274] width 220 height 33
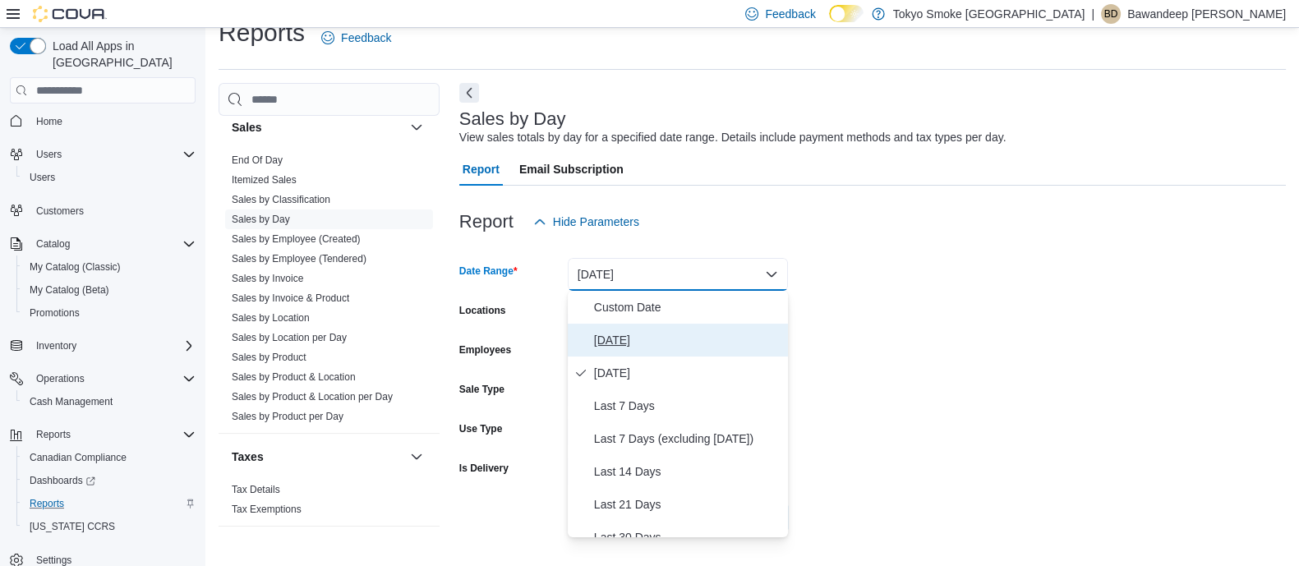
click at [639, 330] on span "[DATE]" at bounding box center [687, 340] width 187 height 20
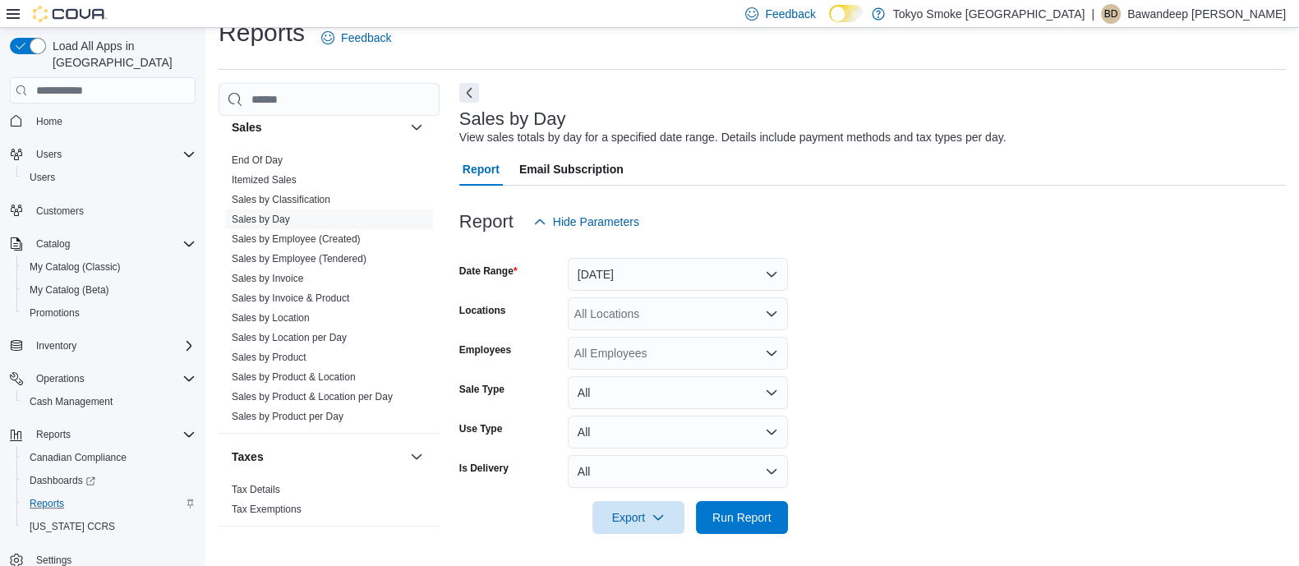
click at [978, 324] on form "Date Range Today Locations All Locations Employees All Employees Sale Type All …" at bounding box center [872, 386] width 826 height 296
click at [762, 511] on span "Run Report" at bounding box center [741, 516] width 59 height 16
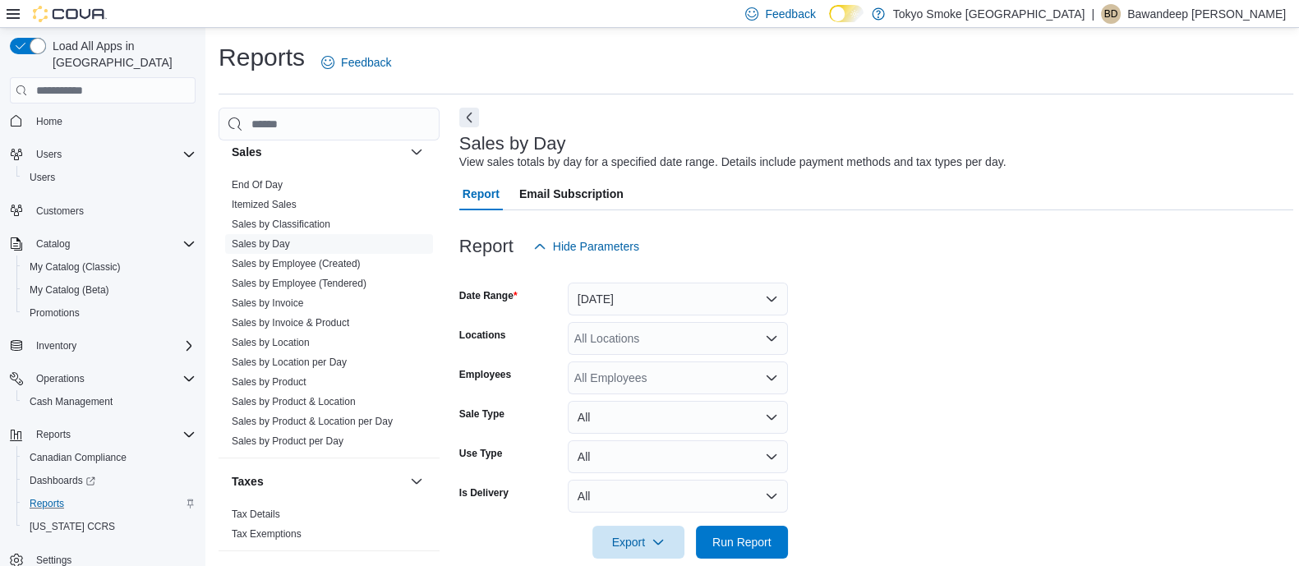
click at [476, 115] on button "Next" at bounding box center [469, 118] width 20 height 20
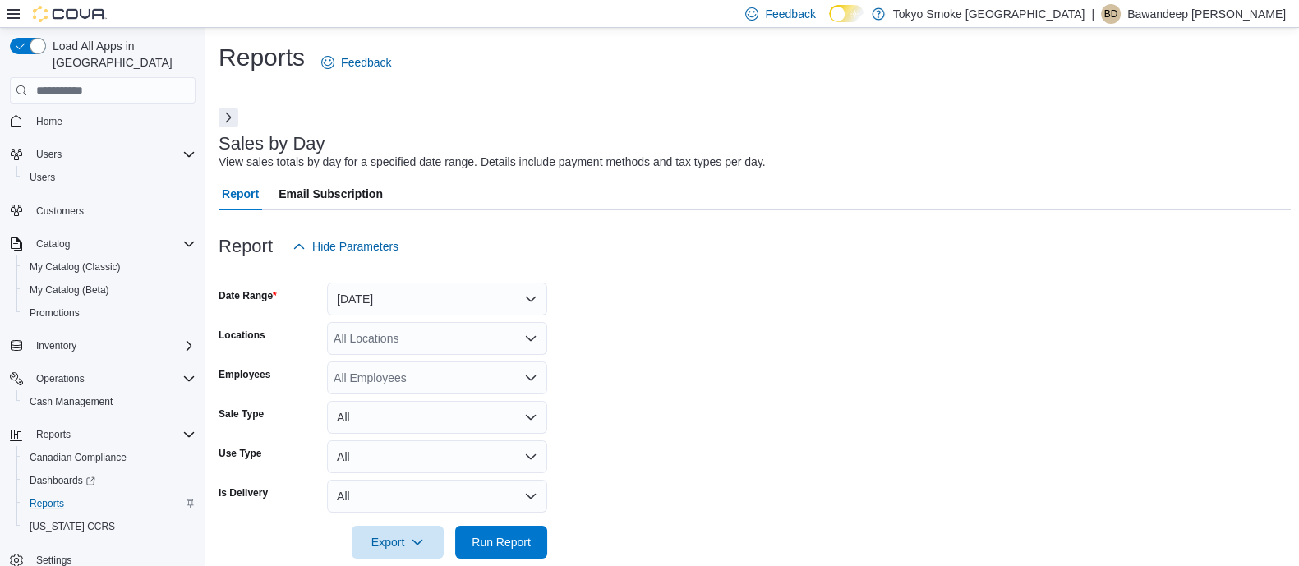
click at [785, 223] on div at bounding box center [755, 220] width 1072 height 20
click at [231, 115] on button "Next" at bounding box center [229, 117] width 20 height 20
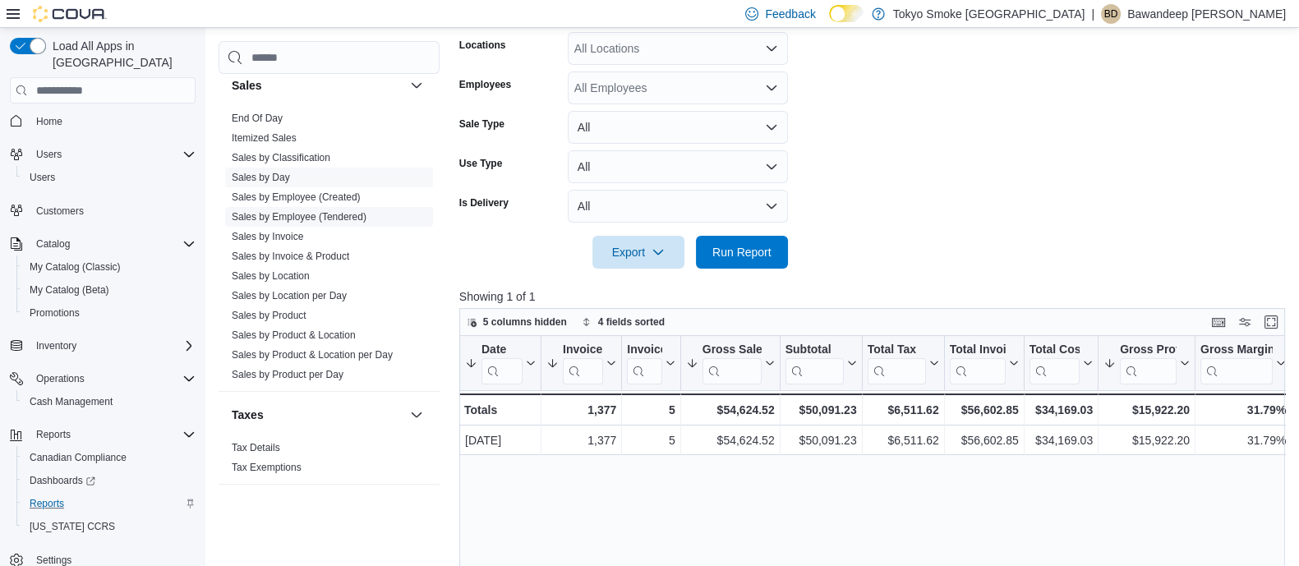
scroll to position [498, 0]
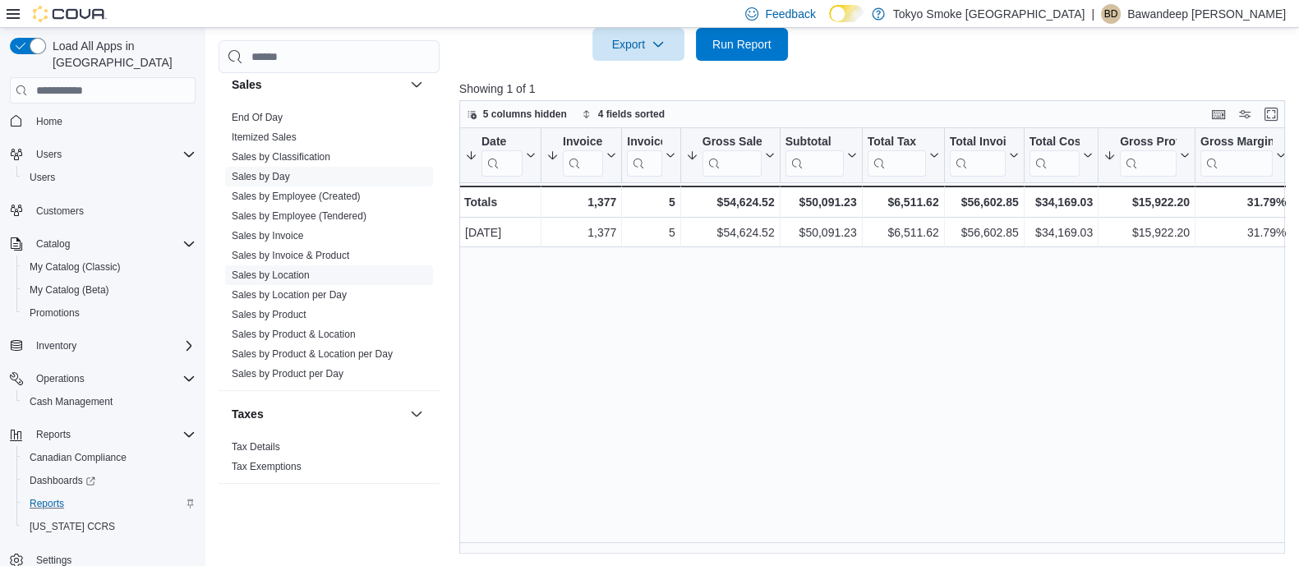
click at [288, 273] on link "Sales by Location" at bounding box center [271, 276] width 78 height 12
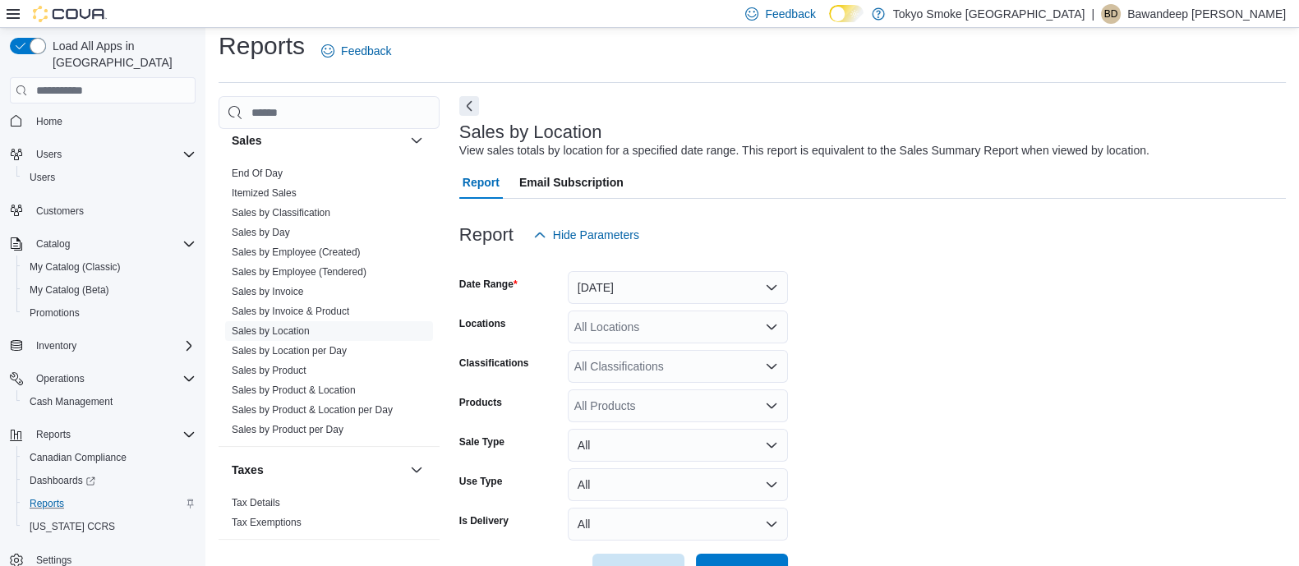
scroll to position [37, 0]
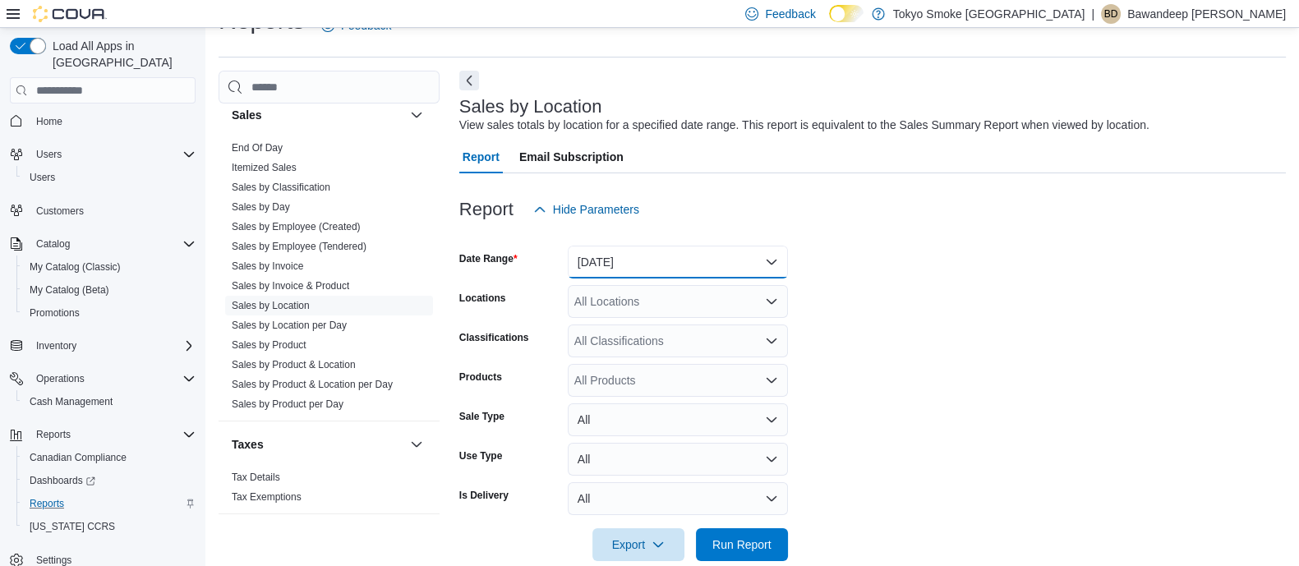
click at [675, 255] on button "Yesterday" at bounding box center [678, 262] width 220 height 33
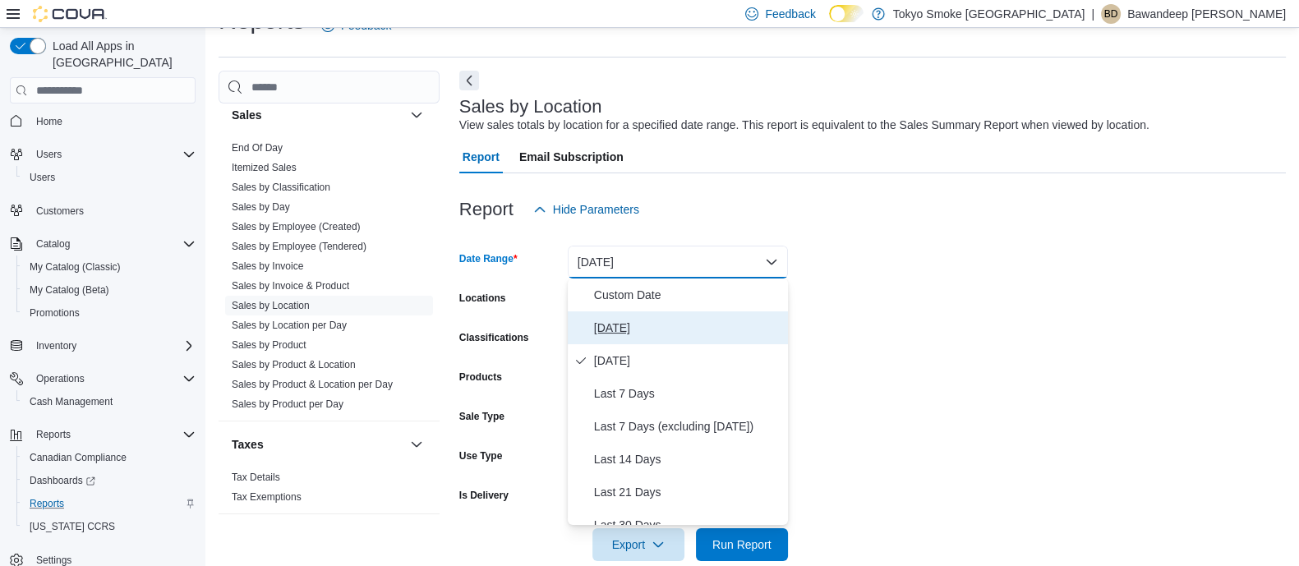
click at [673, 326] on span "[DATE]" at bounding box center [687, 328] width 187 height 20
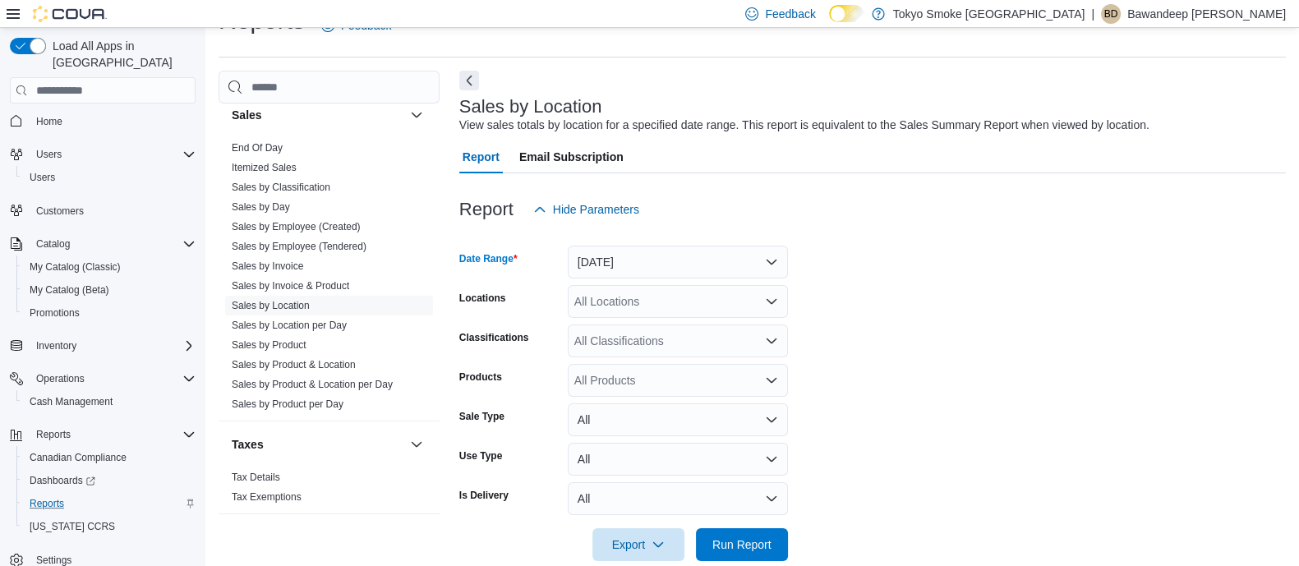
click at [1001, 323] on form "Date Range Today Locations All Locations Classifications All Classifications Pr…" at bounding box center [872, 393] width 826 height 335
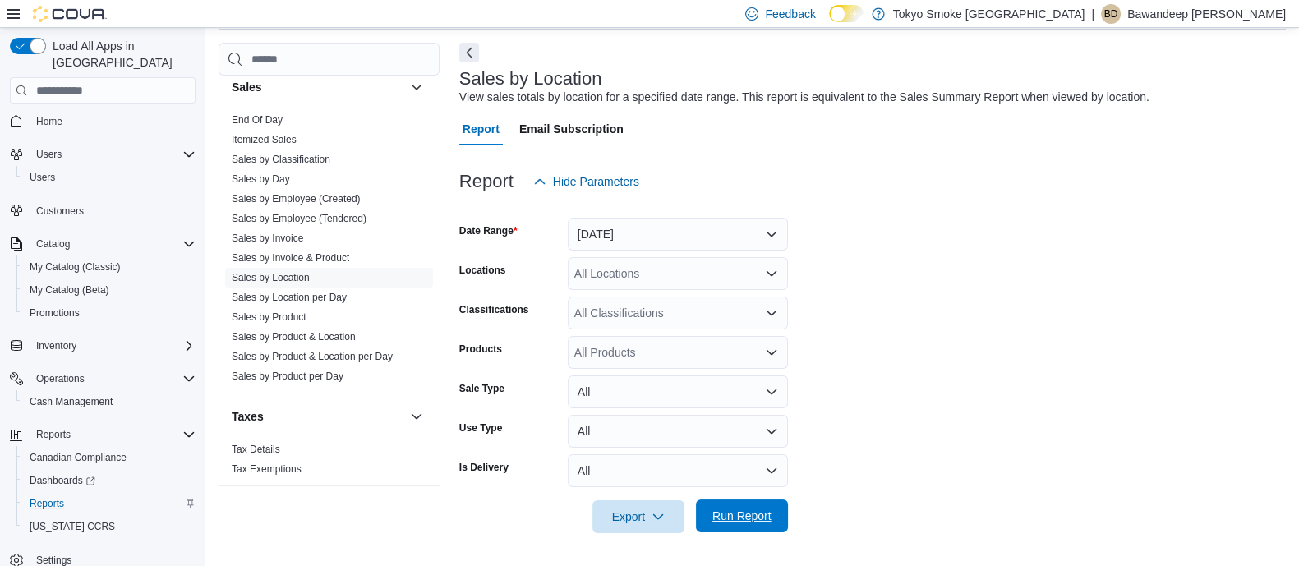
click at [712, 527] on span "Run Report" at bounding box center [742, 515] width 72 height 33
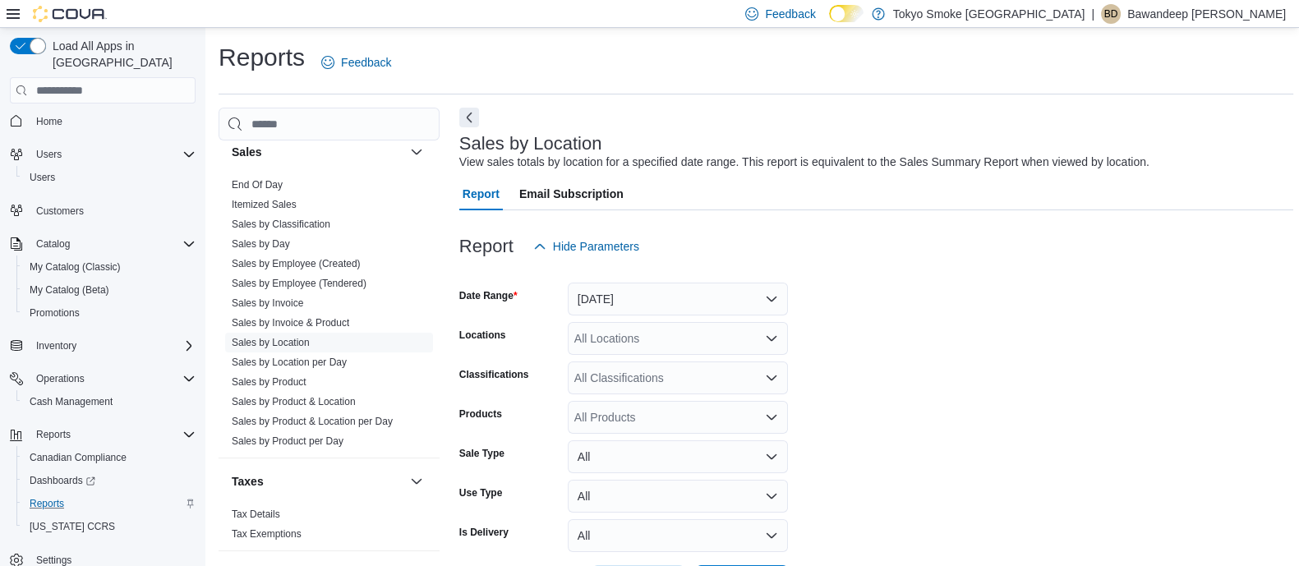
click at [477, 119] on button "Next" at bounding box center [469, 117] width 20 height 20
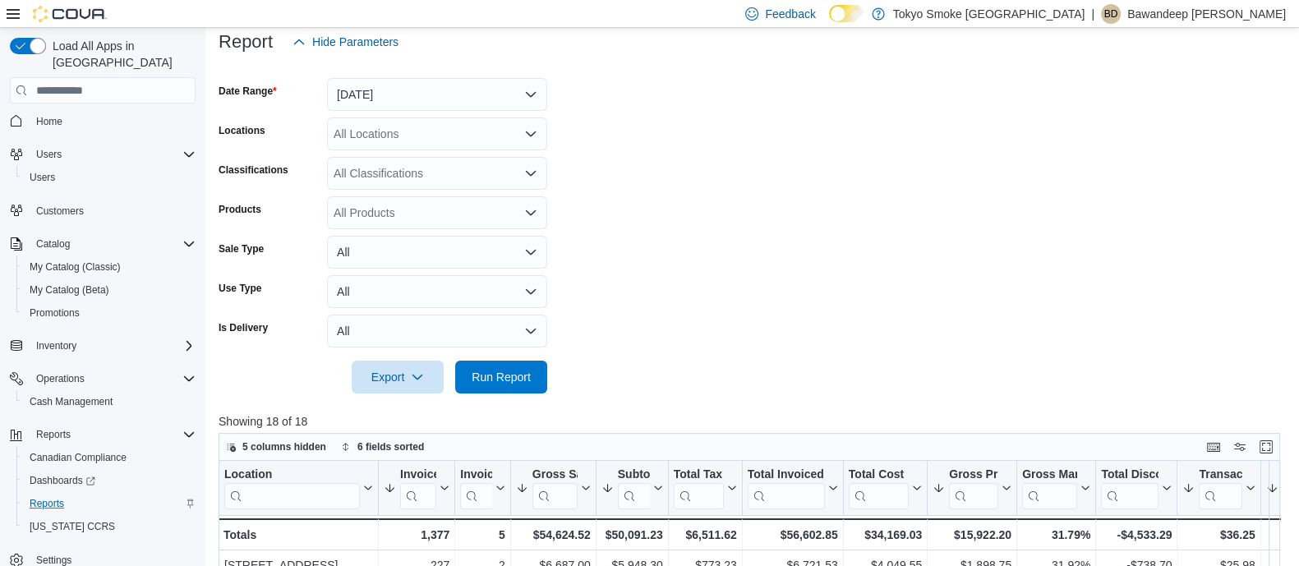
click at [671, 226] on form "Date Range Today Locations All Locations Classifications All Classifications Pr…" at bounding box center [755, 225] width 1072 height 335
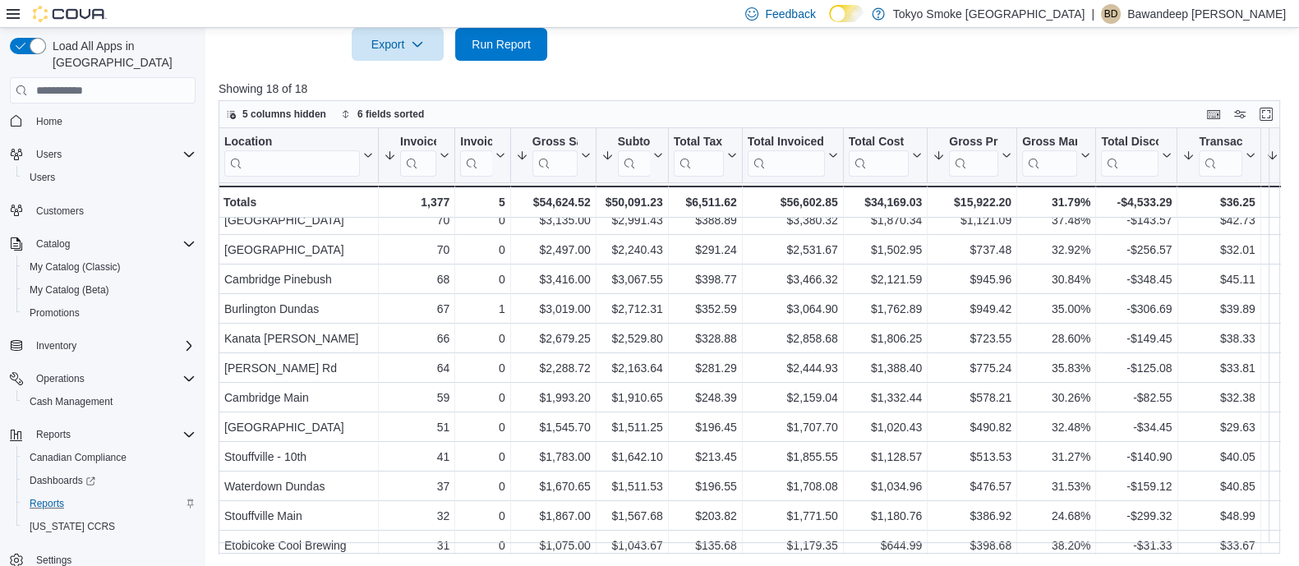
scroll to position [207, 0]
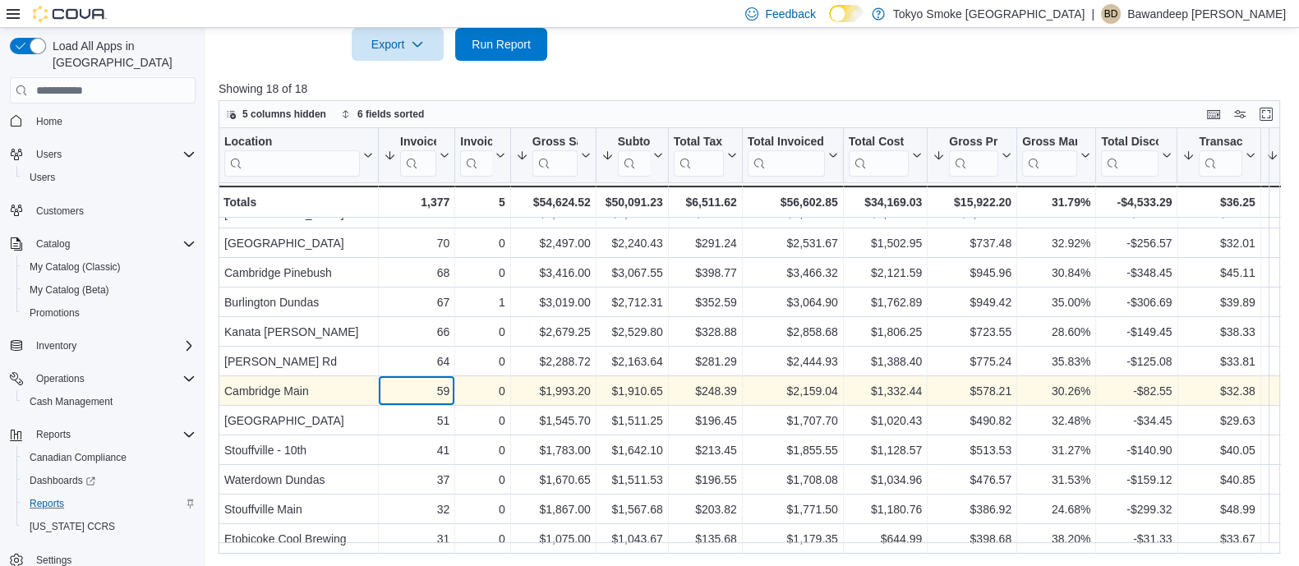
click at [406, 387] on div "59" at bounding box center [417, 392] width 66 height 20
click at [518, 382] on div "$1,993.20" at bounding box center [553, 392] width 75 height 20
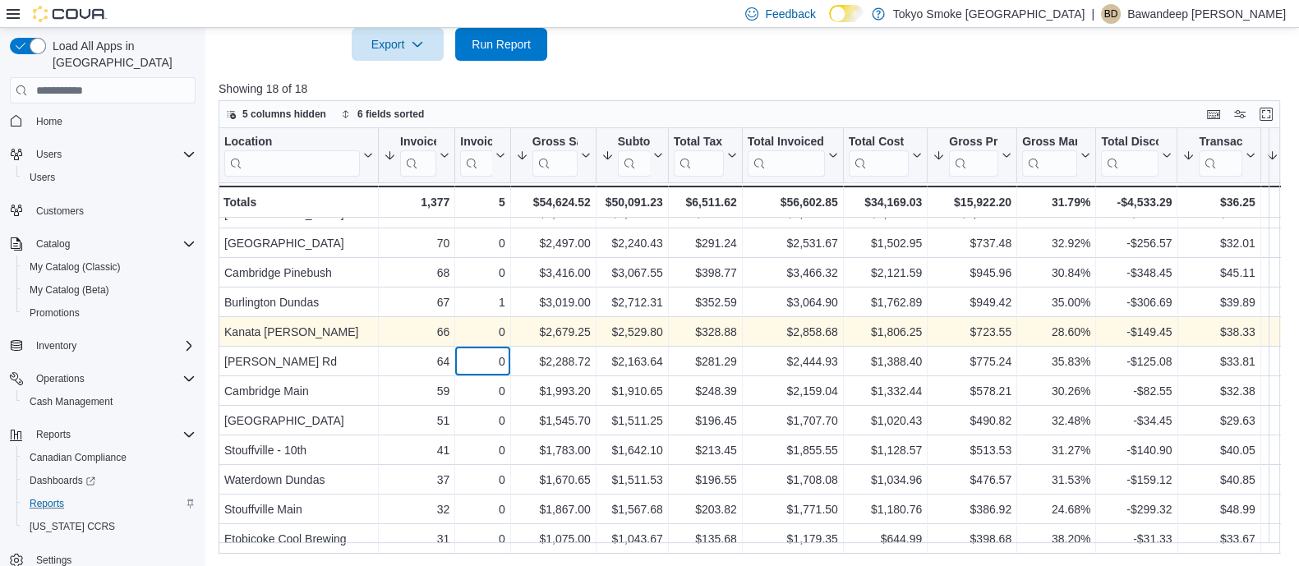
drag, startPoint x: 464, startPoint y: 357, endPoint x: 535, endPoint y: 334, distance: 74.6
click at [463, 357] on div "0" at bounding box center [482, 362] width 44 height 20
click at [583, 323] on div "$2,679.25" at bounding box center [553, 333] width 75 height 20
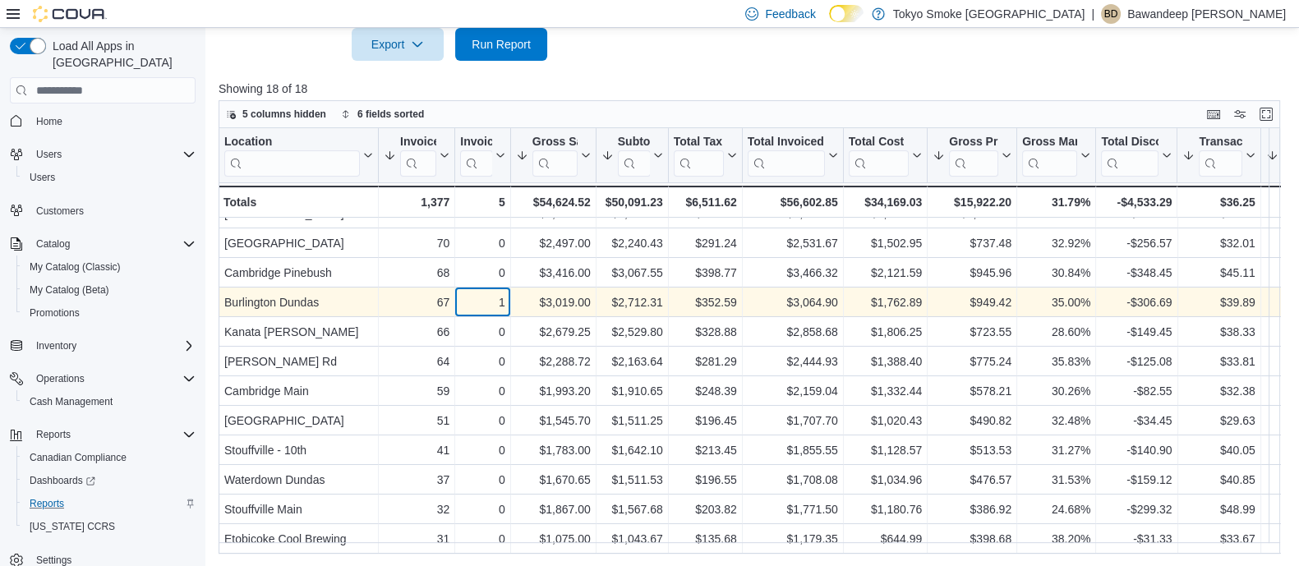
click at [469, 293] on div "1" at bounding box center [482, 303] width 44 height 20
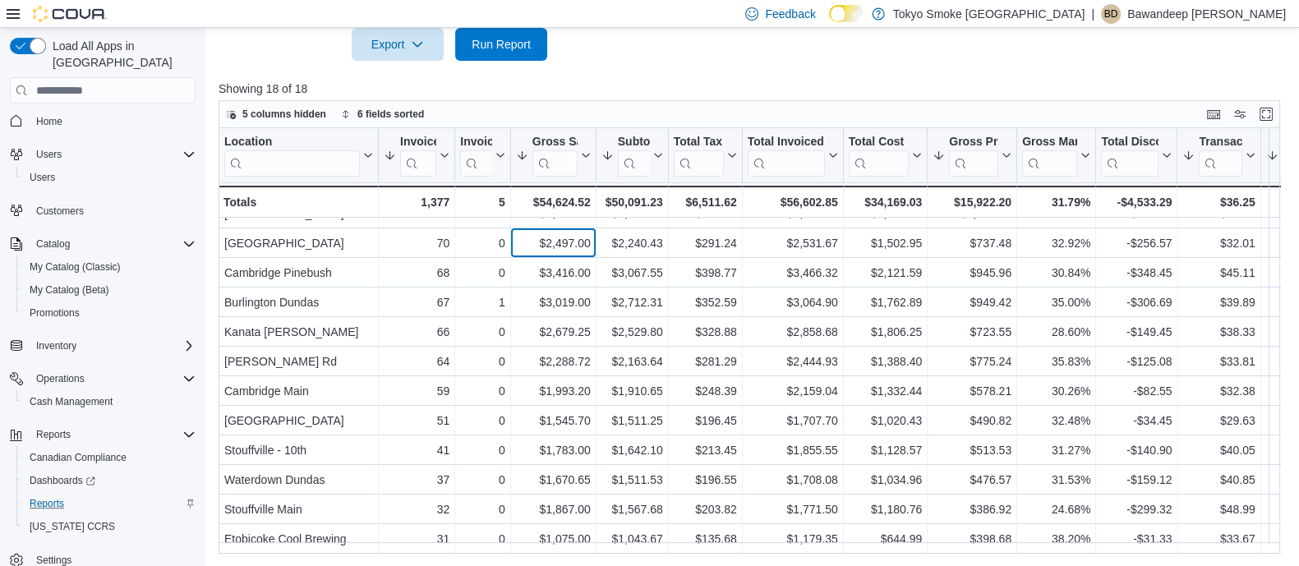
drag, startPoint x: 563, startPoint y: 246, endPoint x: 456, endPoint y: 244, distance: 106.8
click at [559, 245] on div "Location Click to view column header actions Invoices Sold Sorted by Qty Per Tr…" at bounding box center [755, 341] width 1072 height 426
click at [456, 244] on div "0 - Invoices Ref, column 3, row 8" at bounding box center [482, 244] width 55 height 30
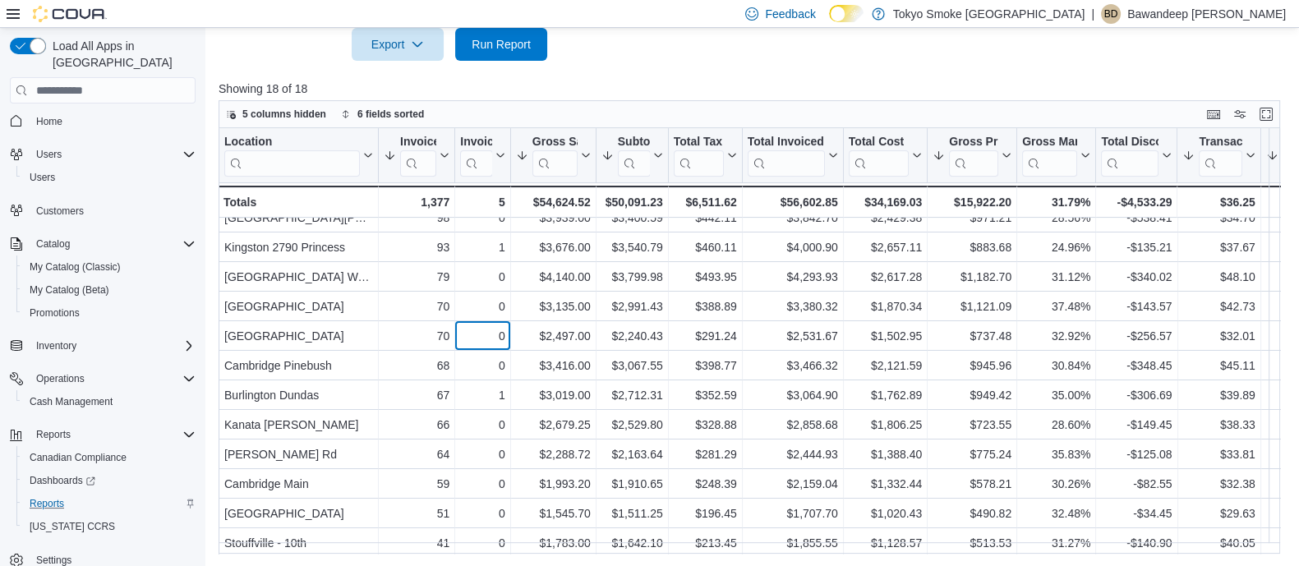
scroll to position [0, 0]
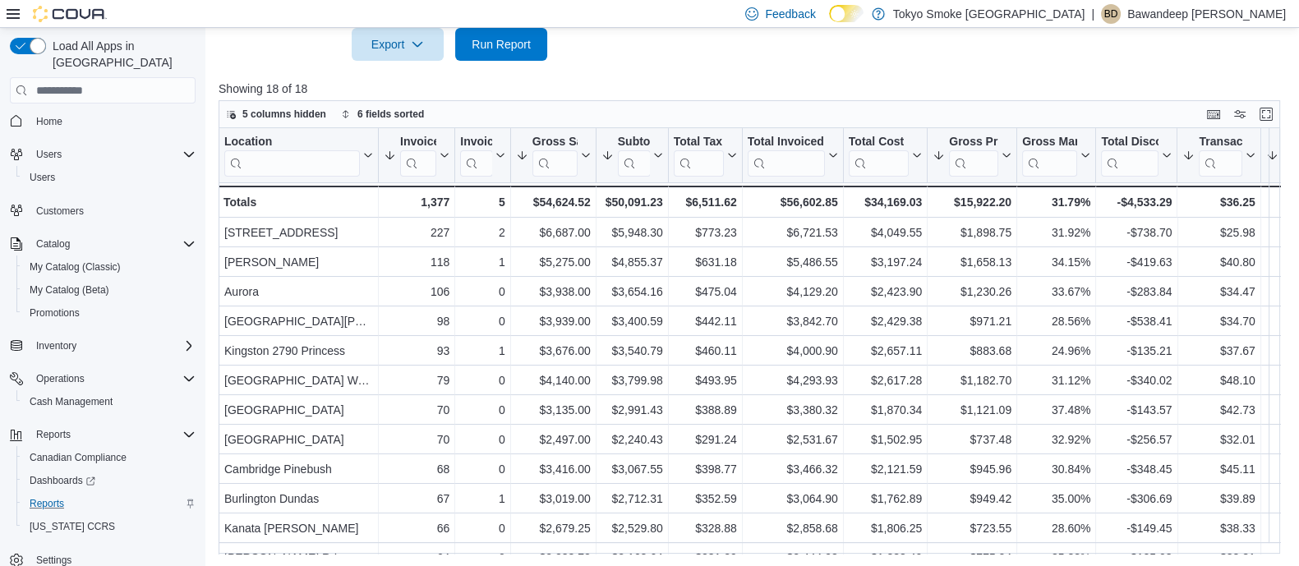
click at [728, 83] on p "Showing 18 of 18" at bounding box center [755, 89] width 1072 height 16
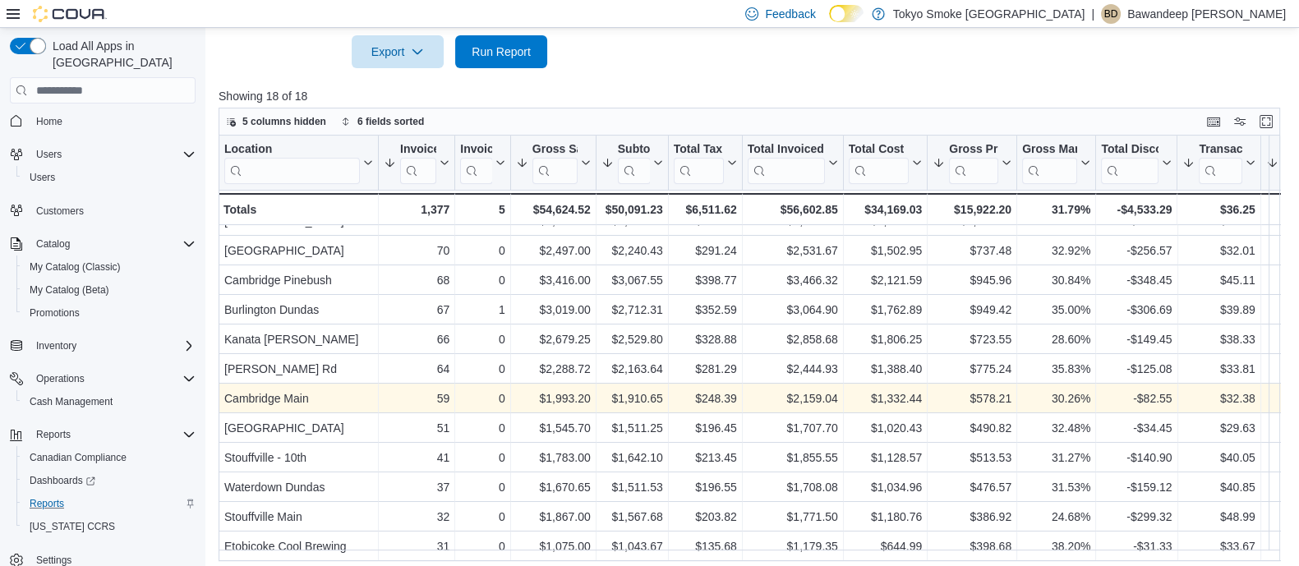
scroll to position [537, 0]
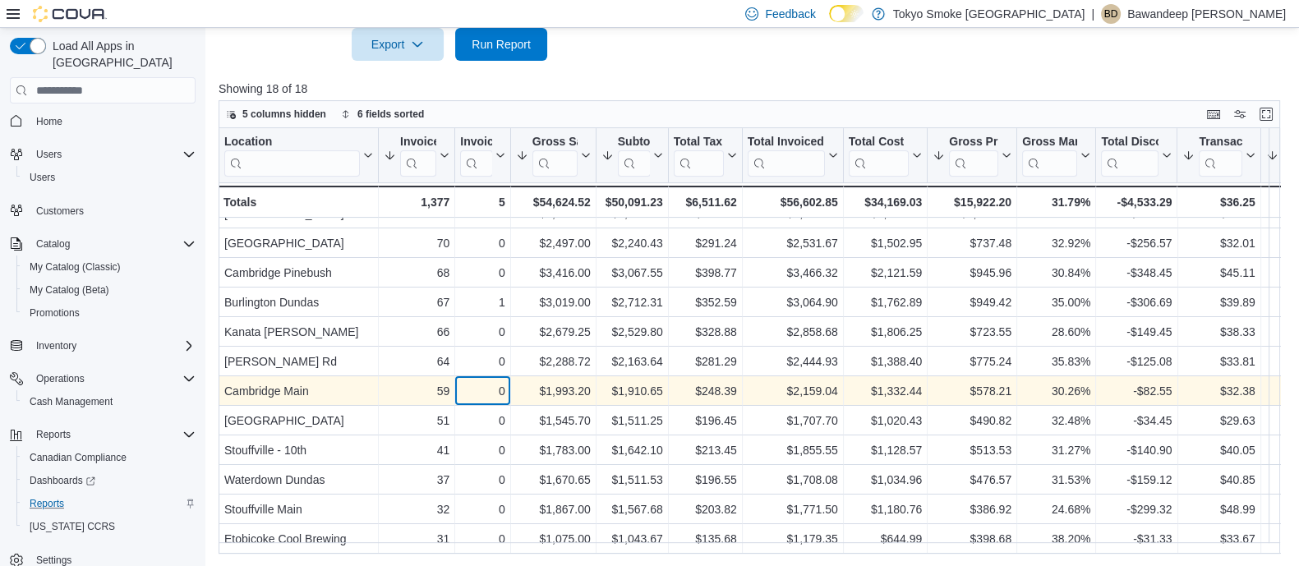
drag, startPoint x: 467, startPoint y: 377, endPoint x: 439, endPoint y: 379, distance: 27.2
click at [453, 379] on div "Cambridge Main - Location, column 1, row 13 59 - Invoices Sold, column 2, row 1…" at bounding box center [1060, 392] width 1682 height 30
click at [1245, 383] on div "$32.38" at bounding box center [1219, 392] width 72 height 20
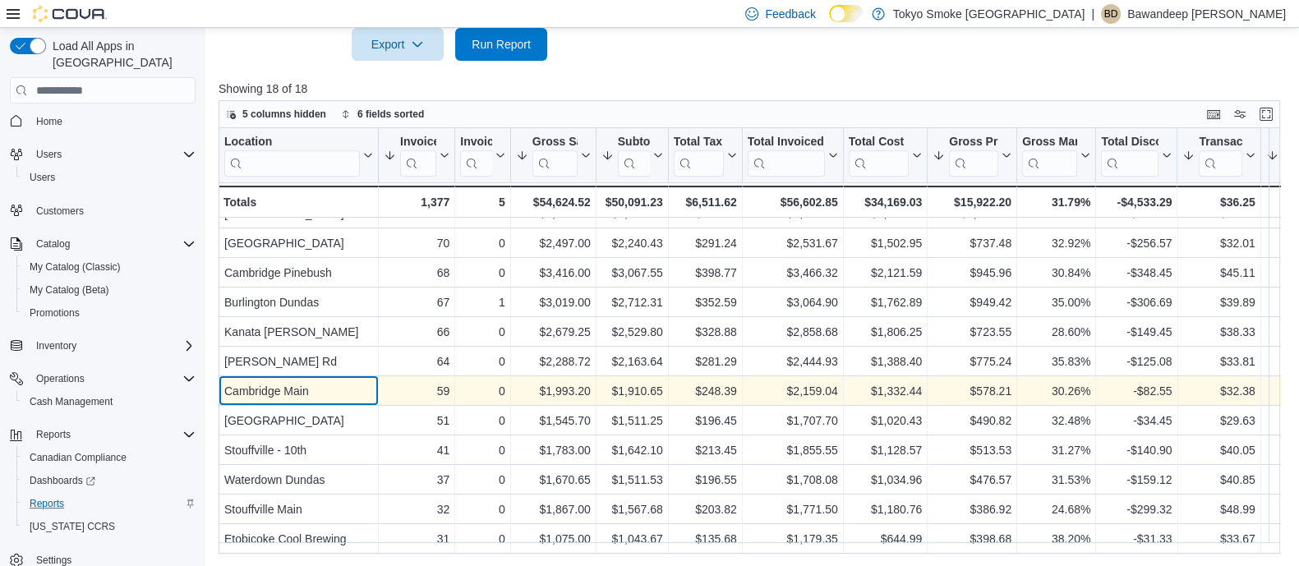
click at [371, 382] on div "Cambridge Main" at bounding box center [298, 392] width 149 height 20
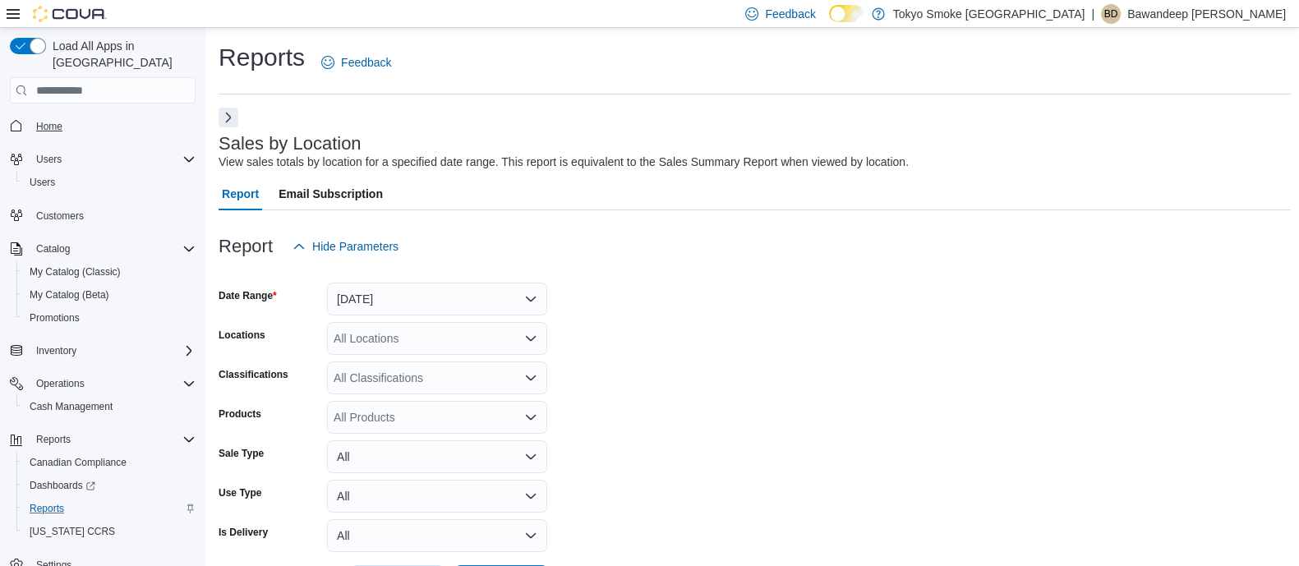
scroll to position [0, 0]
click at [45, 113] on button "Home" at bounding box center [102, 125] width 199 height 24
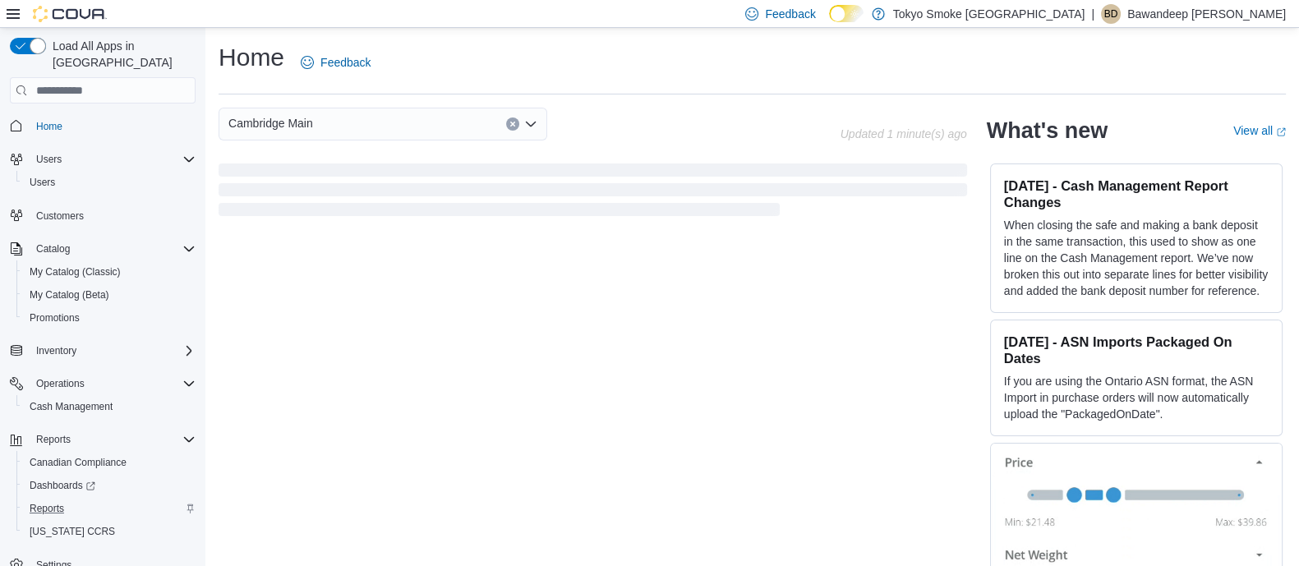
click at [723, 143] on div "Cambridge Main Updated 1 minute(s) ago" at bounding box center [593, 164] width 748 height 112
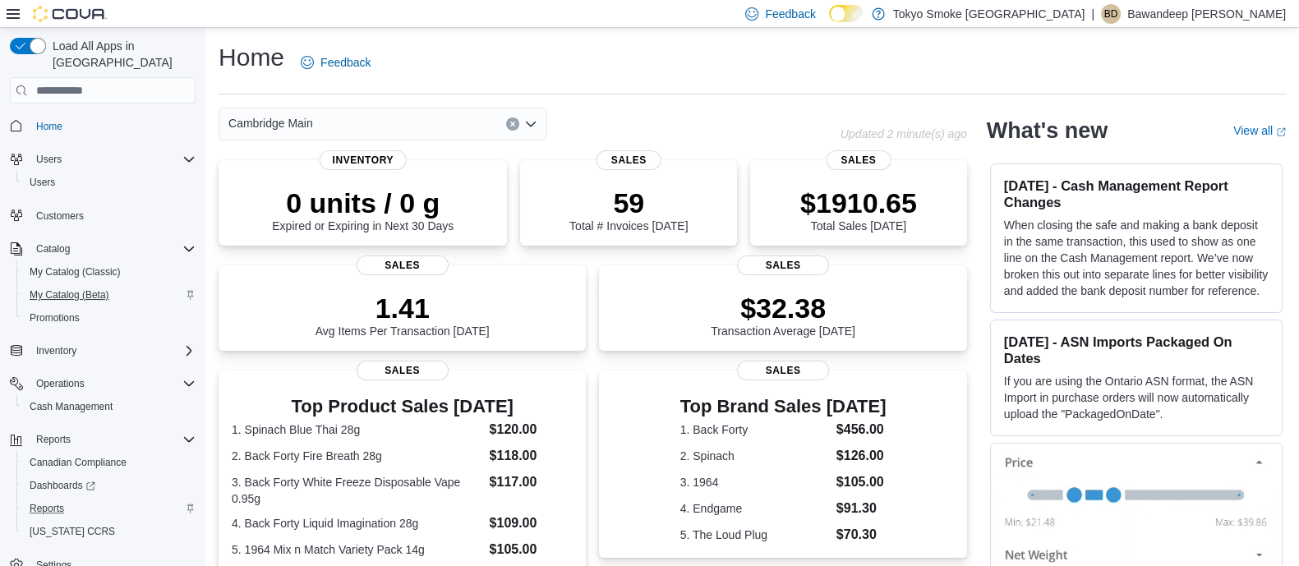
click at [69, 307] on div "Home Users Users Customers Catalog My Catalog (Classic) My Catalog (Beta) Promo…" at bounding box center [103, 345] width 186 height 470
drag, startPoint x: 972, startPoint y: 445, endPoint x: 805, endPoint y: 59, distance: 420.6
click at [725, 60] on div "Home Feedback" at bounding box center [752, 62] width 1067 height 43
drag, startPoint x: 723, startPoint y: 143, endPoint x: 361, endPoint y: 108, distance: 363.9
click at [720, 143] on div "Cambridge Main Updated 2 minute(s) ago 0 units / 0 g Expired or Expiring in Nex…" at bounding box center [593, 516] width 748 height 817
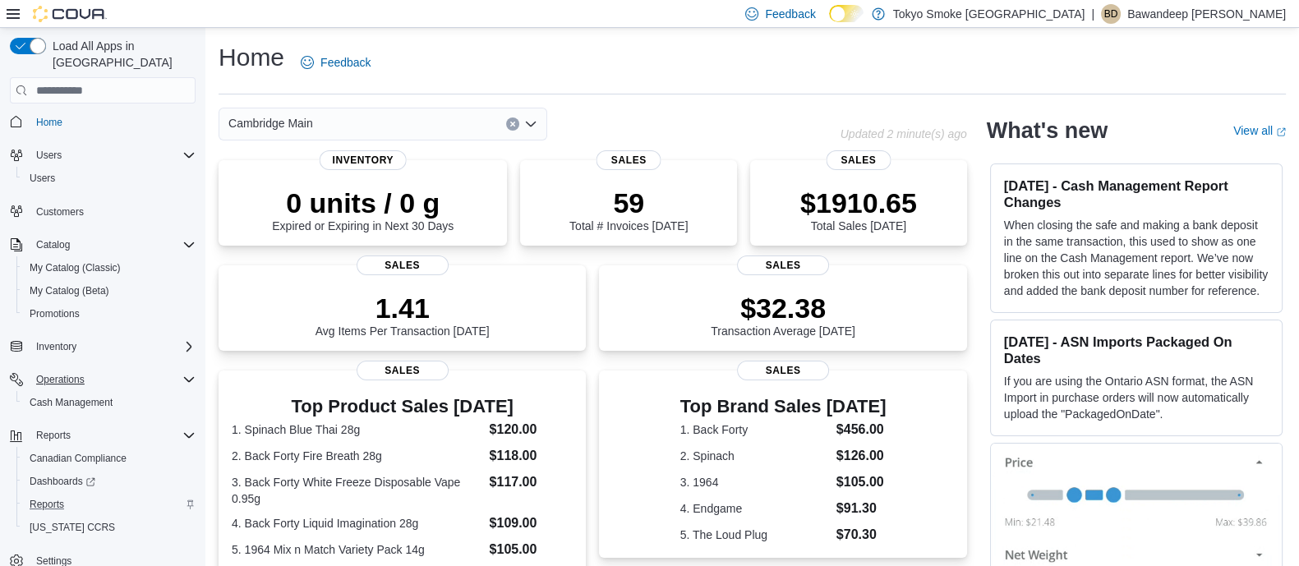
scroll to position [5, 0]
click at [49, 494] on span "Reports" at bounding box center [47, 504] width 35 height 20
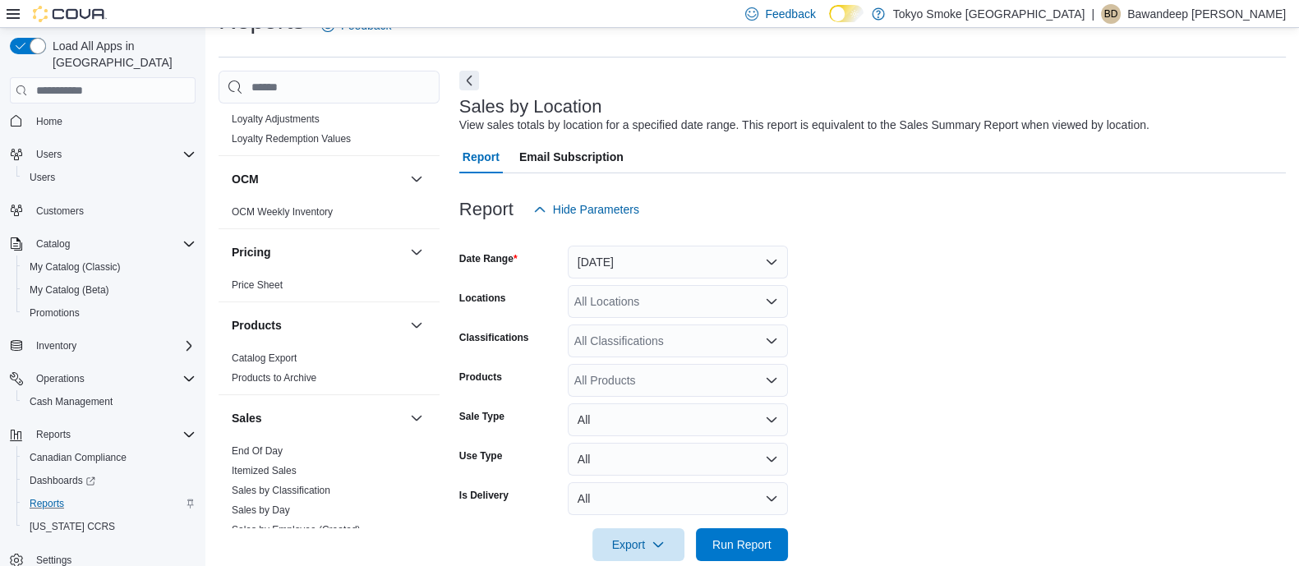
scroll to position [1157, 0]
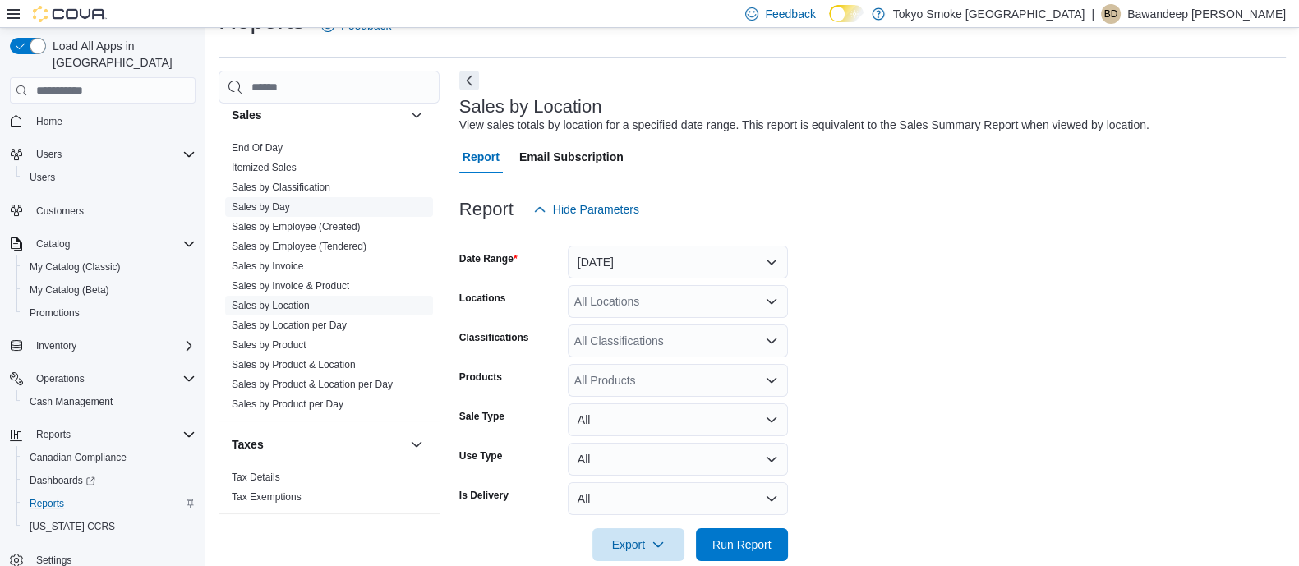
click at [284, 201] on link "Sales by Day" at bounding box center [261, 207] width 58 height 12
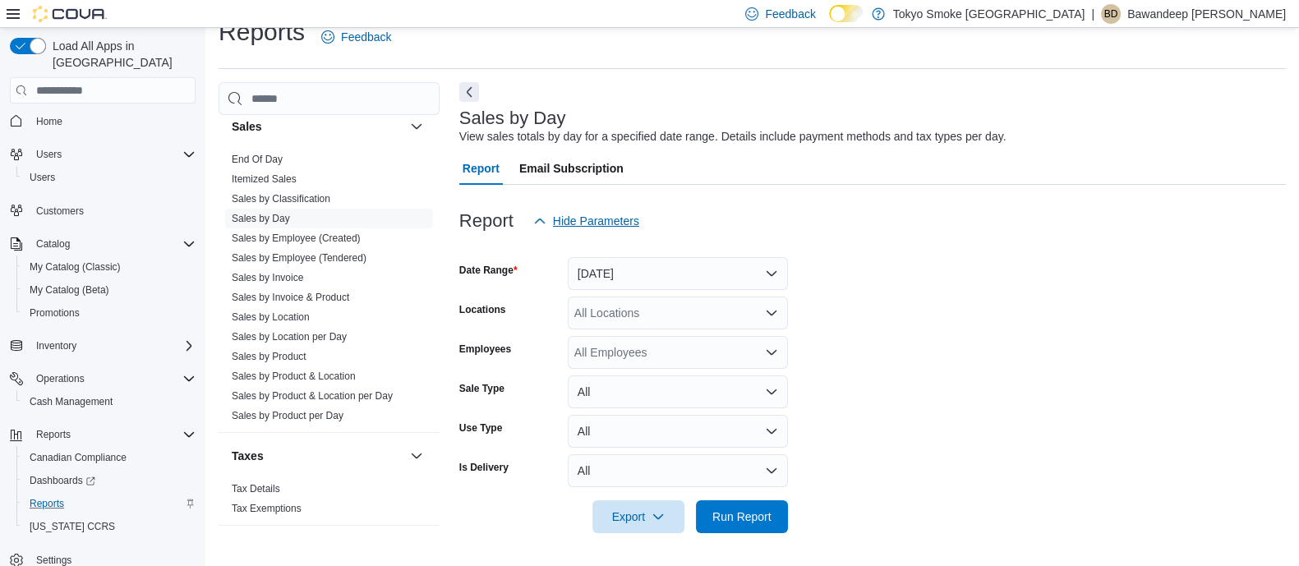
scroll to position [25, 0]
click at [694, 273] on button "Yesterday" at bounding box center [678, 274] width 220 height 33
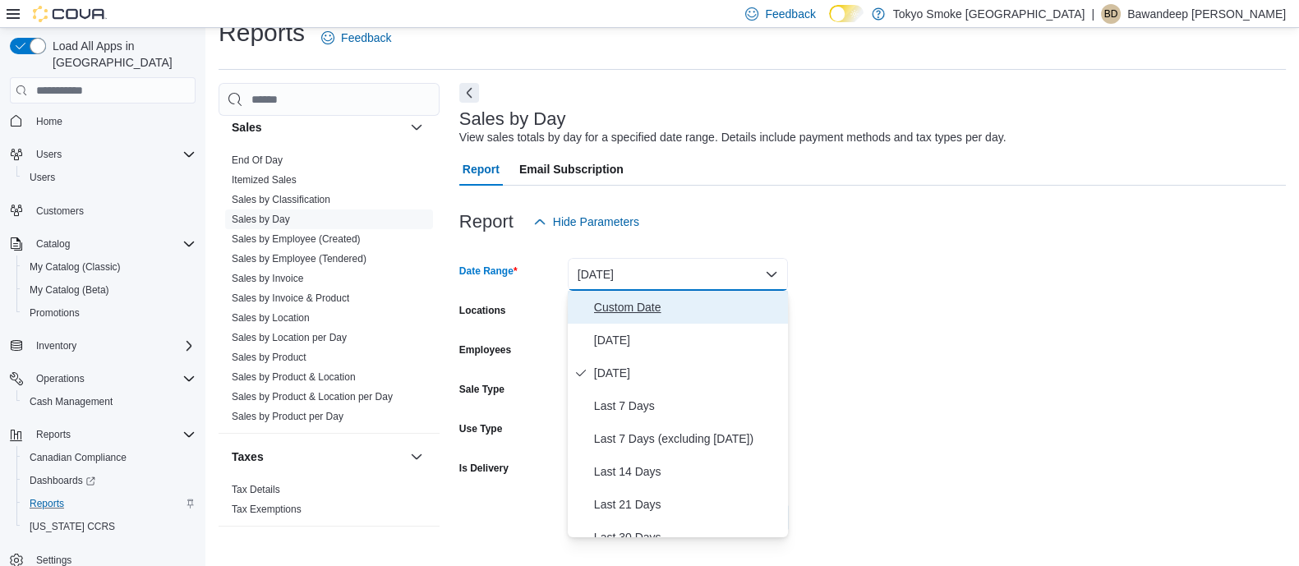
click at [673, 302] on span "Custom Date" at bounding box center [687, 307] width 187 height 20
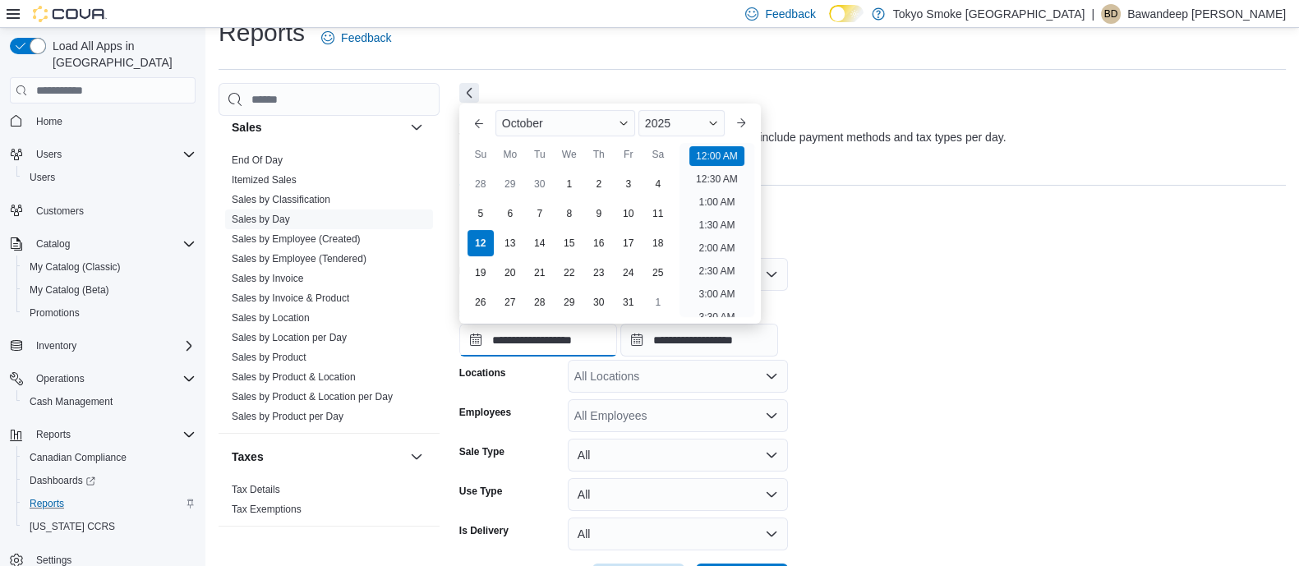
click at [552, 324] on input "**********" at bounding box center [538, 340] width 158 height 33
click at [628, 186] on div "3" at bounding box center [628, 184] width 29 height 29
type input "**********"
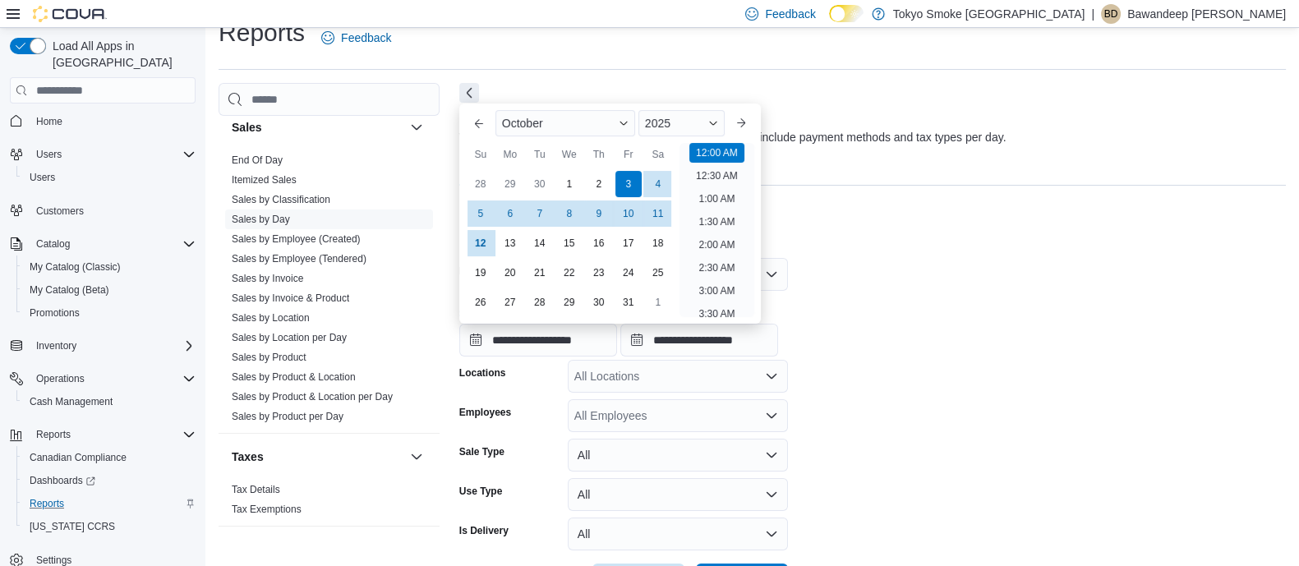
click at [1053, 367] on form "**********" at bounding box center [872, 417] width 826 height 358
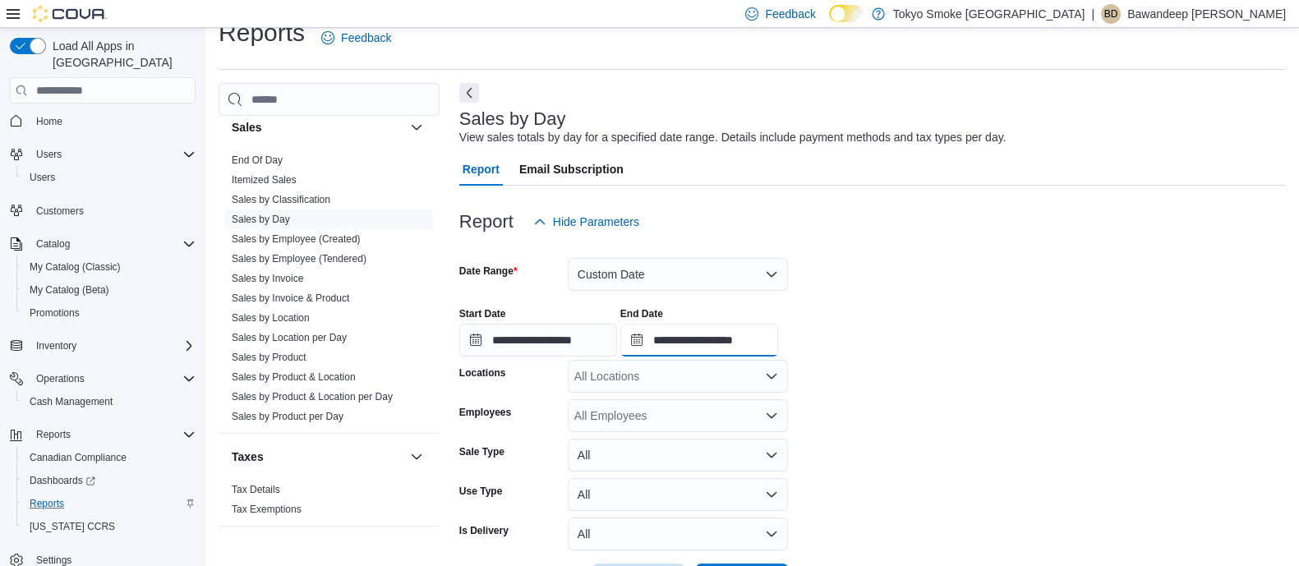
click at [719, 337] on input "**********" at bounding box center [699, 340] width 158 height 33
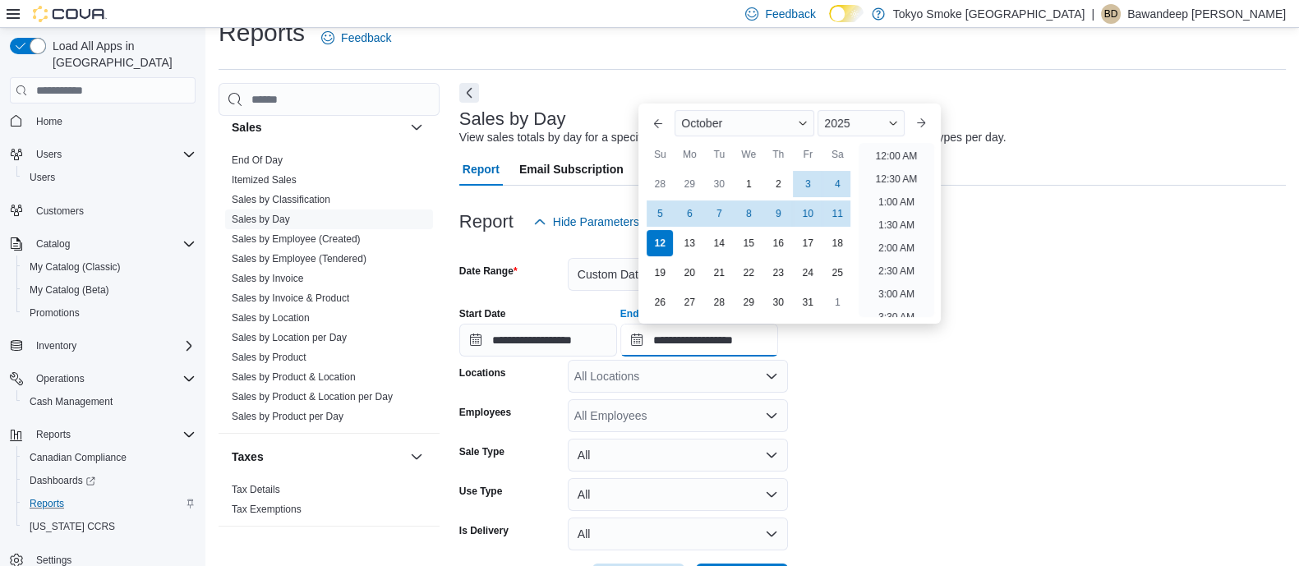
scroll to position [932, 0]
click at [780, 215] on div "9" at bounding box center [778, 214] width 29 height 29
type input "**********"
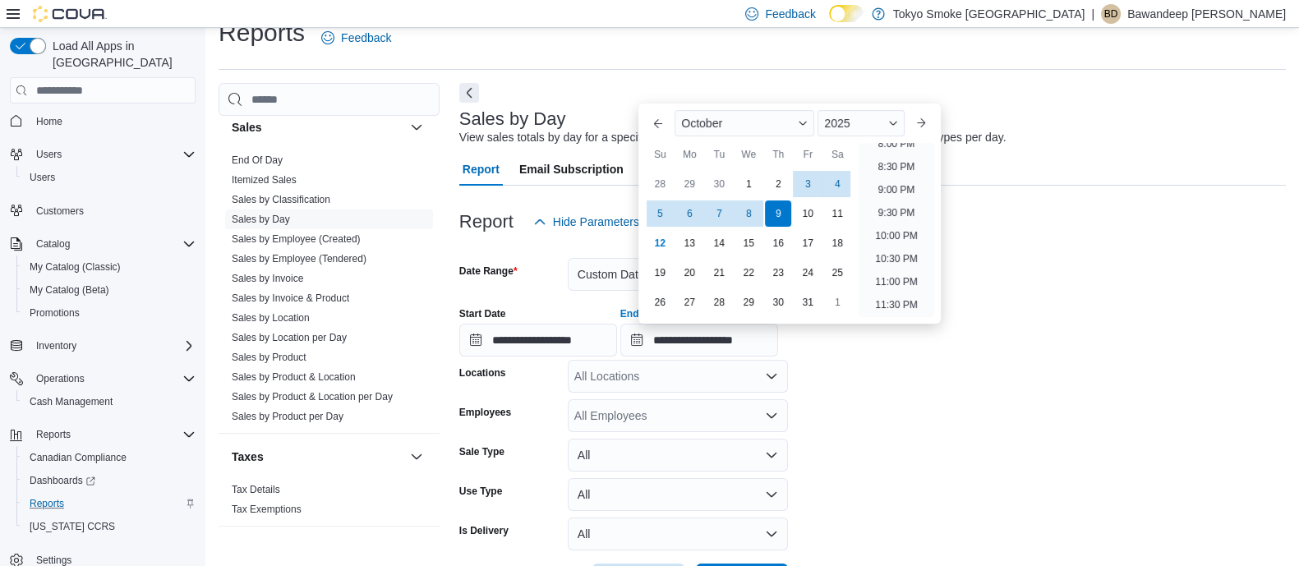
click at [932, 428] on form "**********" at bounding box center [872, 417] width 826 height 358
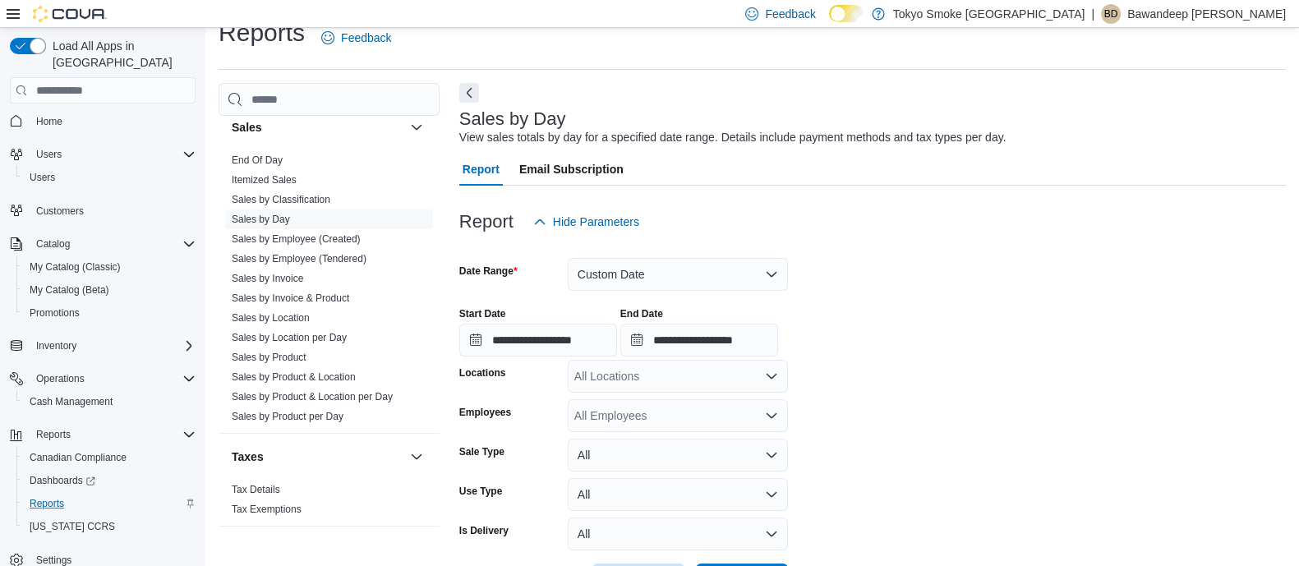
click at [665, 367] on div "All Locations" at bounding box center [678, 376] width 220 height 33
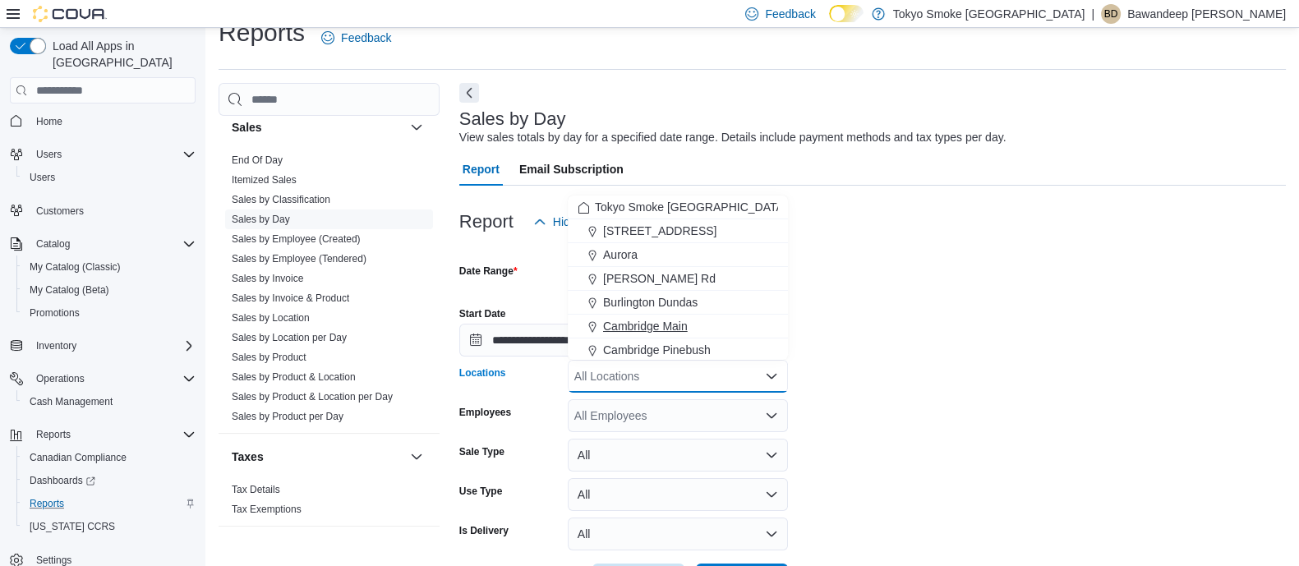
click at [637, 323] on span "Cambridge Main" at bounding box center [645, 326] width 85 height 16
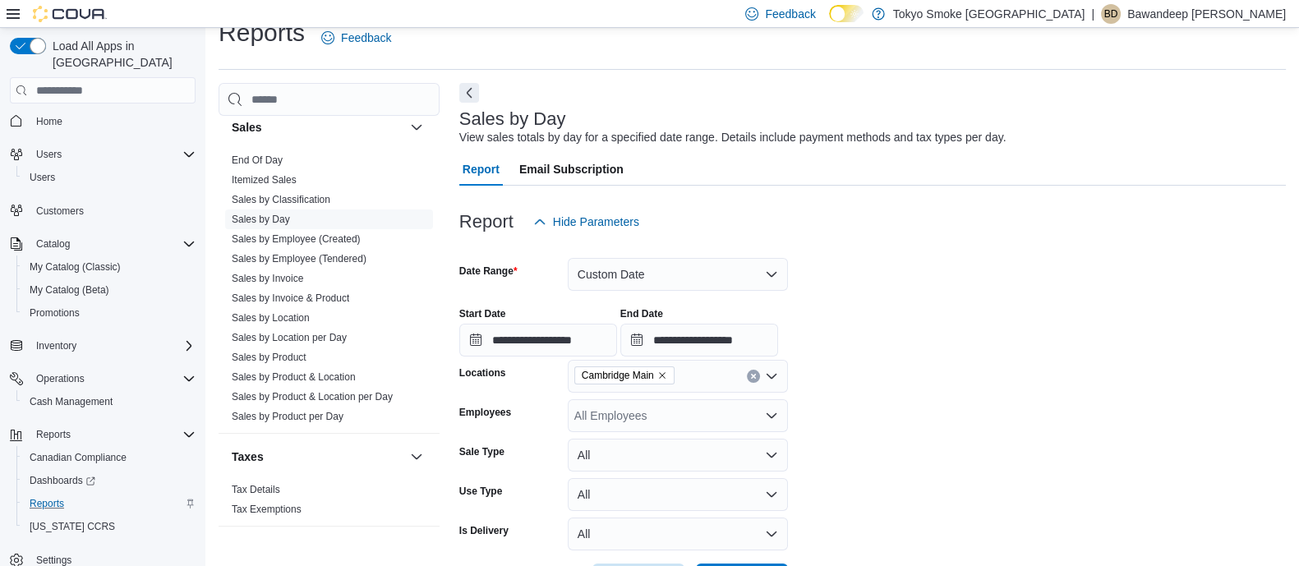
drag, startPoint x: 1040, startPoint y: 334, endPoint x: 906, endPoint y: 322, distance: 134.5
click at [1039, 334] on div "**********" at bounding box center [872, 325] width 826 height 62
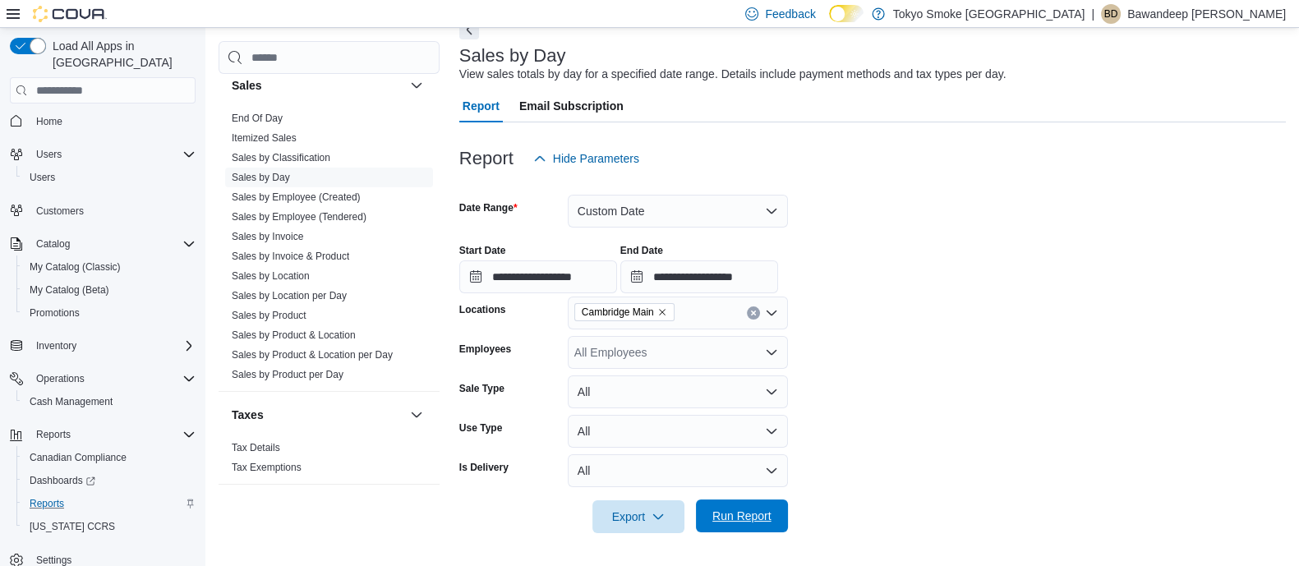
click at [756, 517] on span "Run Report" at bounding box center [741, 516] width 59 height 16
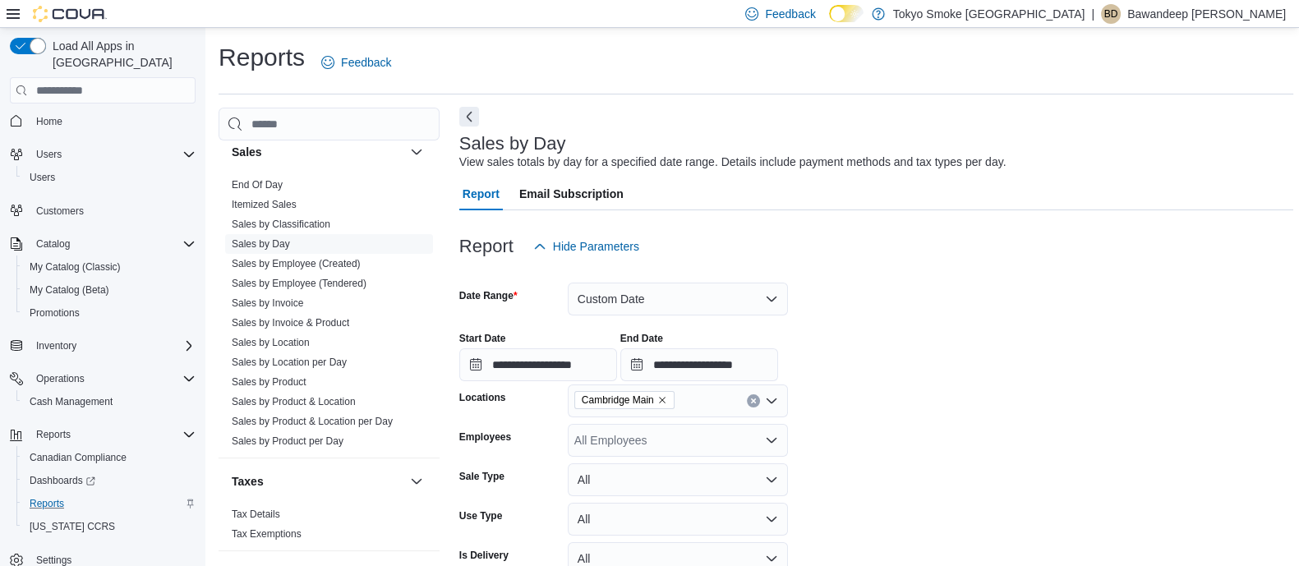
click at [462, 113] on button "Next" at bounding box center [469, 117] width 20 height 20
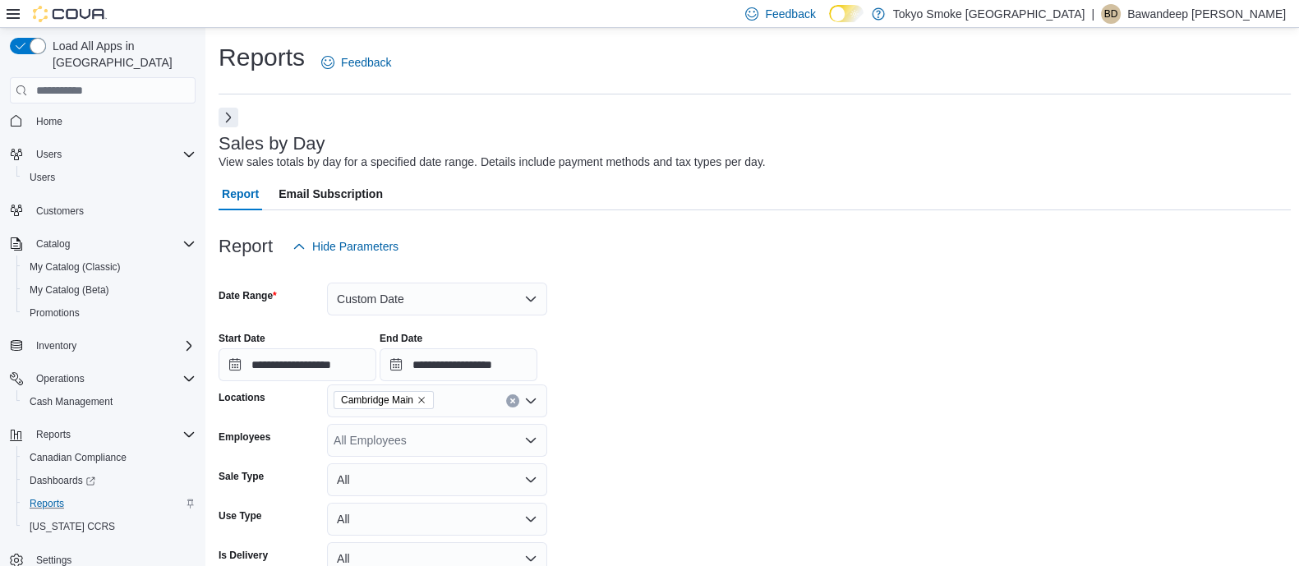
click at [700, 243] on div "Report Hide Parameters" at bounding box center [755, 246] width 1072 height 33
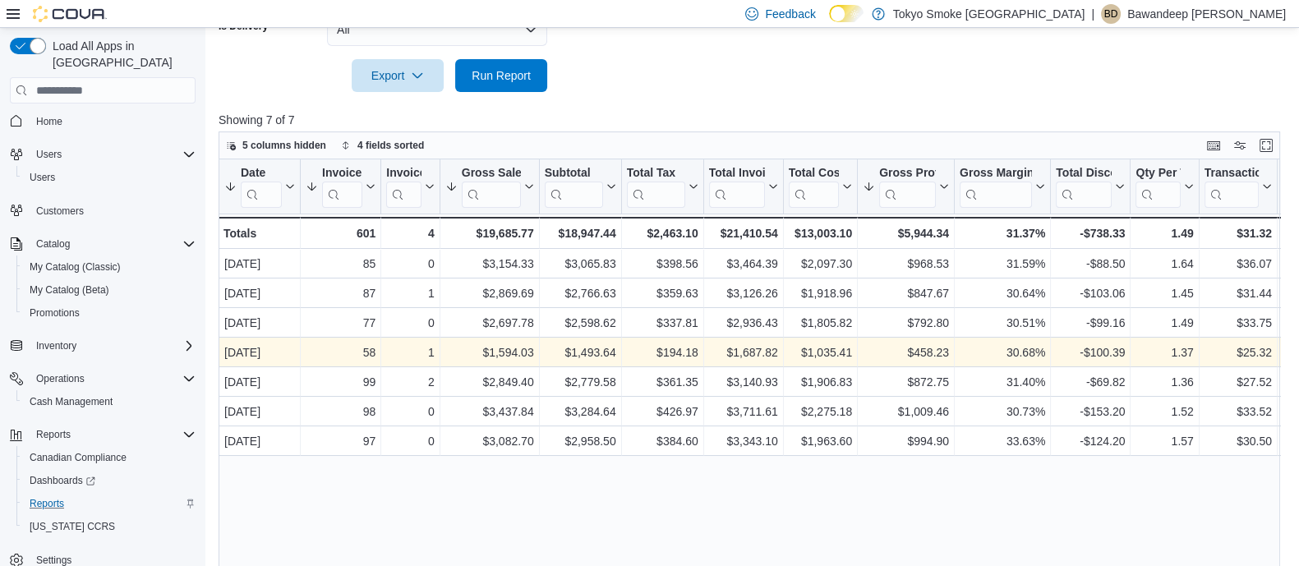
scroll to position [560, 0]
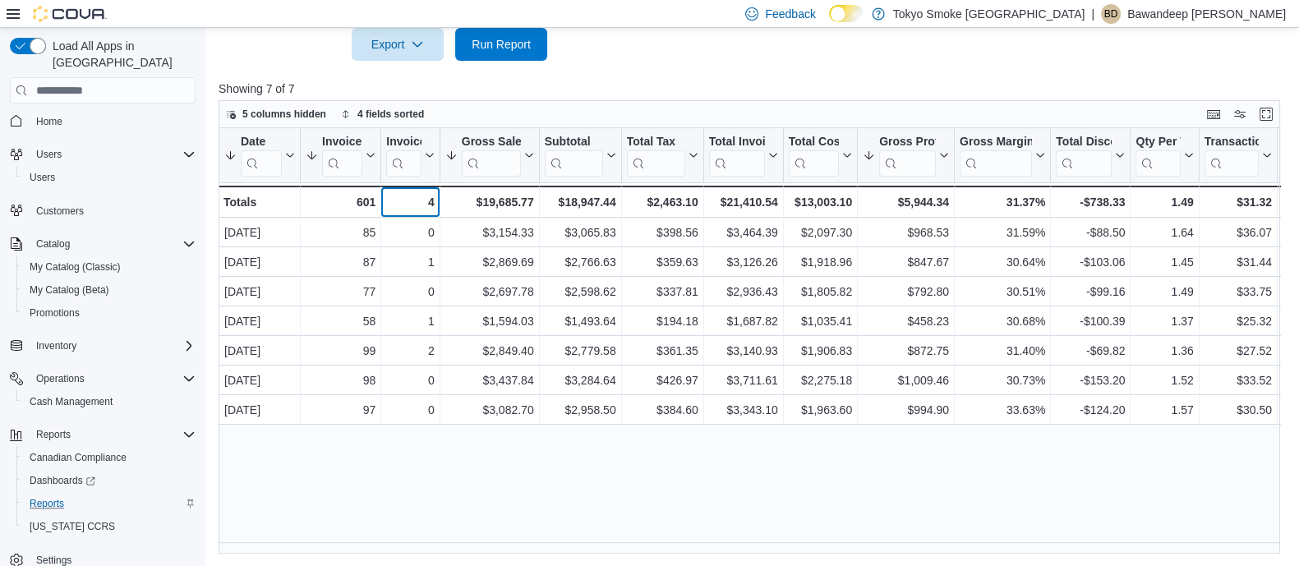
click at [423, 202] on div "4" at bounding box center [410, 202] width 48 height 20
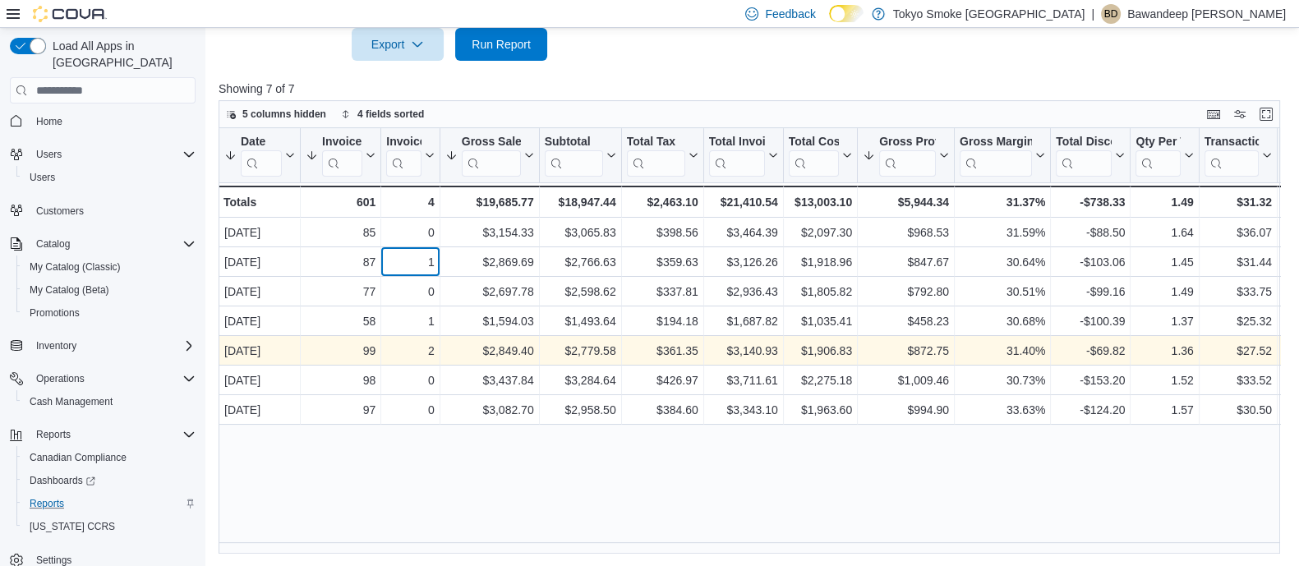
drag, startPoint x: 430, startPoint y: 273, endPoint x: 462, endPoint y: 360, distance: 92.8
click at [431, 277] on div "Date Sorted by Gross Sales, descending , then sorted by Gross Profit, descendin…" at bounding box center [933, 276] width 1429 height 297
click at [462, 361] on div "$2,849.40 - Gross Sales, column 4, row 5" at bounding box center [489, 352] width 99 height 30
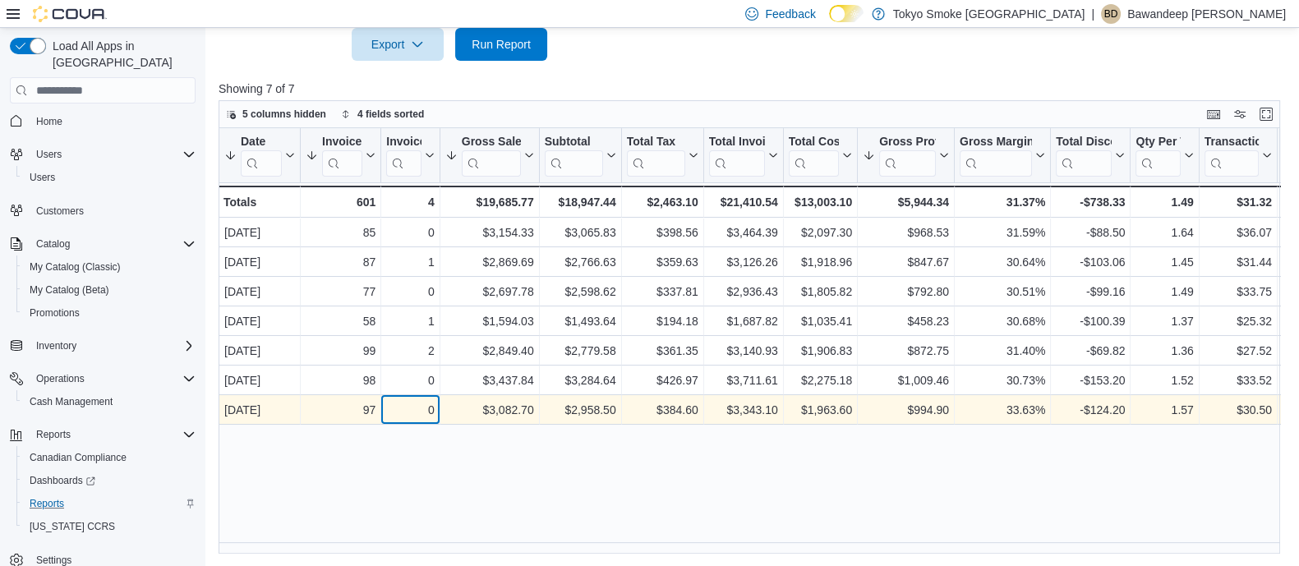
click at [438, 400] on div "0 - Invoices Ref, column 3, row 7" at bounding box center [410, 411] width 58 height 30
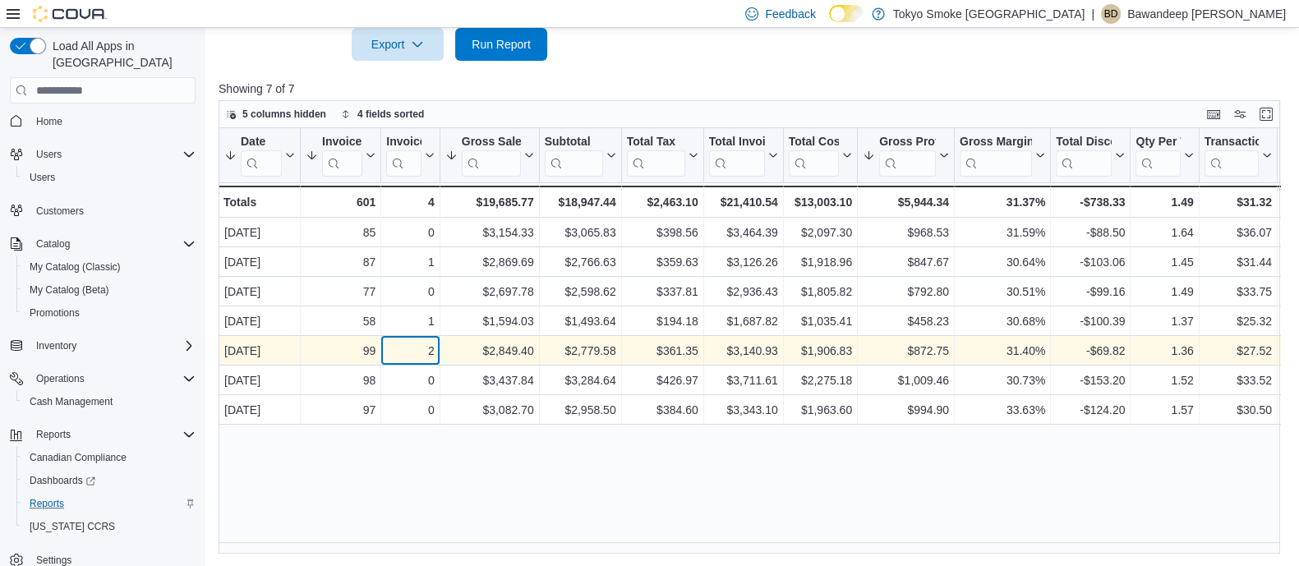
click at [428, 364] on div "2 - Invoices Ref, column 3, row 5" at bounding box center [410, 352] width 58 height 30
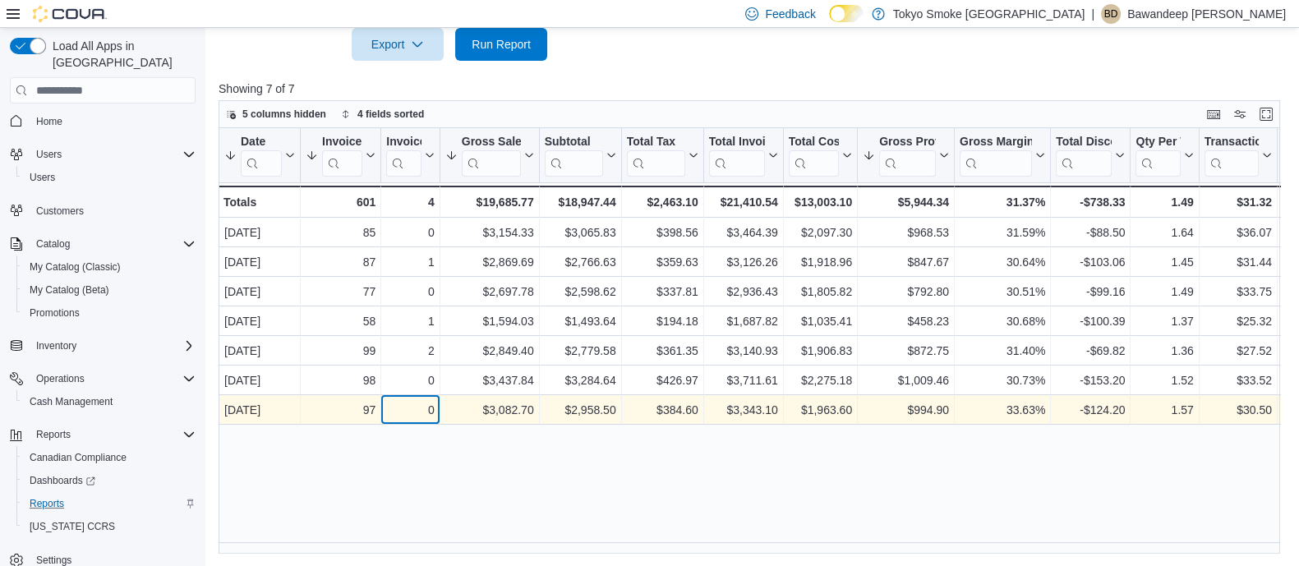
click at [421, 411] on div "0" at bounding box center [410, 411] width 48 height 20
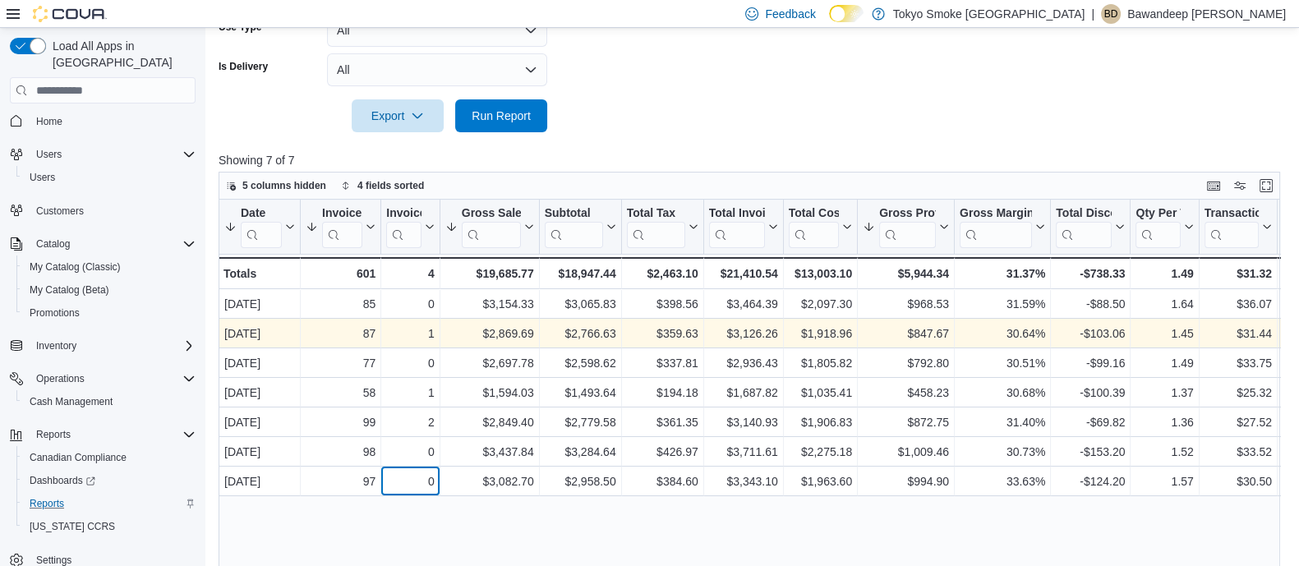
scroll to position [458, 0]
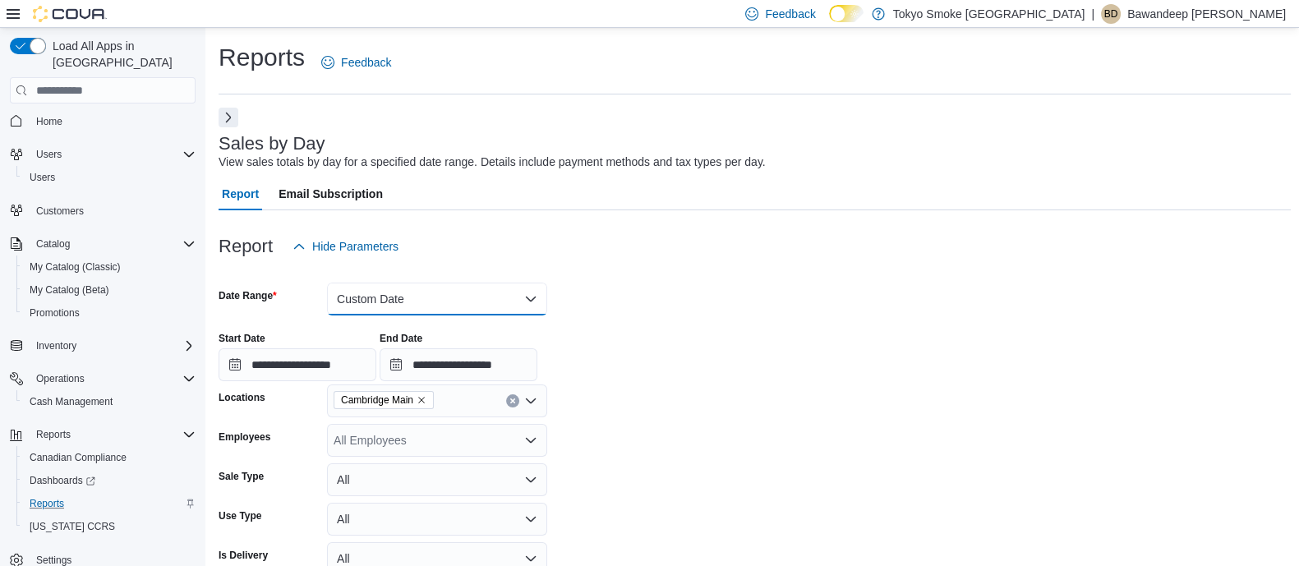
click at [411, 306] on button "Custom Date" at bounding box center [437, 299] width 220 height 33
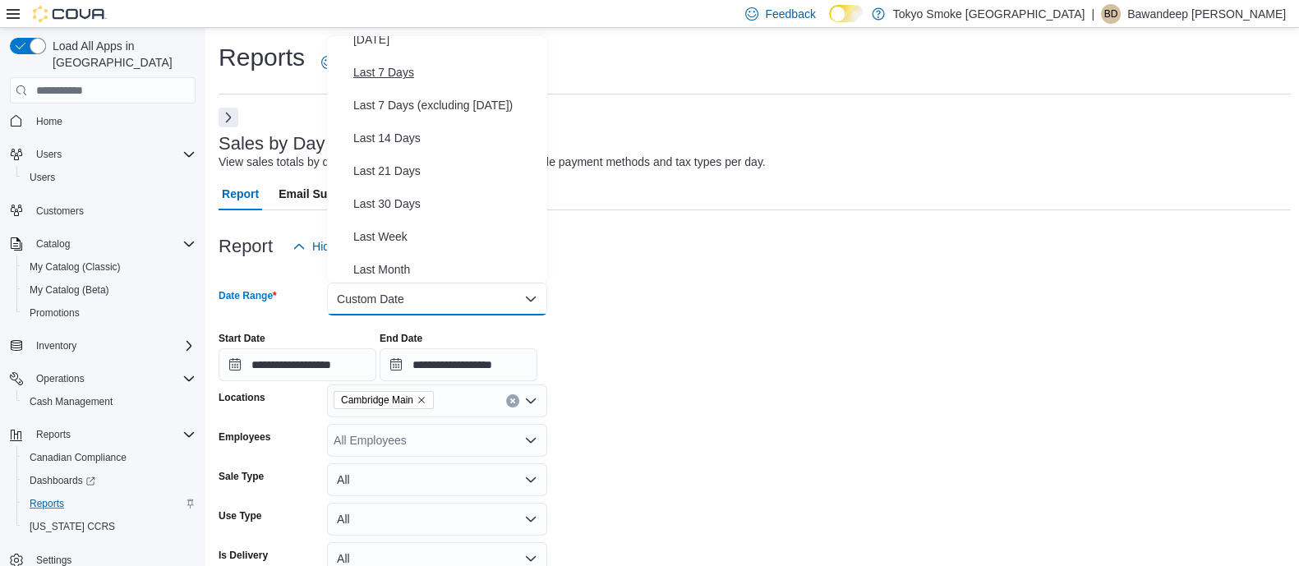
scroll to position [87, 0]
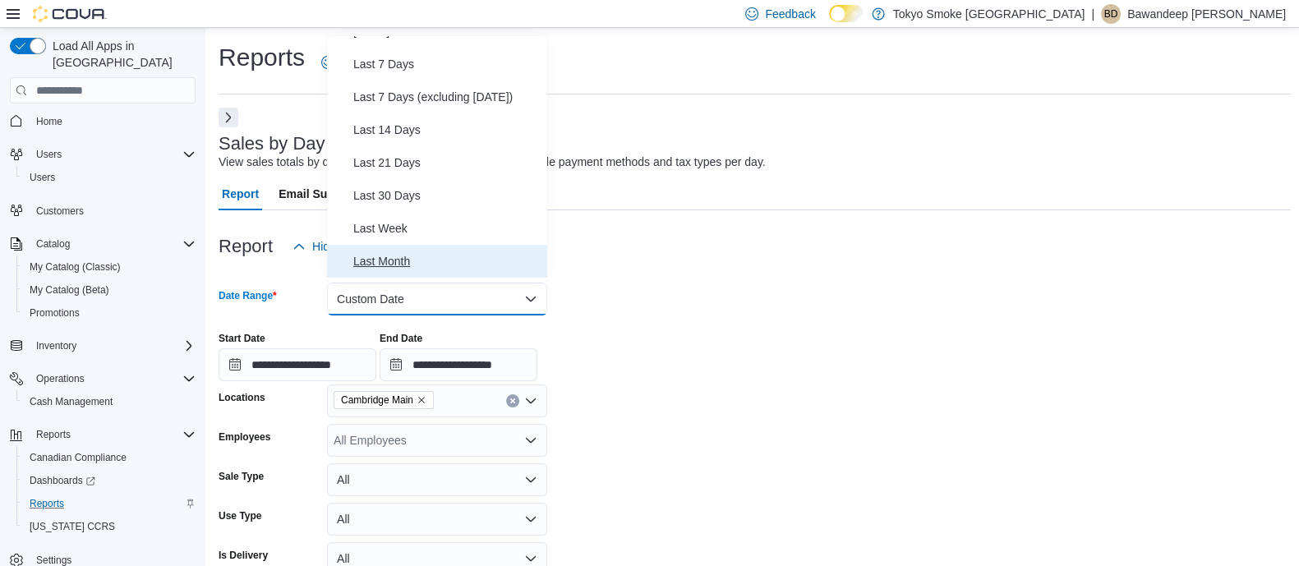
click at [394, 248] on button "Last Month" at bounding box center [437, 261] width 220 height 33
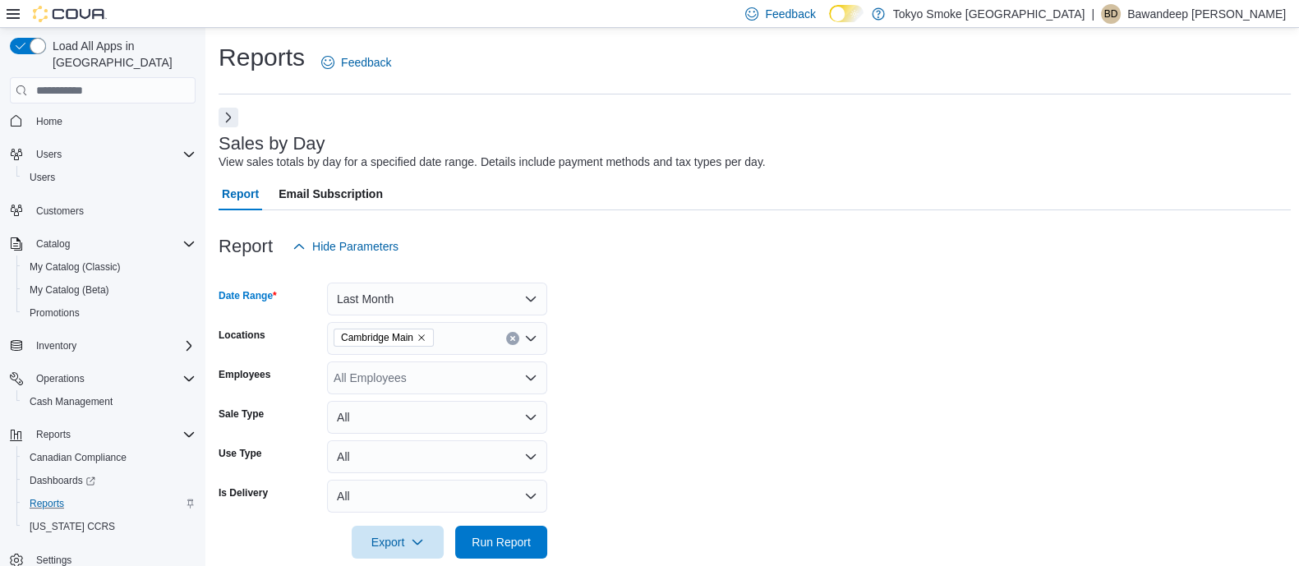
click at [737, 283] on form "Date Range Last Month Locations Cambridge Main Employees All Employees Sale Typ…" at bounding box center [755, 411] width 1072 height 296
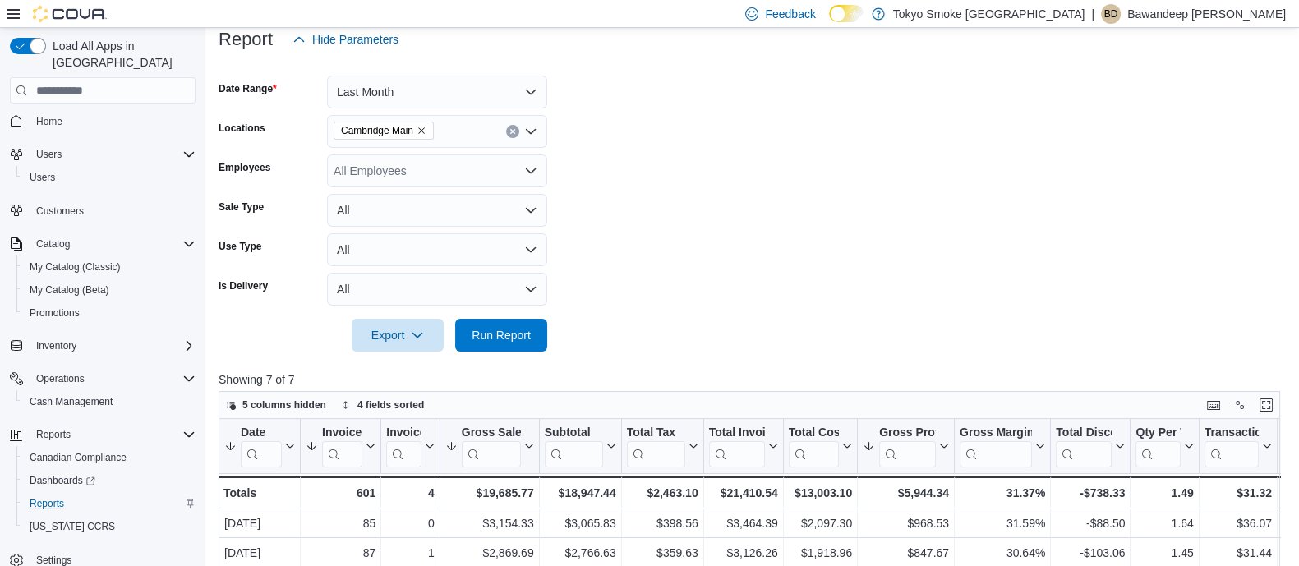
scroll to position [210, 0]
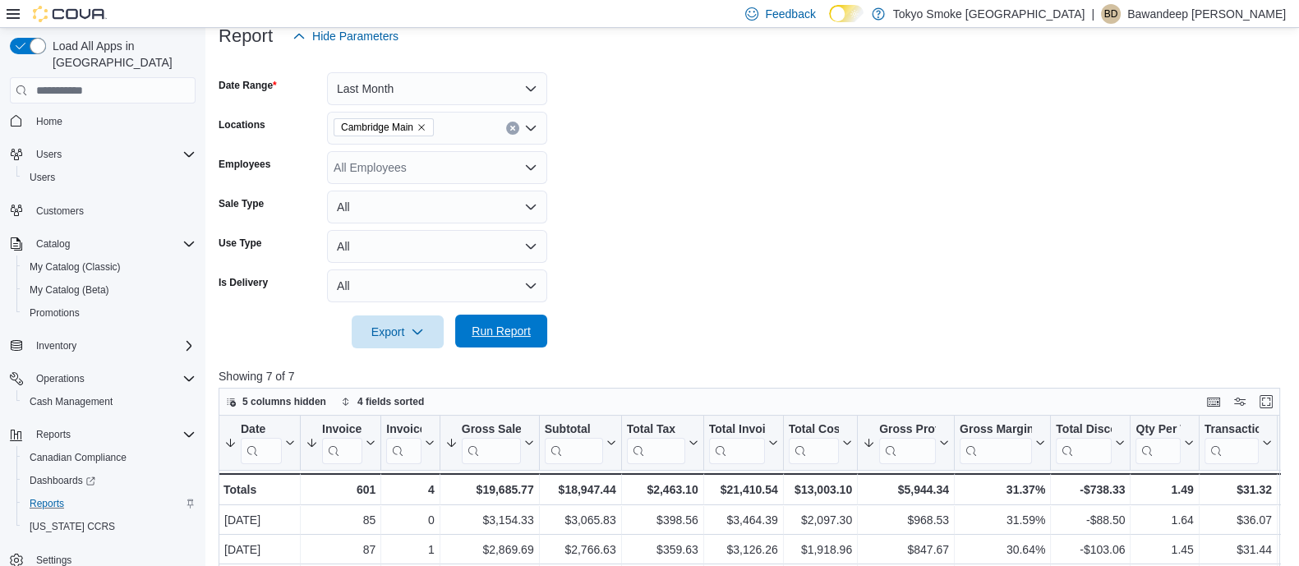
click at [537, 333] on button "Run Report" at bounding box center [501, 331] width 92 height 33
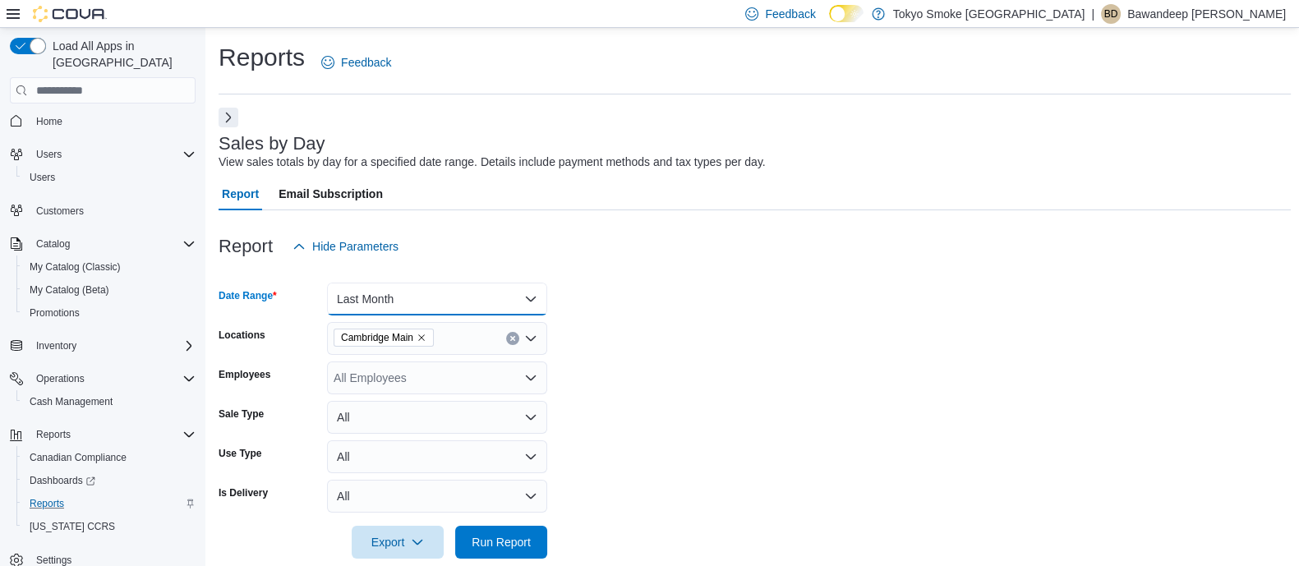
click at [391, 303] on button "Last Month" at bounding box center [437, 299] width 220 height 33
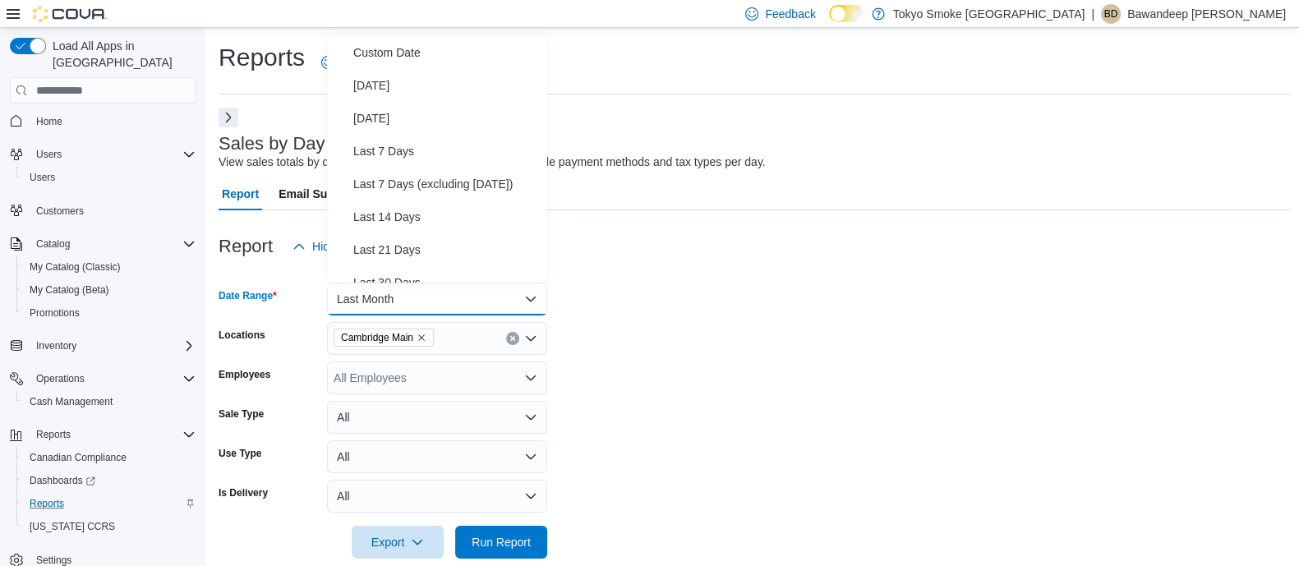
scroll to position [188, 0]
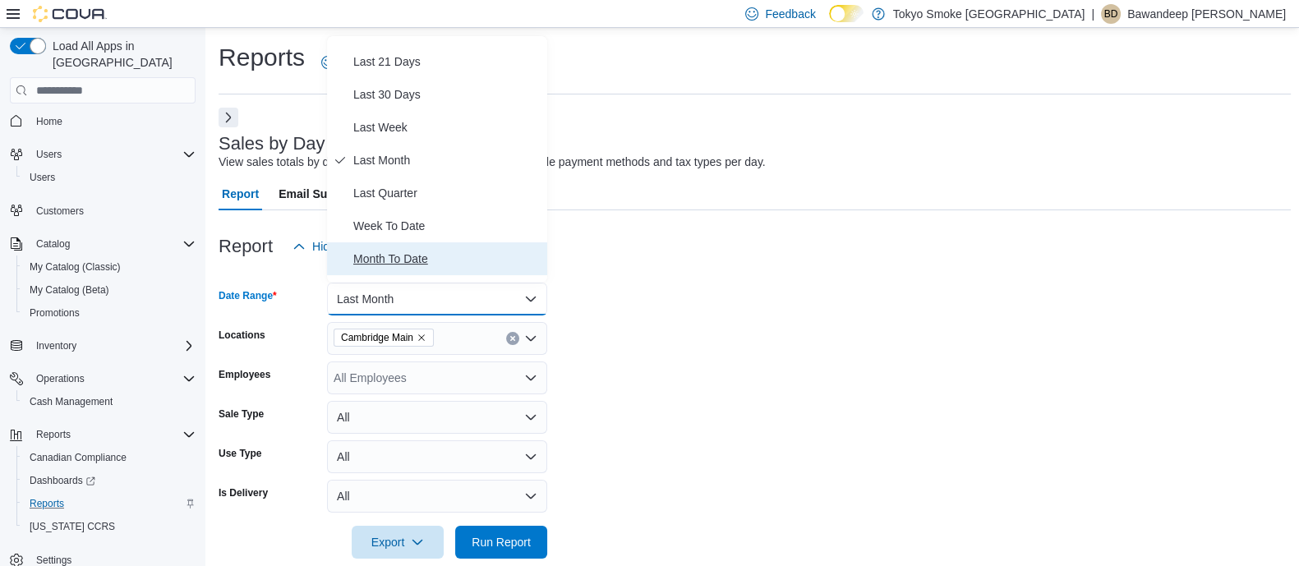
click at [401, 256] on span "Month To Date" at bounding box center [446, 259] width 187 height 20
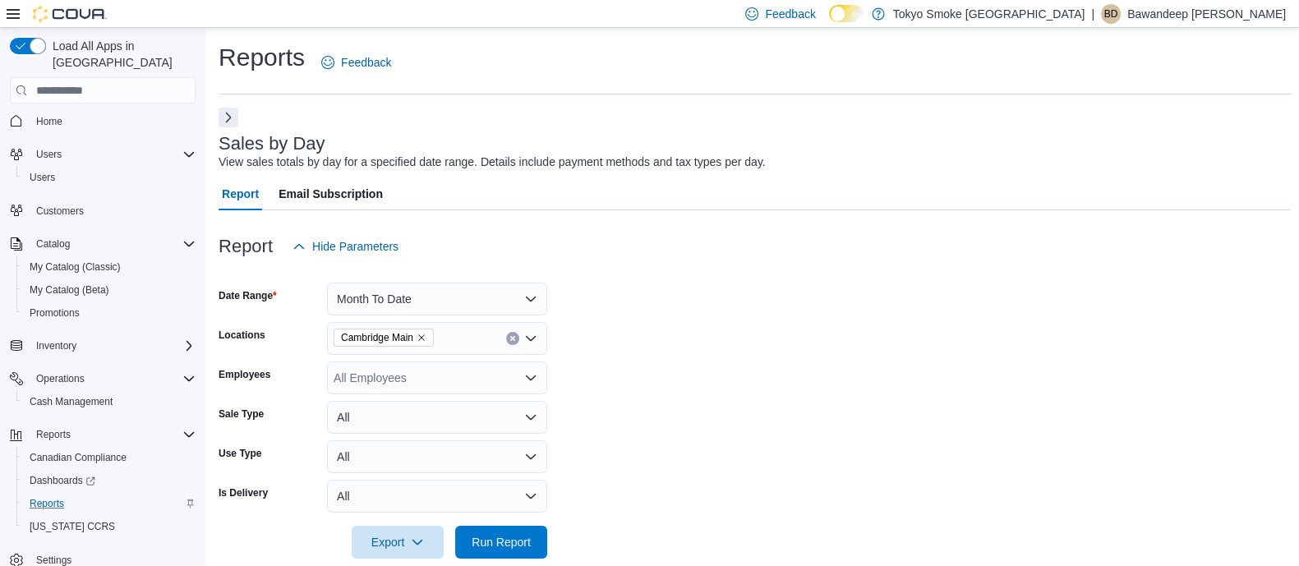
click at [714, 314] on form "Date Range Month To Date Locations Cambridge Main Employees All Employees Sale …" at bounding box center [755, 411] width 1072 height 296
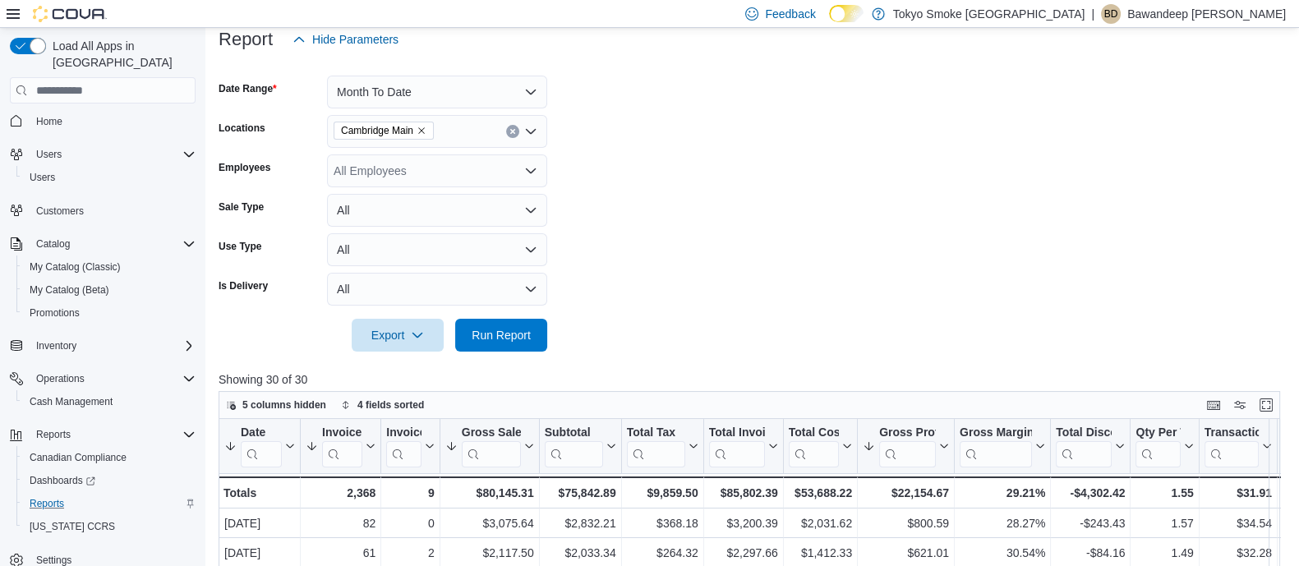
scroll to position [217, 0]
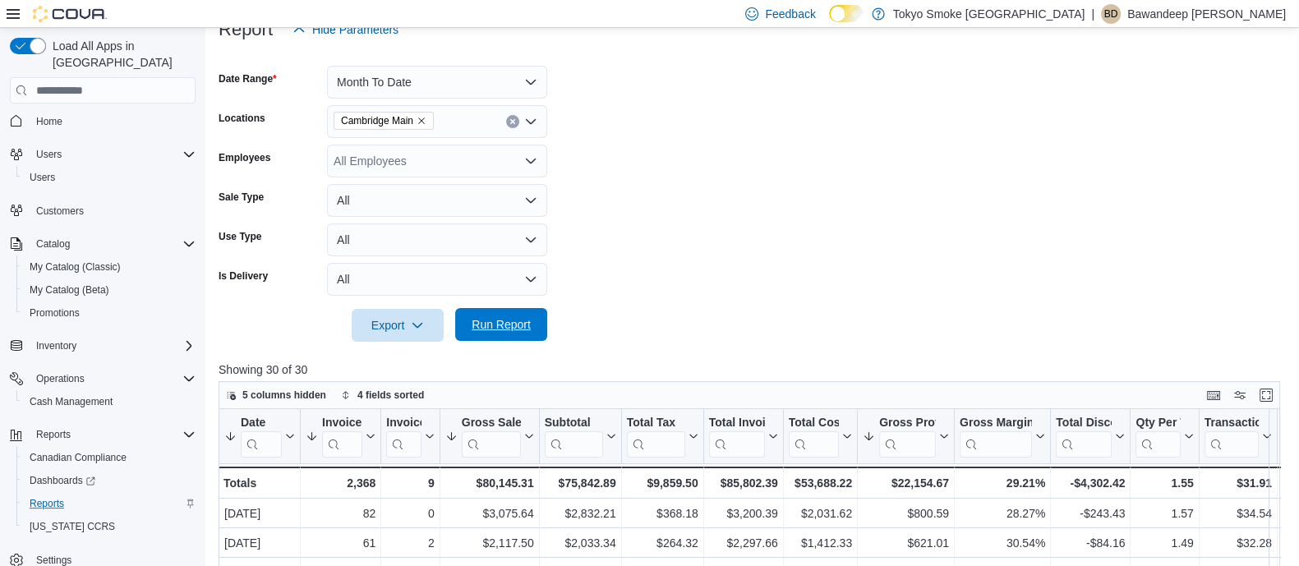
click at [541, 330] on button "Run Report" at bounding box center [501, 324] width 92 height 33
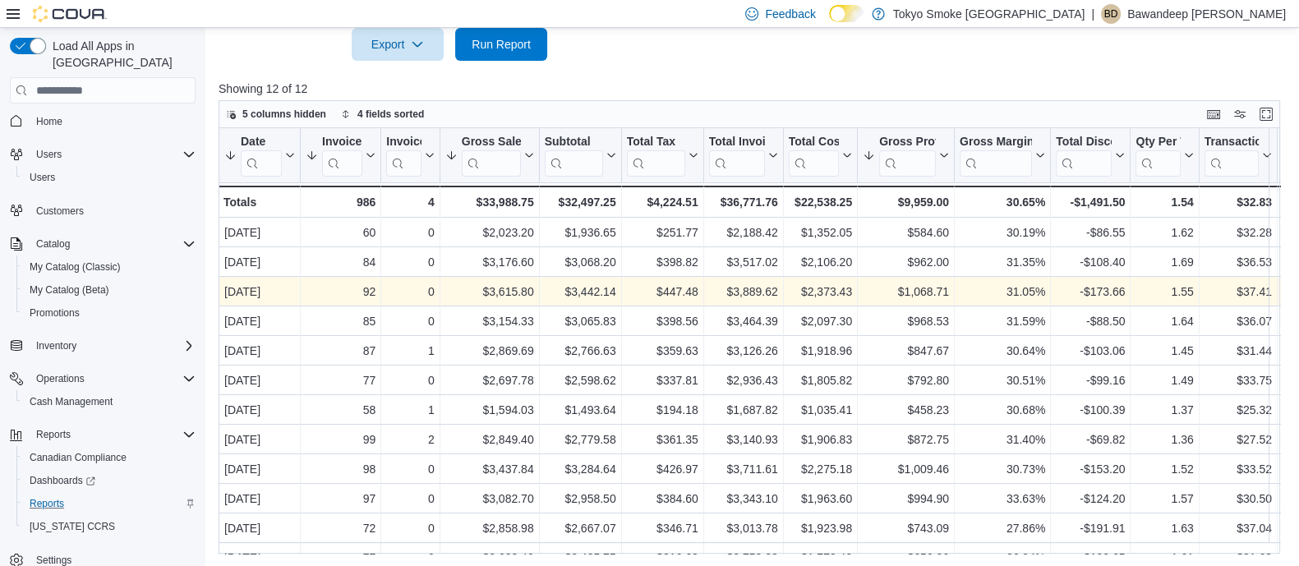
scroll to position [29, 0]
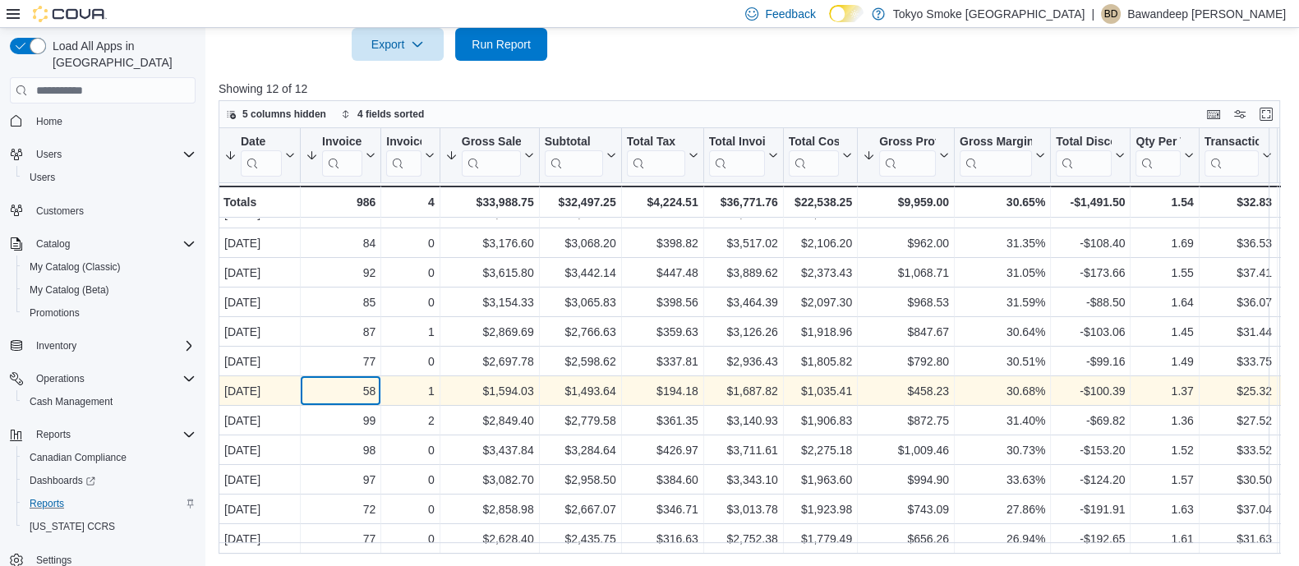
click at [370, 384] on div "58" at bounding box center [341, 392] width 70 height 20
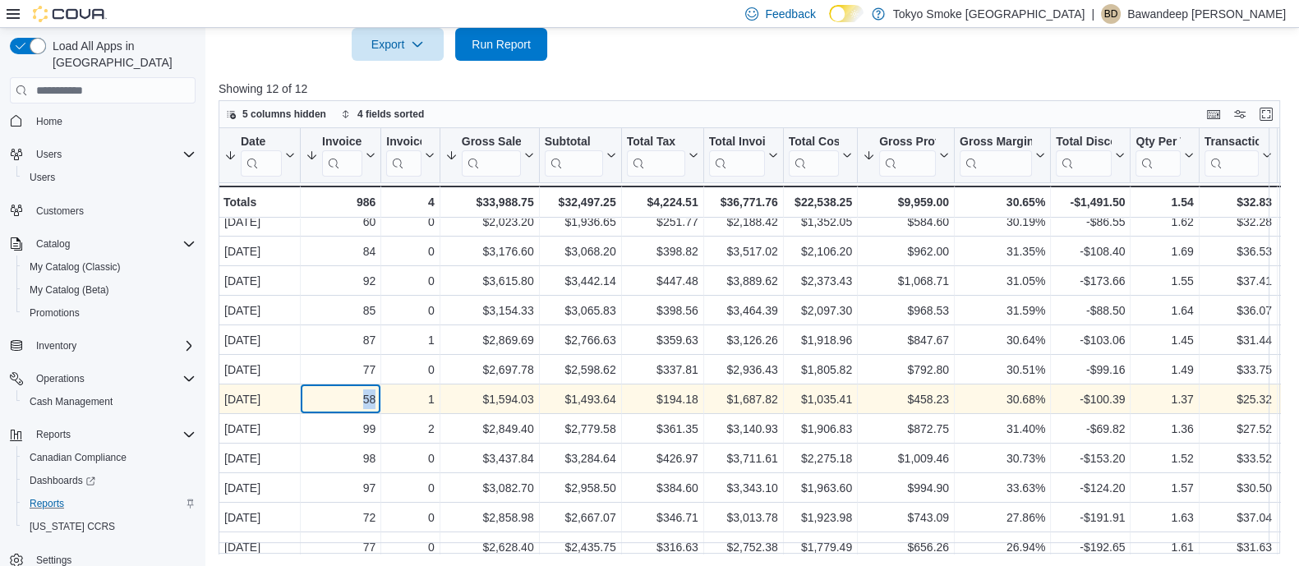
scroll to position [12, 0]
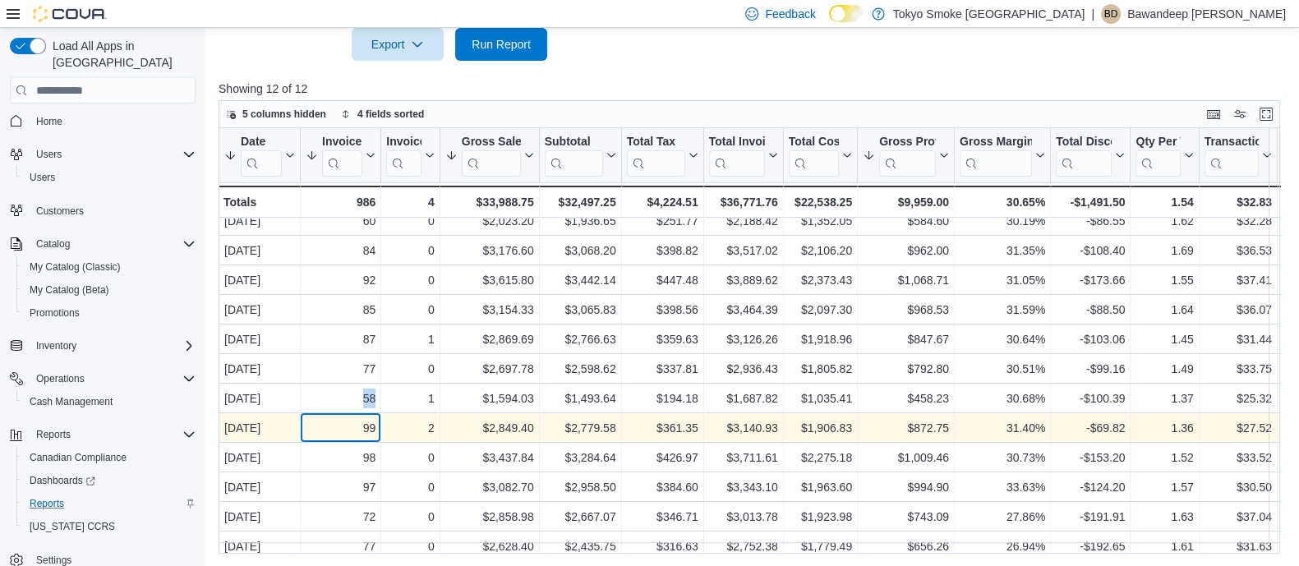
click at [358, 414] on div "99 - Invoices Sold, column 2, row 8" at bounding box center [341, 429] width 81 height 30
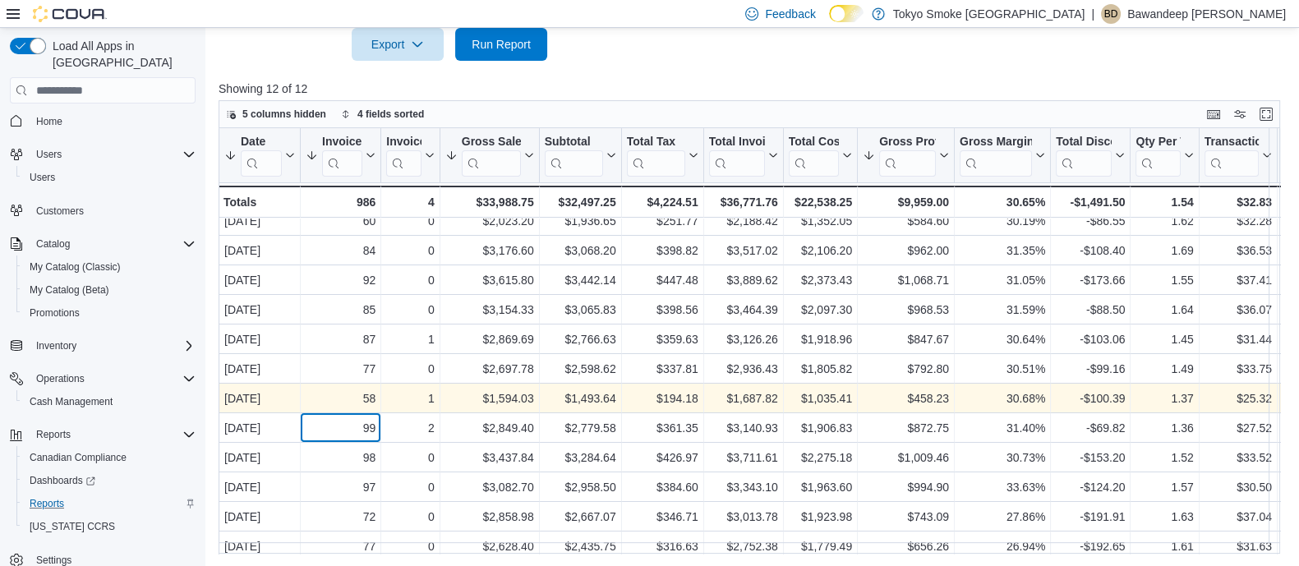
scroll to position [0, 0]
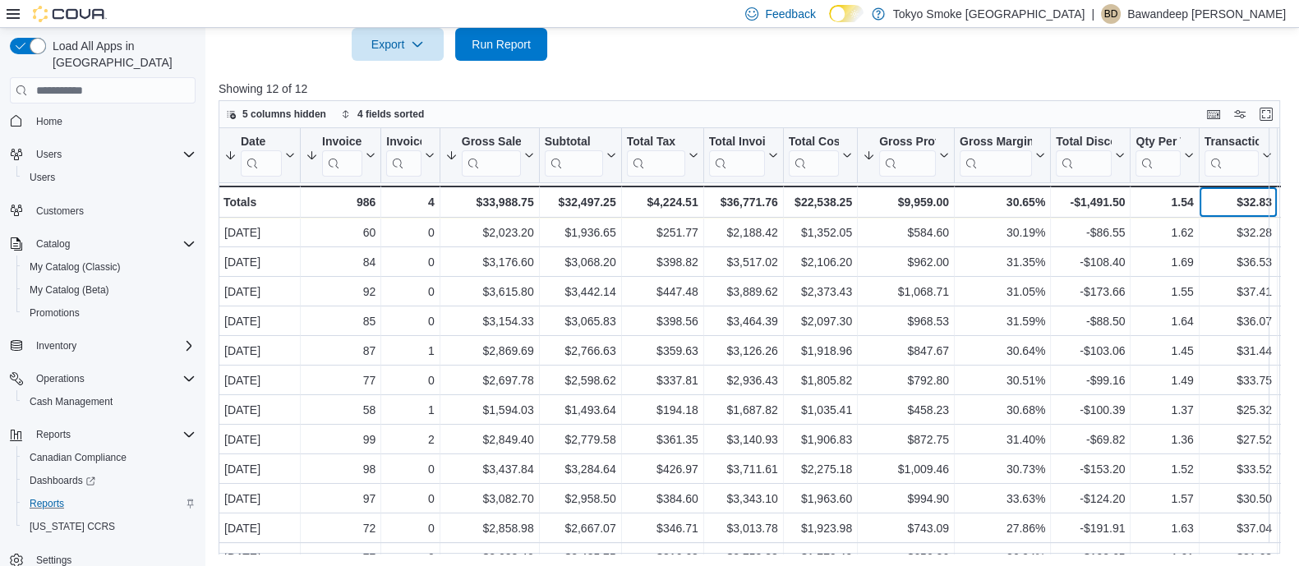
drag, startPoint x: 1074, startPoint y: 238, endPoint x: 1241, endPoint y: 190, distance: 174.5
click at [1241, 190] on div "$32.83 - Transaction Average, column 13, row 13" at bounding box center [1238, 202] width 78 height 32
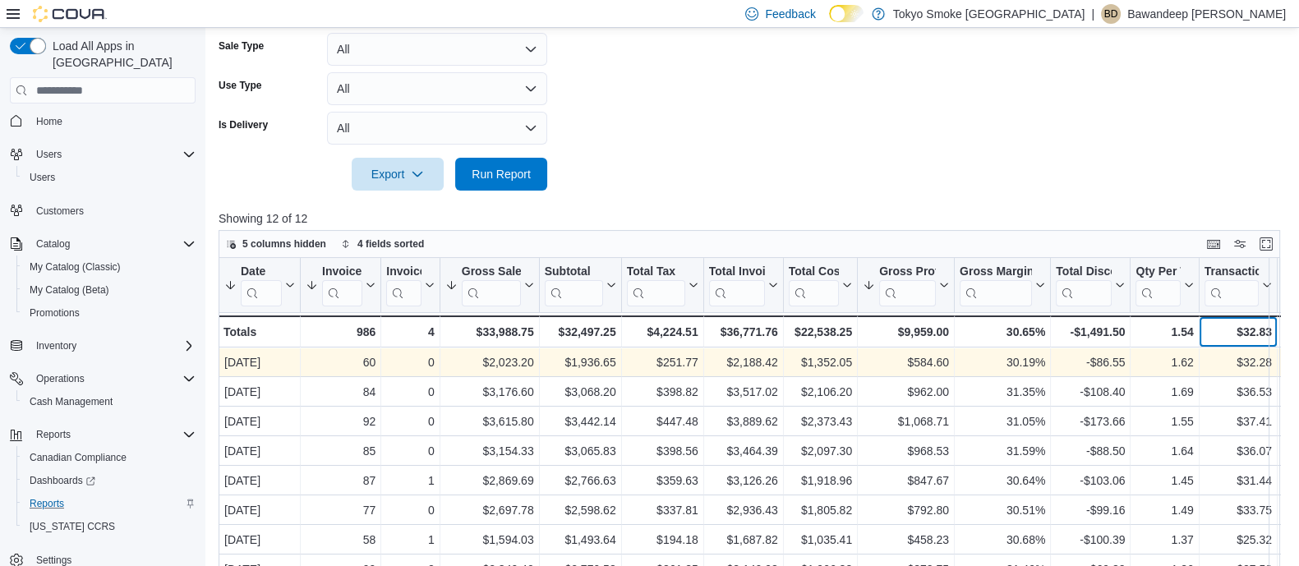
scroll to position [352, 0]
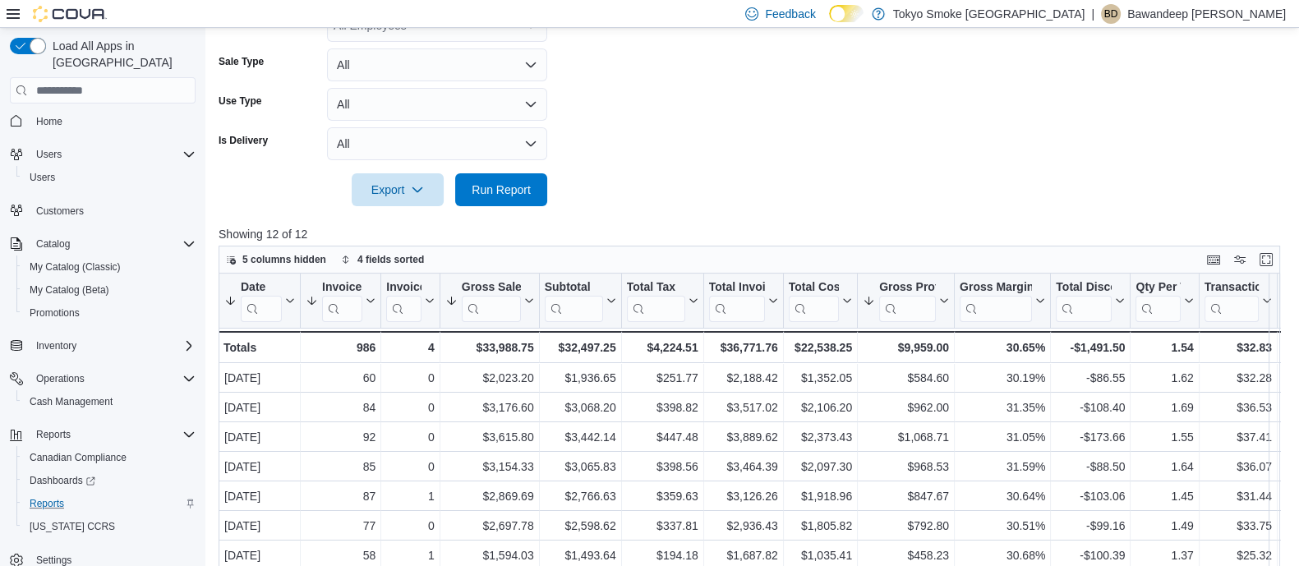
click at [965, 178] on form "Date Range Month To Date Locations Cambridge Main Employees All Employees Sale …" at bounding box center [755, 58] width 1072 height 296
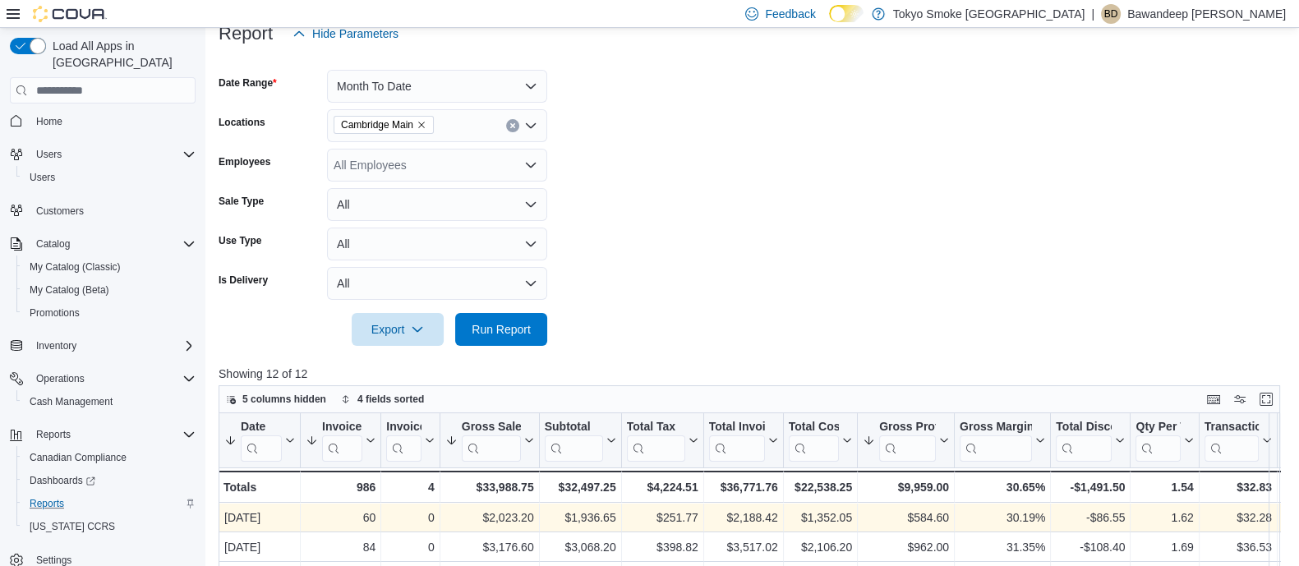
scroll to position [200, 0]
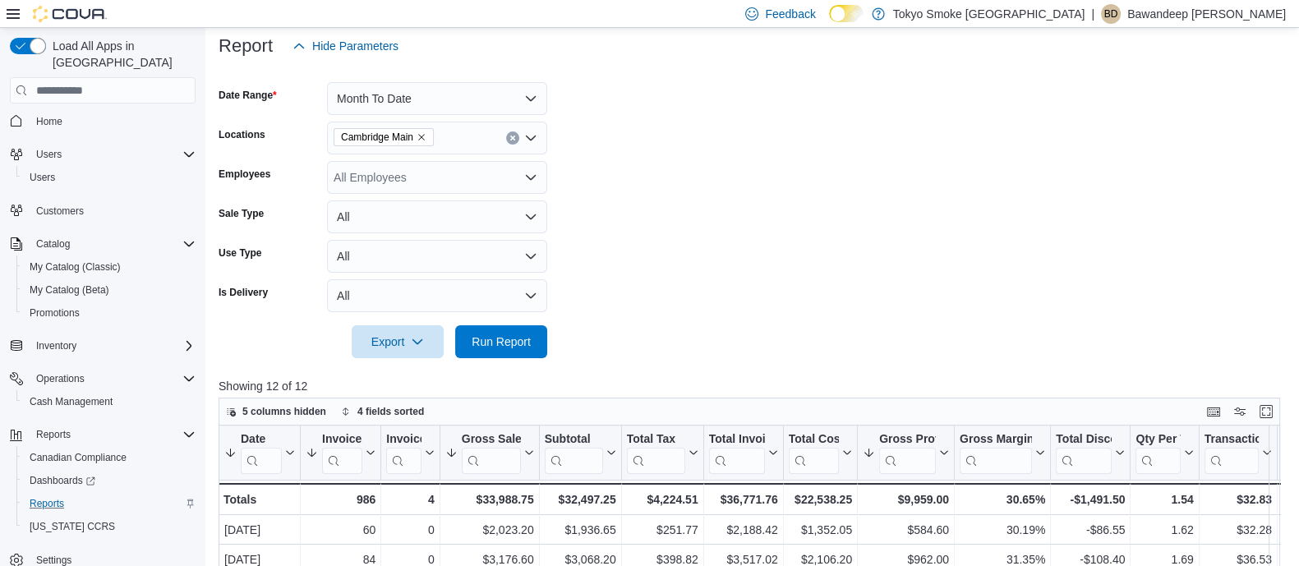
click at [800, 228] on form "Date Range Month To Date Locations Cambridge Main Employees All Employees Sale …" at bounding box center [755, 210] width 1072 height 296
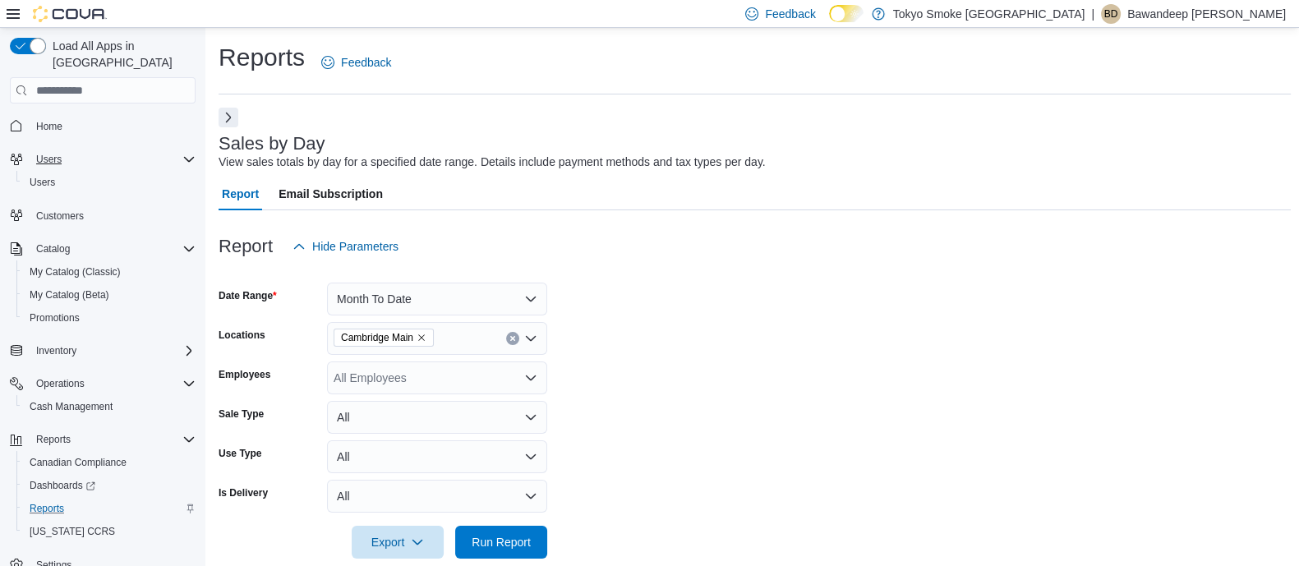
scroll to position [5, 0]
click at [48, 112] on span "Home" at bounding box center [49, 122] width 26 height 20
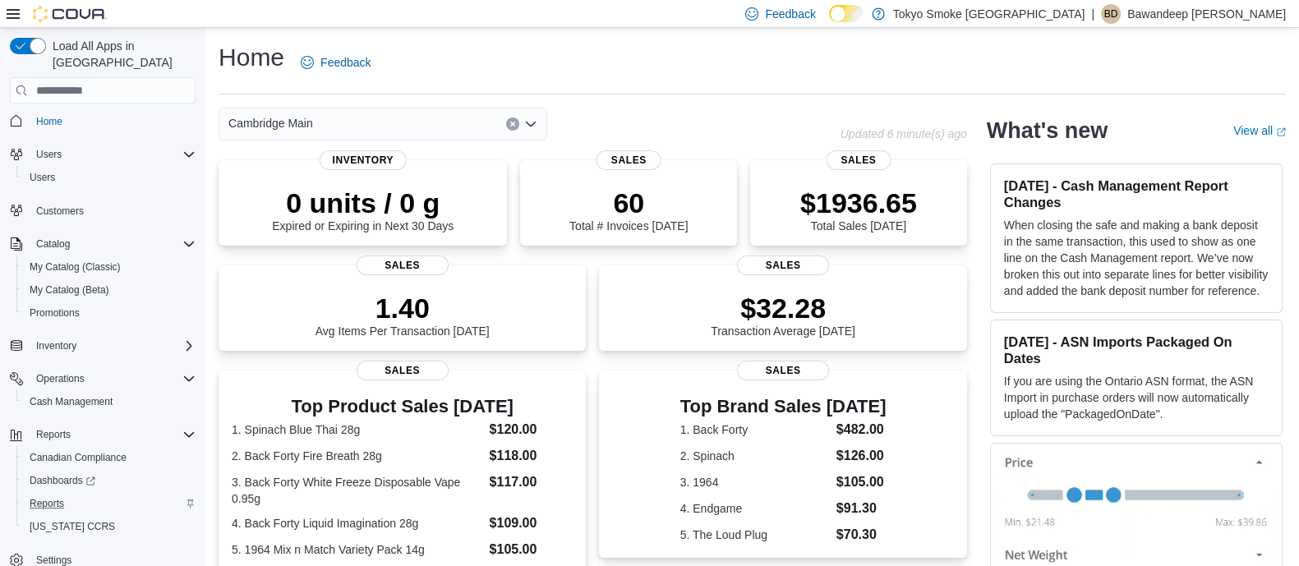
click at [694, 115] on div "Cambridge Main" at bounding box center [530, 124] width 622 height 33
click at [694, 116] on div "Cambridge Main" at bounding box center [530, 124] width 622 height 33
click at [780, 137] on div "Cambridge Main" at bounding box center [530, 124] width 622 height 33
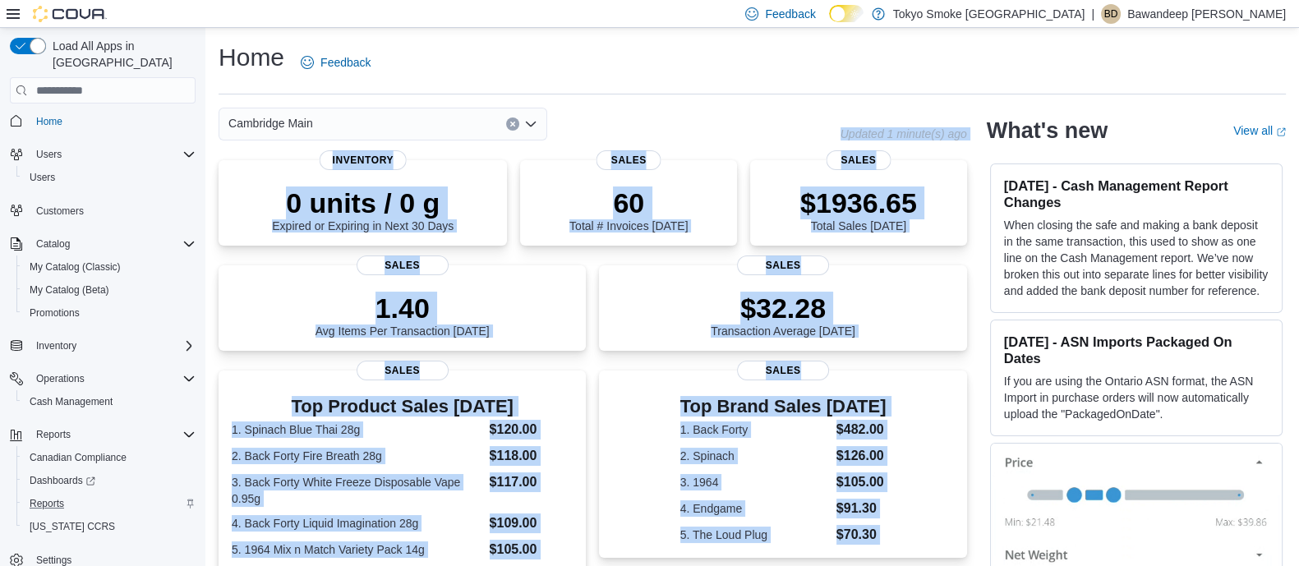
drag, startPoint x: 838, startPoint y: 128, endPoint x: 1023, endPoint y: 125, distance: 184.9
click at [1007, 131] on div "Cambridge Main Updated 1 minute(s) ago 0 units / 0 g Expired or Expiring in Nex…" at bounding box center [752, 516] width 1067 height 817
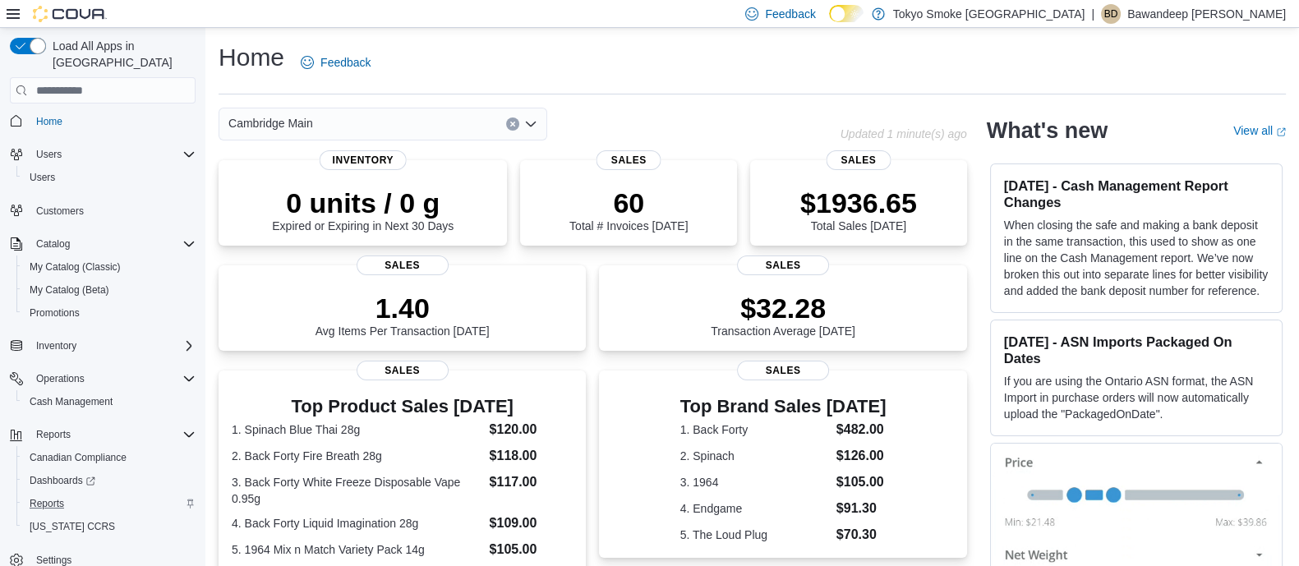
click at [727, 82] on div "Home Feedback" at bounding box center [752, 62] width 1067 height 43
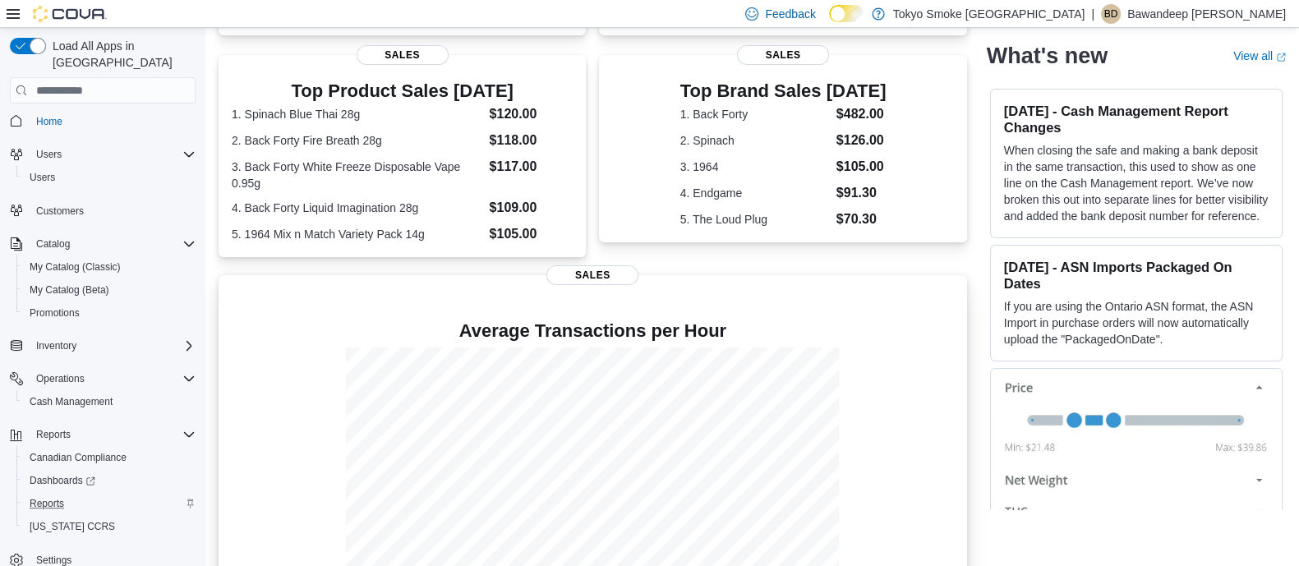
scroll to position [371, 0]
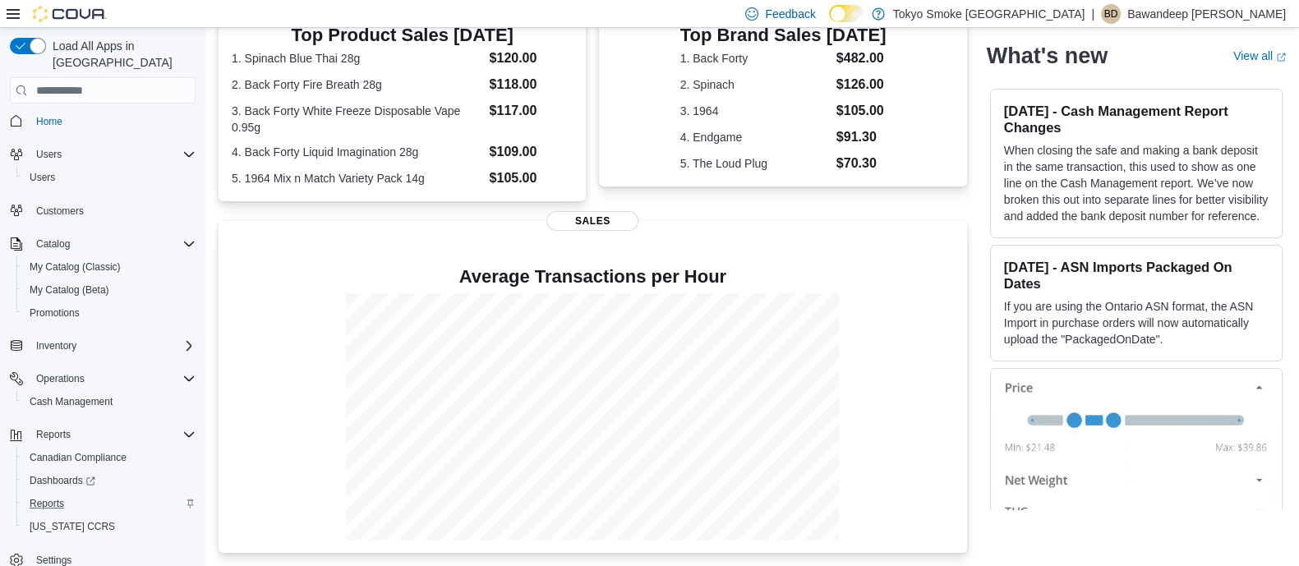
click at [992, 456] on div "Cambridge Main Updated 1 minute(s) ago 0 units / 0 g Expired or Expiring in Nex…" at bounding box center [752, 144] width 1067 height 817
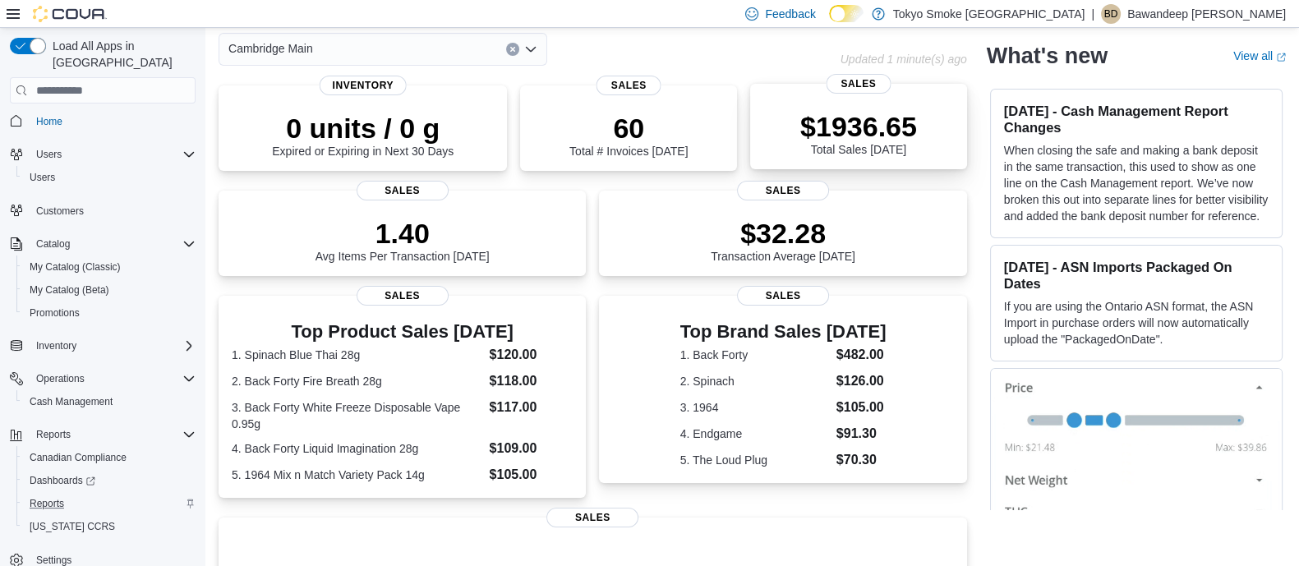
scroll to position [0, 0]
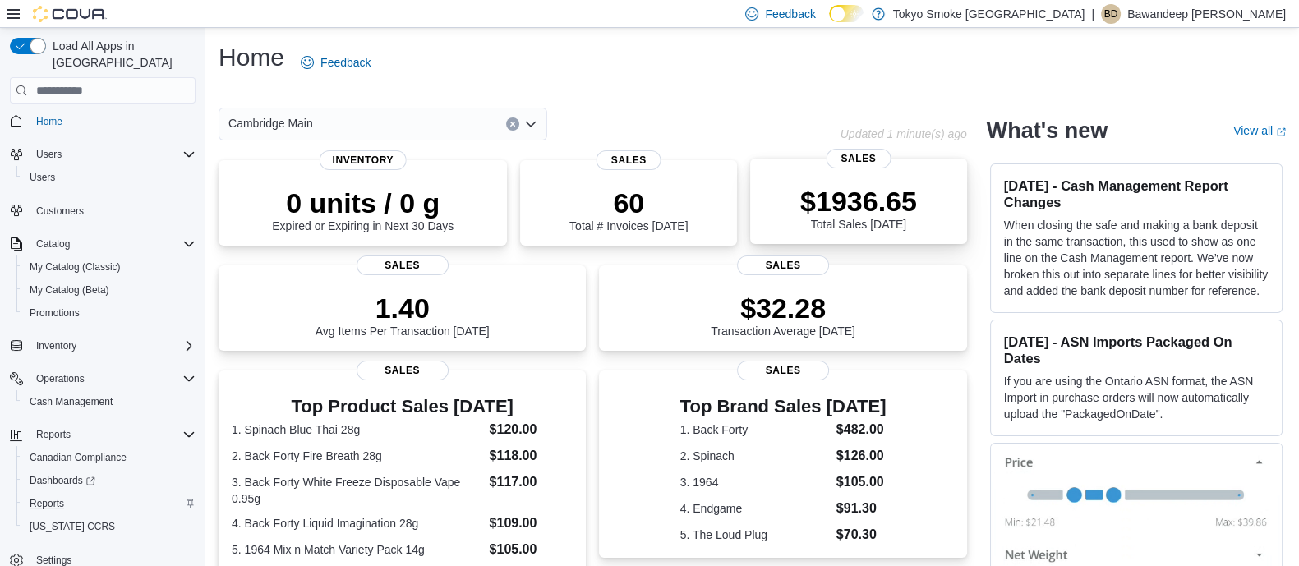
click at [880, 207] on p "$1936.65" at bounding box center [858, 201] width 117 height 33
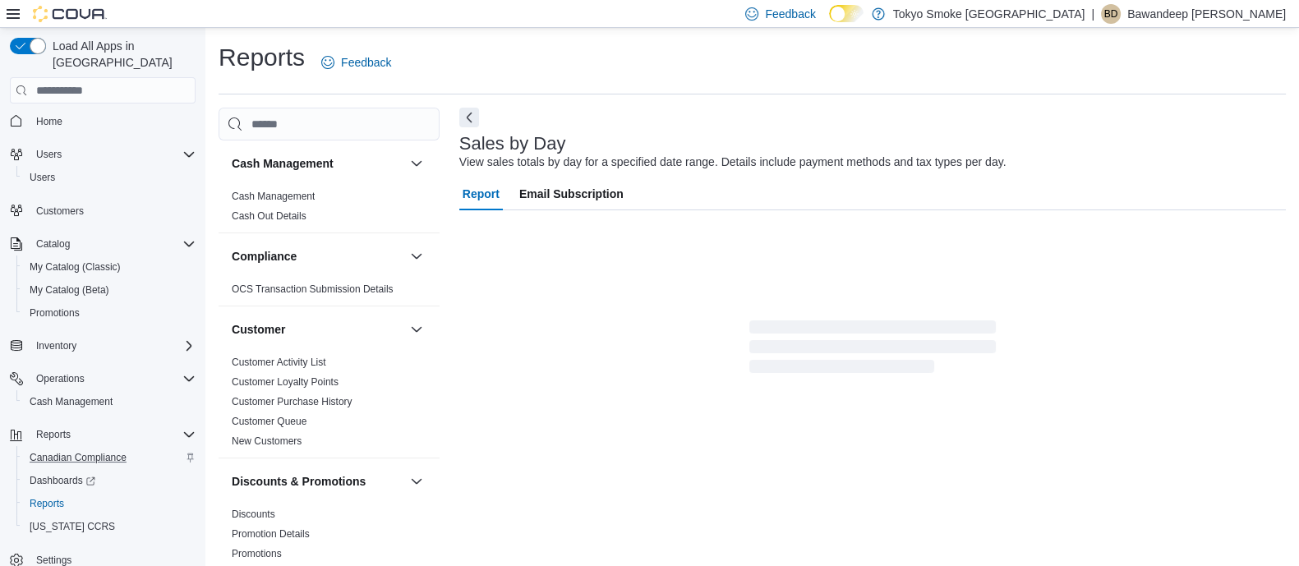
scroll to position [12, 0]
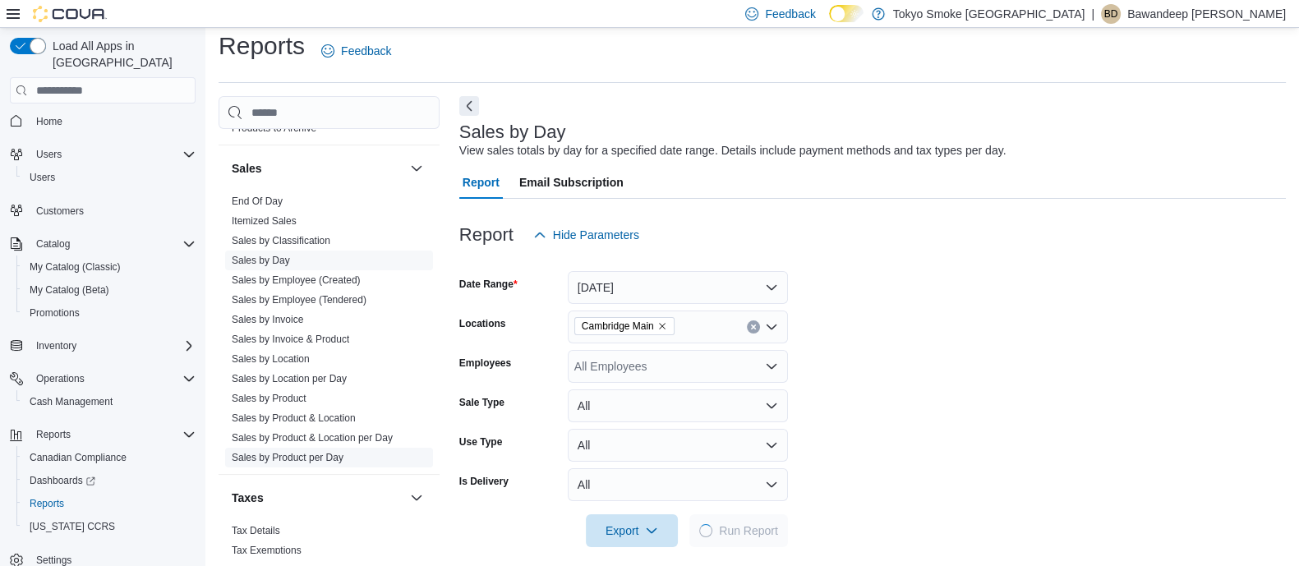
scroll to position [25, 0]
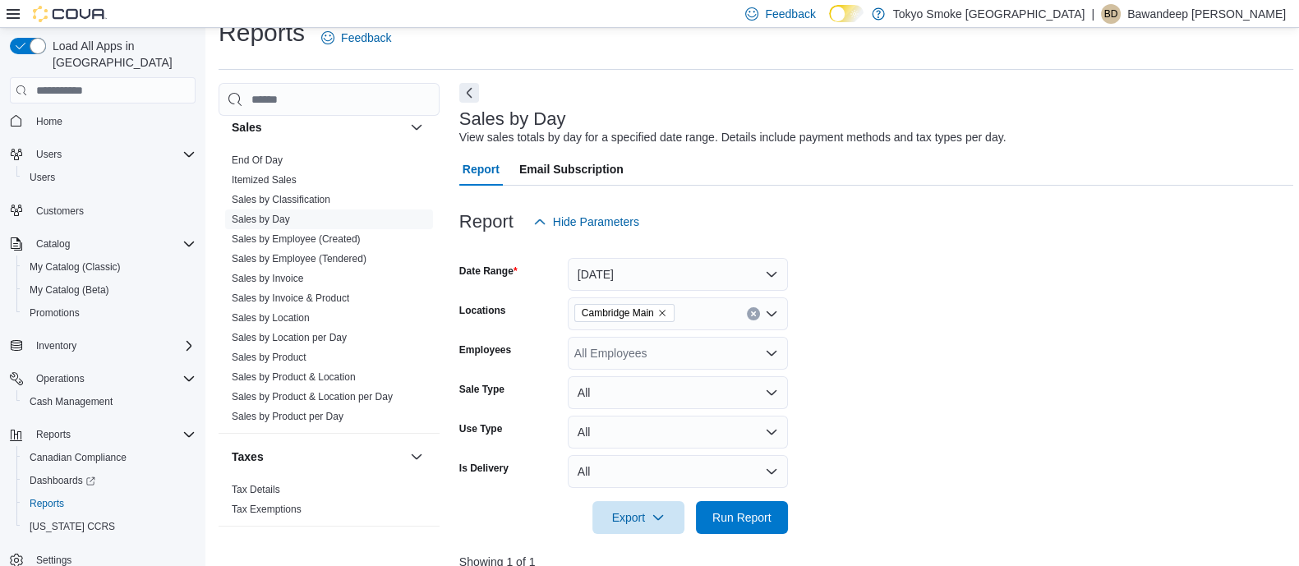
drag, startPoint x: 818, startPoint y: 220, endPoint x: 343, endPoint y: 174, distance: 477.9
click at [817, 220] on div "Report Hide Parameters" at bounding box center [876, 221] width 834 height 33
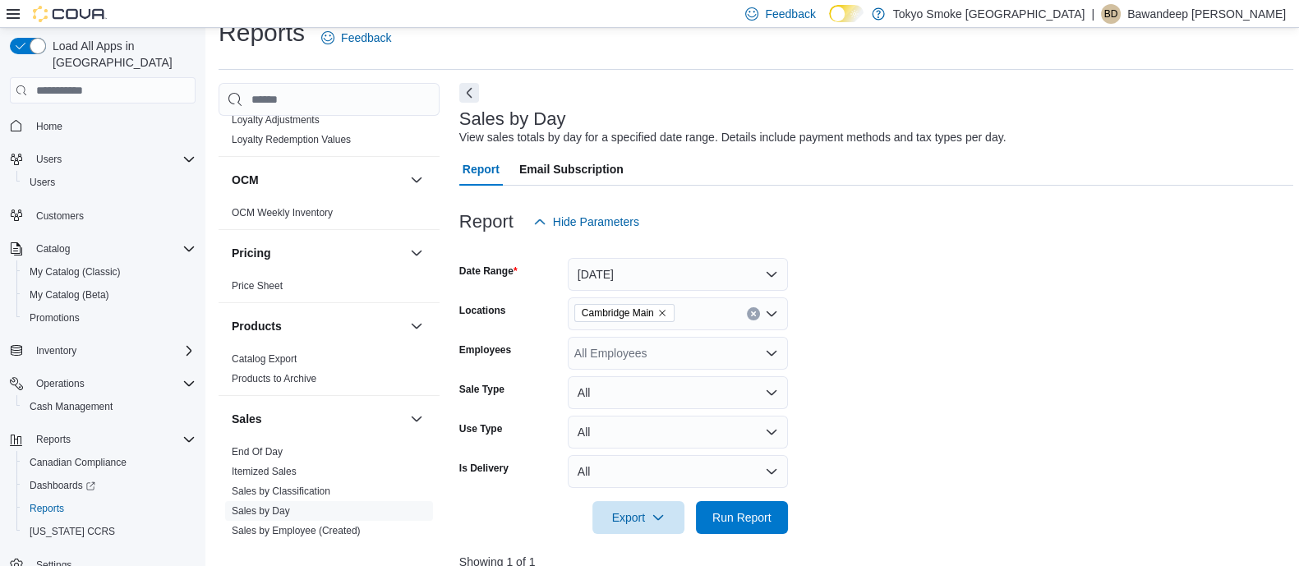
scroll to position [849, 0]
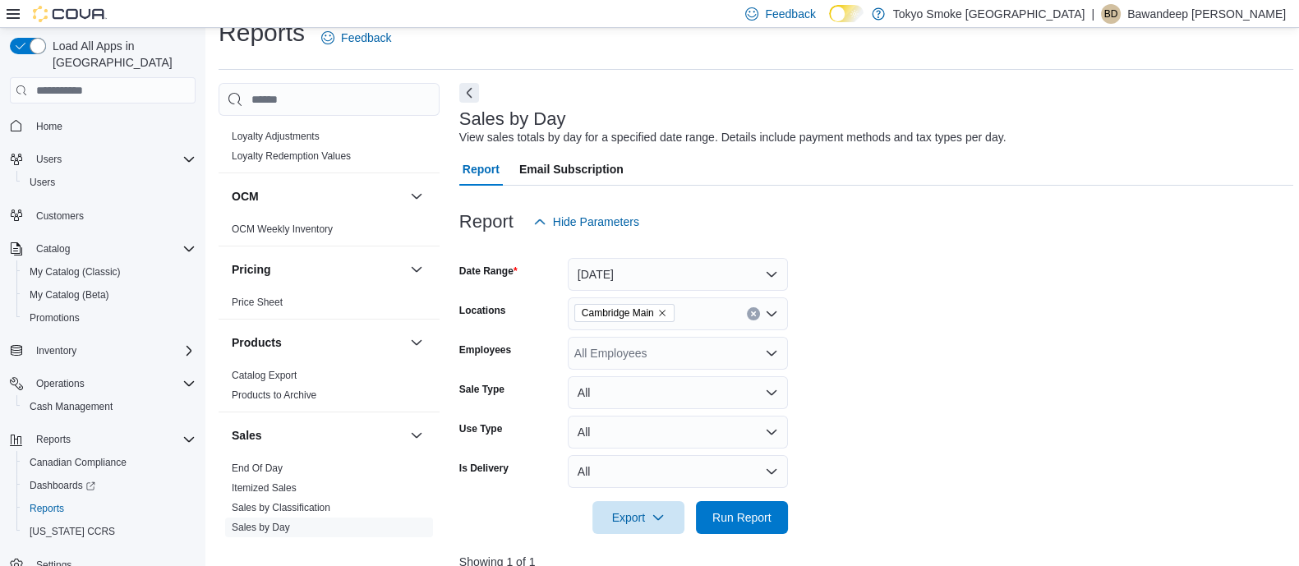
click at [452, 91] on div "Cash Management Cash Management Cash Out Details Compliance OCS Transaction Sub…" at bounding box center [756, 554] width 1075 height 943
click at [464, 87] on button "Next" at bounding box center [469, 92] width 20 height 20
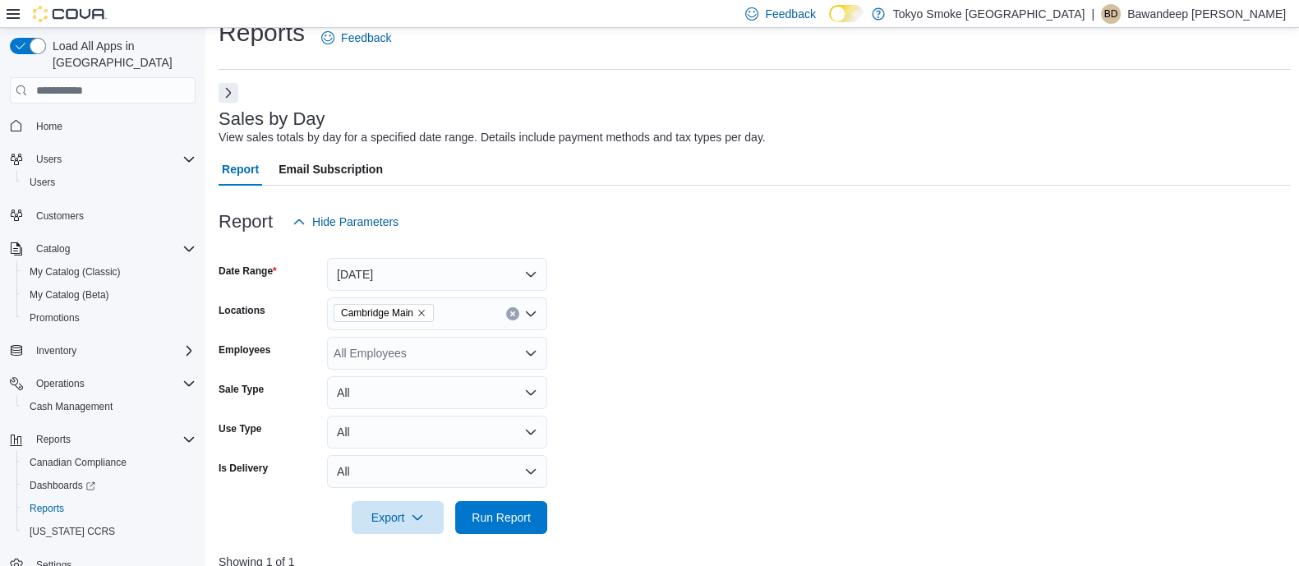
click at [893, 238] on div at bounding box center [755, 248] width 1072 height 20
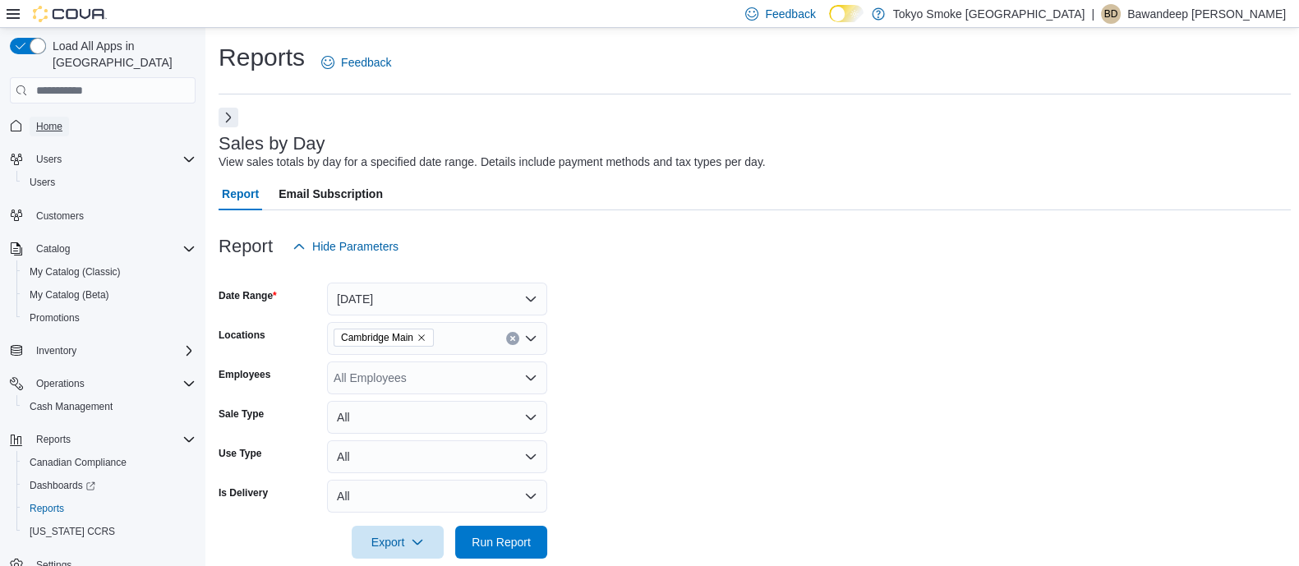
click at [43, 120] on span "Home" at bounding box center [49, 126] width 26 height 13
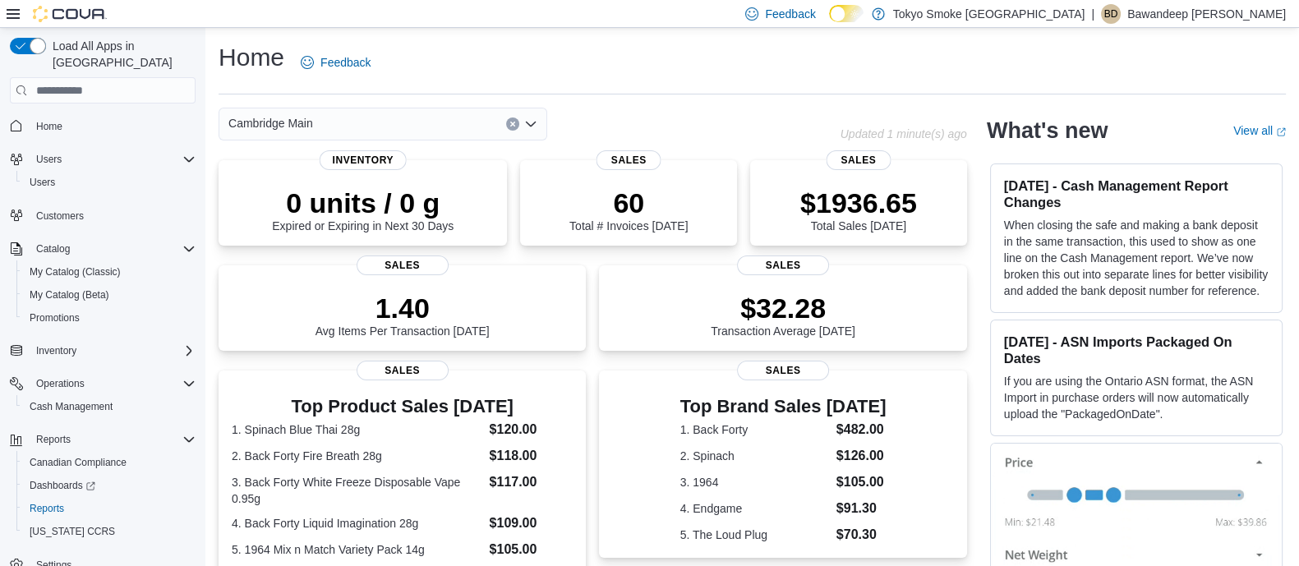
click at [706, 94] on div "Home Feedback Cambridge Main Updated 1 minute(s) ago 0 units / 0 g Expired or E…" at bounding box center [751, 482] width 1093 height 909
click at [780, 100] on div "Home Feedback Cambridge Main Updated 4 minute(s) ago 0 units / 0 g Expired or E…" at bounding box center [751, 482] width 1093 height 909
